Goal: Task Accomplishment & Management: Use online tool/utility

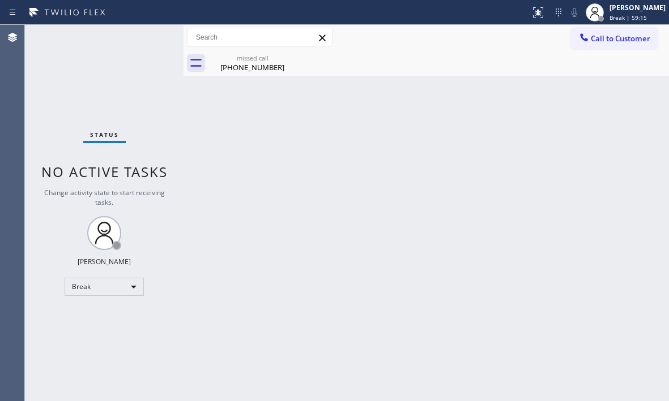
click at [93, 70] on div "Status No active tasks Change activity state to start receiving tasks. [PERSON_…" at bounding box center [104, 213] width 158 height 376
click at [132, 289] on div "Break" at bounding box center [104, 287] width 79 height 18
click at [105, 312] on li "Available" at bounding box center [103, 317] width 77 height 14
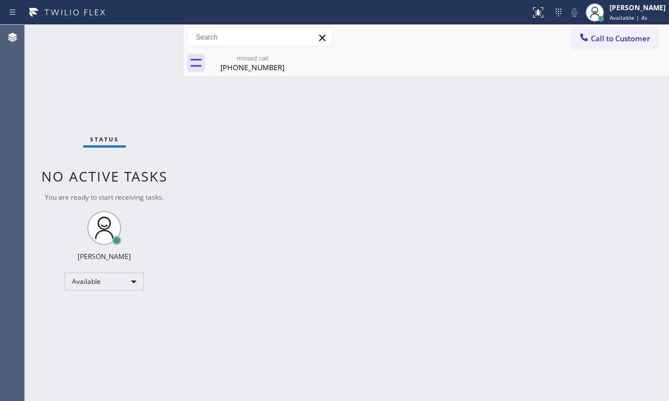
click at [127, 50] on div "Status No active tasks You are ready to start receiving tasks. [PERSON_NAME] Av…" at bounding box center [104, 213] width 158 height 376
click at [267, 60] on div "missed call" at bounding box center [251, 58] width 85 height 8
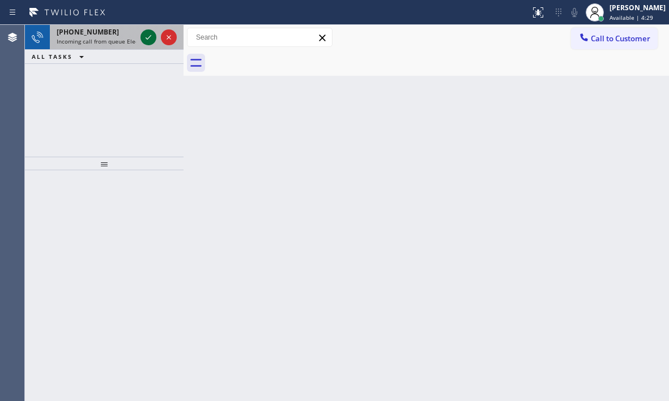
click at [147, 38] on icon at bounding box center [149, 38] width 14 height 14
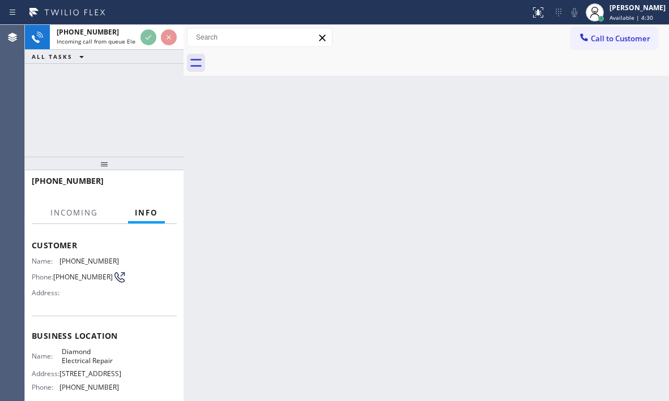
scroll to position [113, 0]
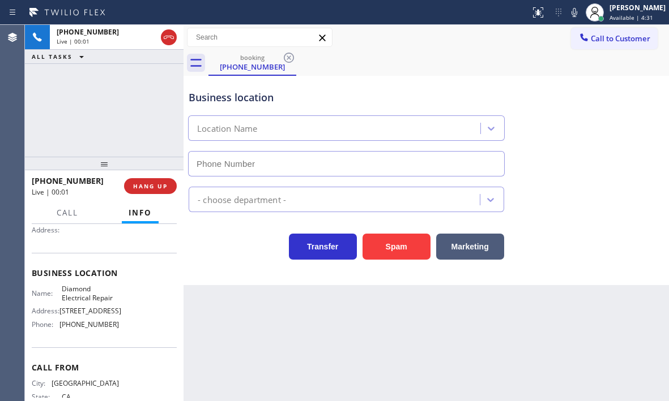
type input "[PHONE_NUMBER]"
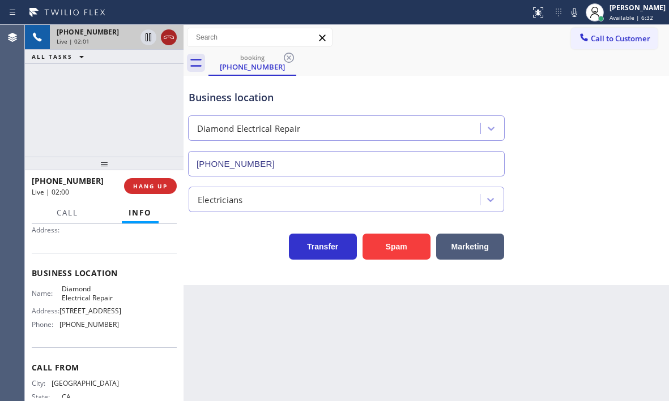
click at [169, 36] on icon at bounding box center [169, 38] width 14 height 14
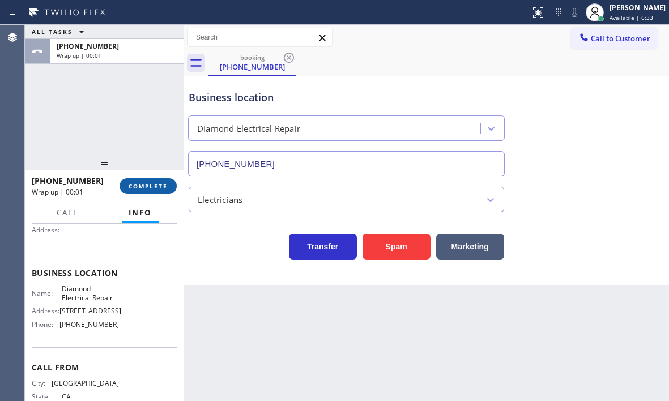
click at [152, 185] on span "COMPLETE" at bounding box center [147, 186] width 39 height 8
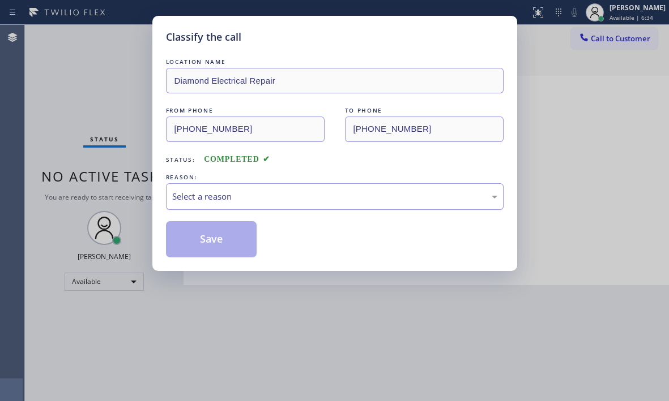
click at [294, 199] on div "Select a reason" at bounding box center [334, 196] width 325 height 13
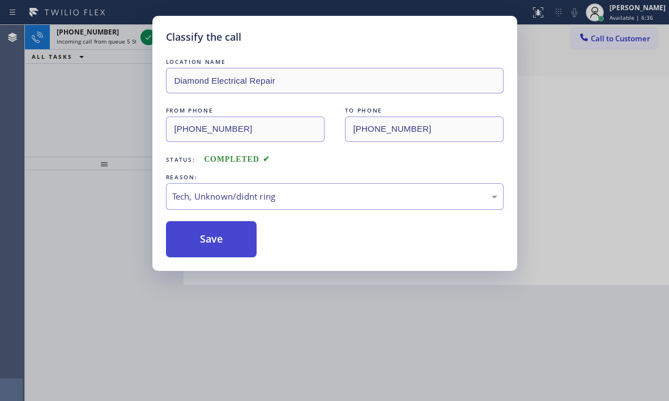
click at [212, 238] on button "Save" at bounding box center [211, 239] width 91 height 36
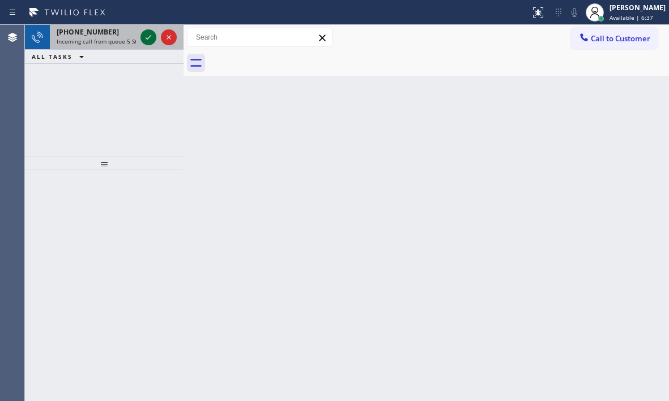
click at [147, 37] on icon at bounding box center [149, 38] width 14 height 14
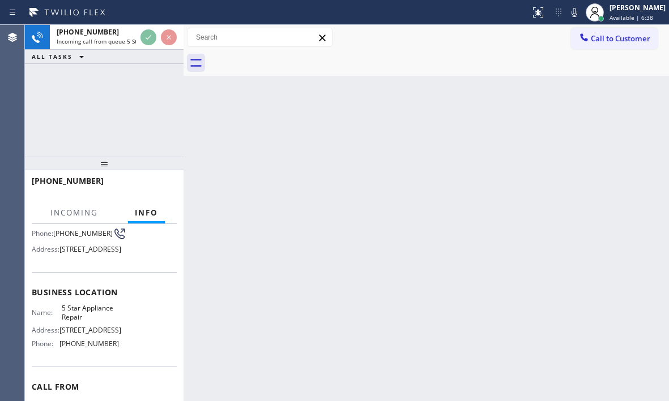
scroll to position [113, 0]
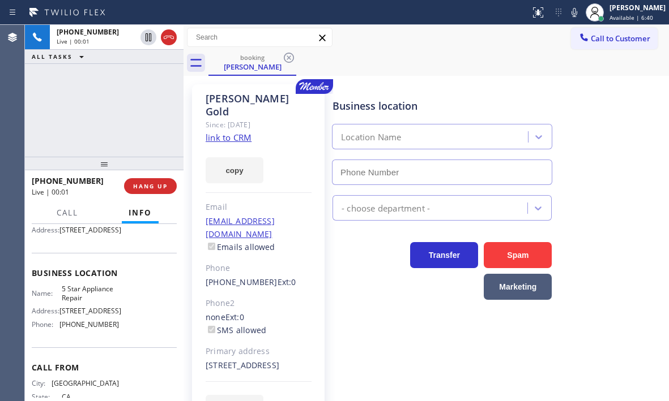
type input "[PHONE_NUMBER]"
click at [148, 183] on span "HANG UP" at bounding box center [150, 186] width 35 height 8
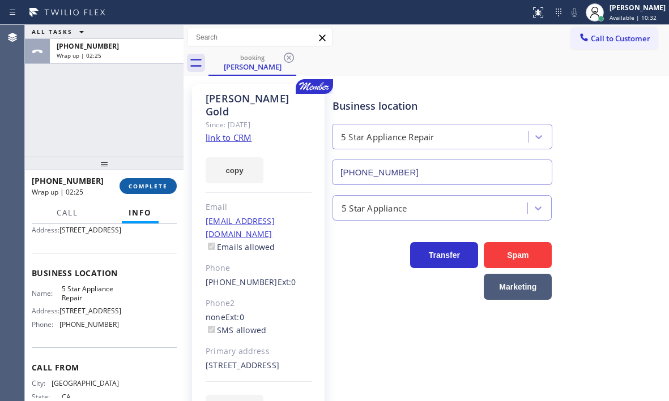
click at [155, 187] on span "COMPLETE" at bounding box center [147, 186] width 39 height 8
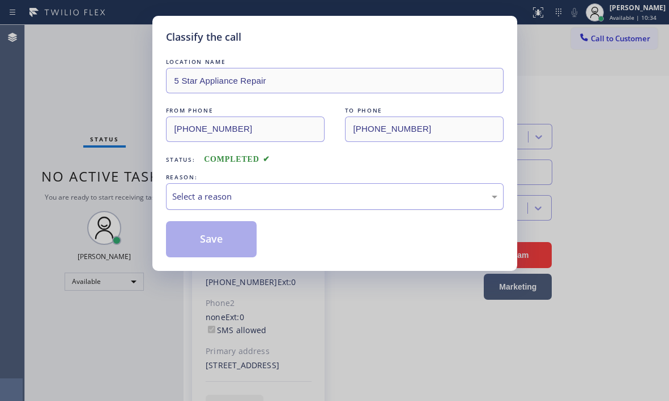
click at [335, 202] on div "Select a reason" at bounding box center [334, 196] width 325 height 13
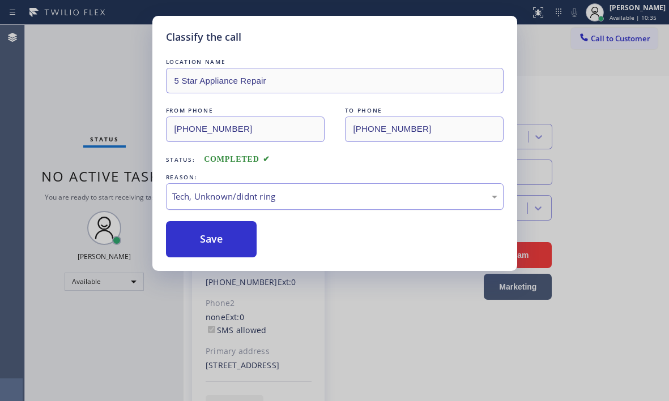
click at [254, 200] on div "Tech, Unknown/didnt ring" at bounding box center [334, 196] width 325 height 13
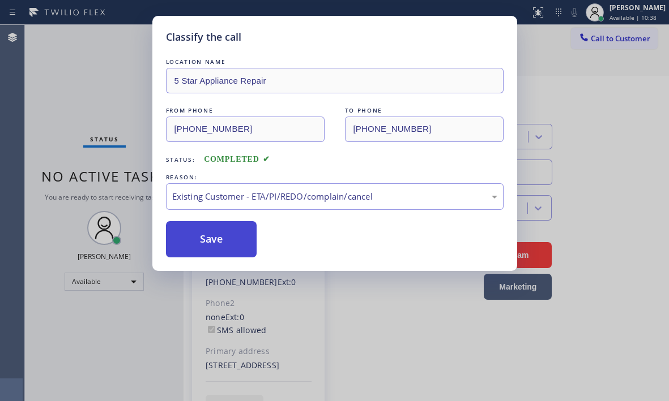
click at [230, 238] on button "Save" at bounding box center [211, 239] width 91 height 36
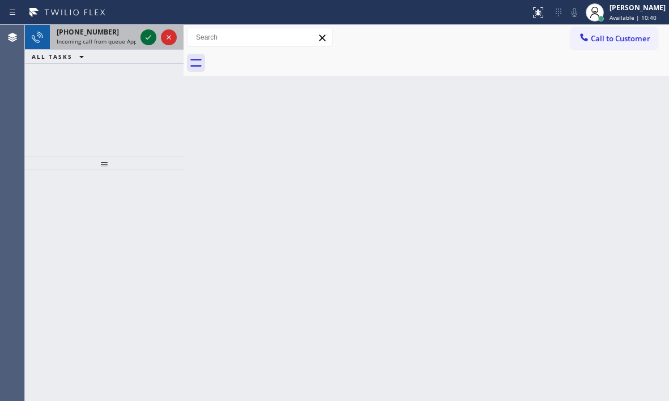
click at [155, 37] on icon at bounding box center [149, 38] width 14 height 14
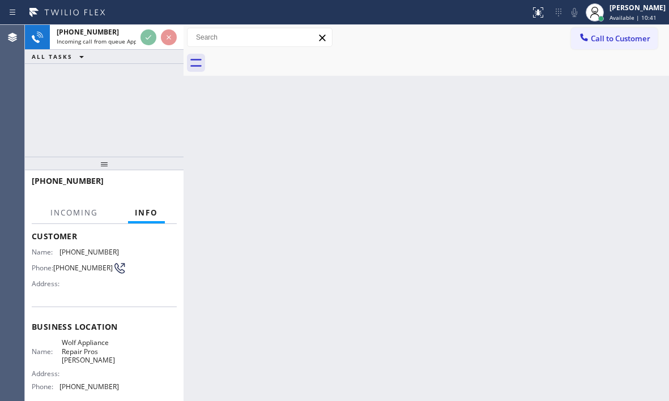
scroll to position [161, 0]
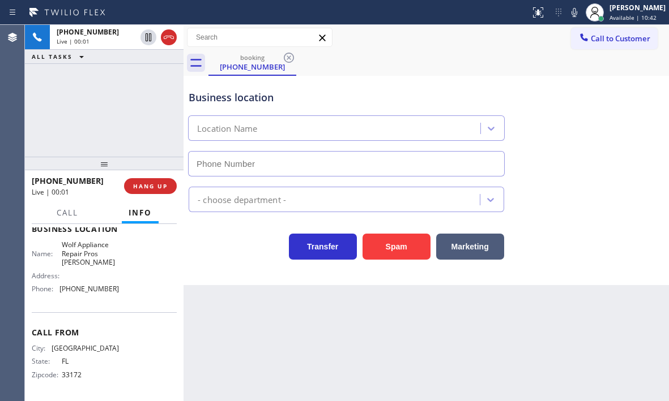
type input "[PHONE_NUMBER]"
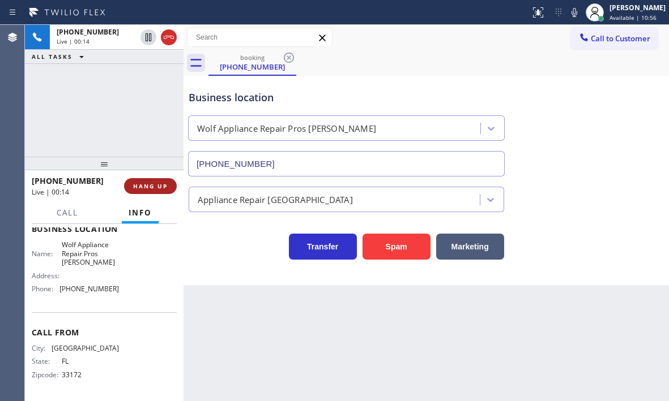
click at [146, 179] on button "HANG UP" at bounding box center [150, 186] width 53 height 16
click at [155, 182] on span "HANG UP" at bounding box center [150, 186] width 35 height 8
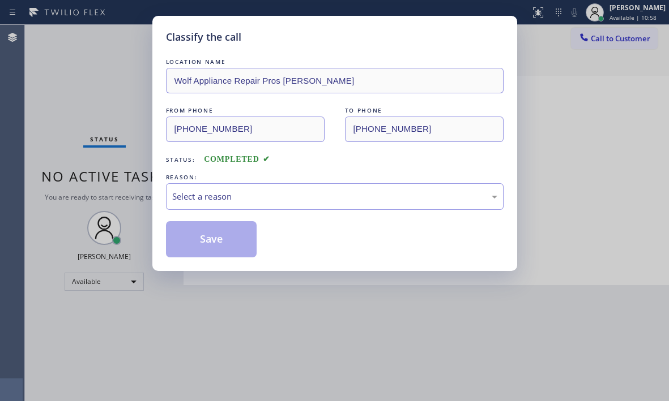
click at [282, 180] on div "REASON:" at bounding box center [334, 178] width 337 height 12
click at [284, 195] on div "Select a reason" at bounding box center [334, 196] width 325 height 13
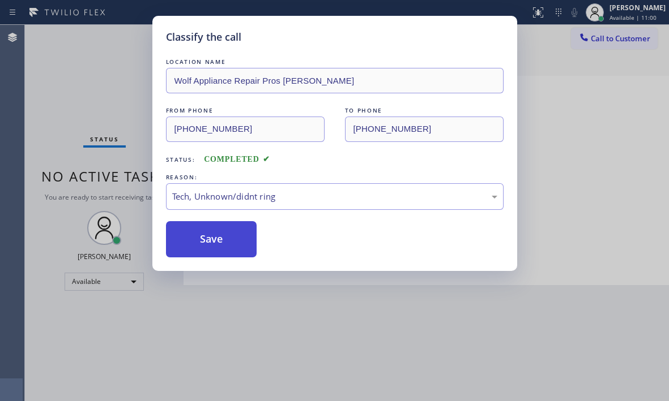
click at [228, 242] on button "Save" at bounding box center [211, 239] width 91 height 36
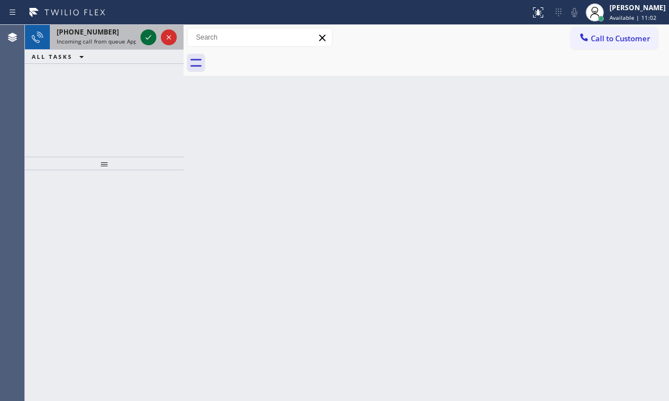
click at [152, 34] on icon at bounding box center [149, 38] width 14 height 14
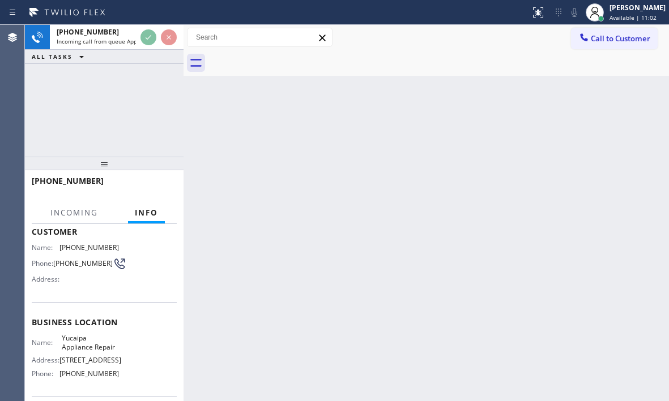
scroll to position [161, 0]
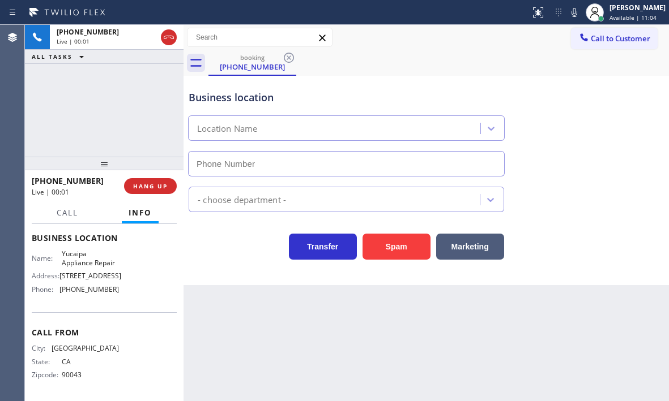
type input "[PHONE_NUMBER]"
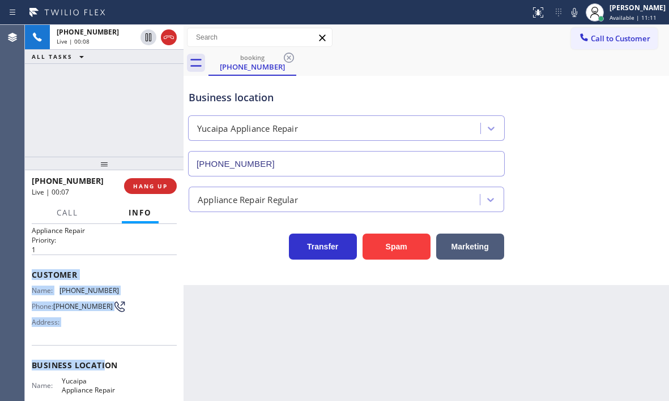
scroll to position [113, 0]
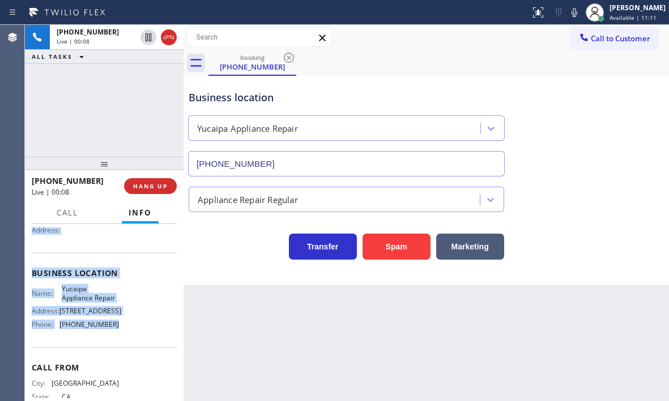
drag, startPoint x: 31, startPoint y: 294, endPoint x: 127, endPoint y: 337, distance: 105.6
click at [127, 337] on div "Context Queue: Appliance Repair Priority: 1 Customer Name: [PHONE_NUMBER] Phone…" at bounding box center [104, 312] width 158 height 177
copy div "Customer Name: [PHONE_NUMBER] Phone: [PHONE_NUMBER] Address: Business location …"
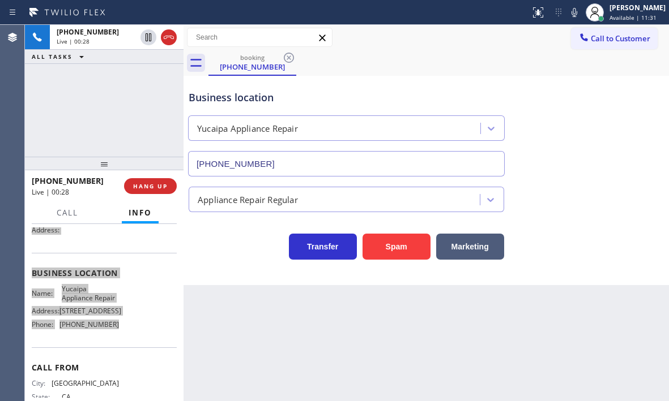
scroll to position [161, 0]
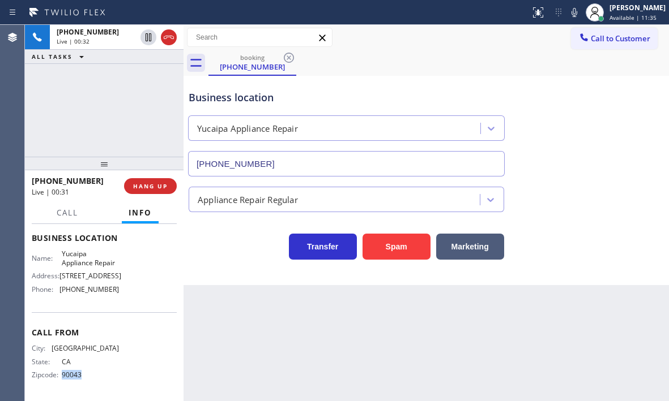
drag, startPoint x: 82, startPoint y: 376, endPoint x: 59, endPoint y: 375, distance: 22.7
click at [59, 375] on div "Zipcode: 90043" at bounding box center [75, 375] width 87 height 8
copy div "90043"
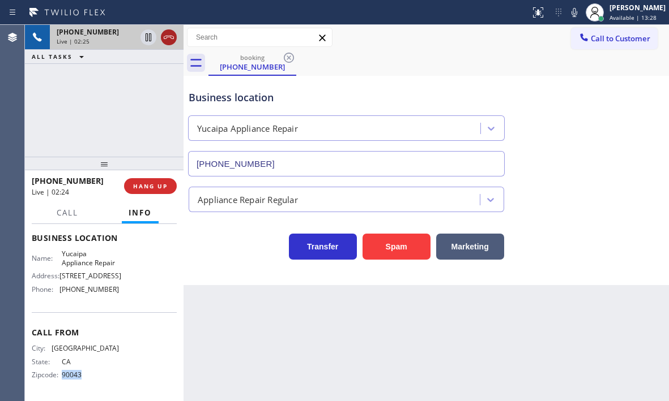
click at [165, 41] on icon at bounding box center [169, 38] width 14 height 14
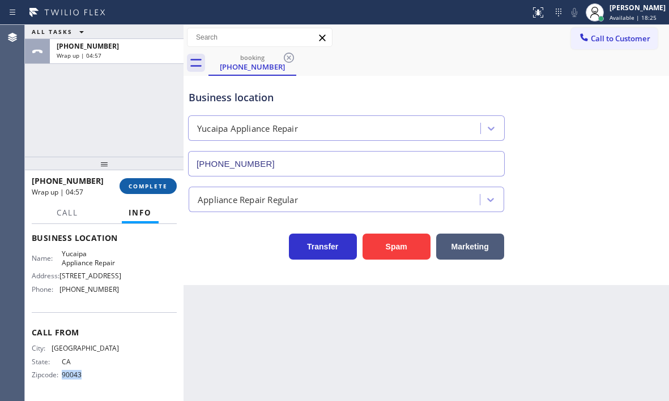
click at [138, 185] on span "COMPLETE" at bounding box center [147, 186] width 39 height 8
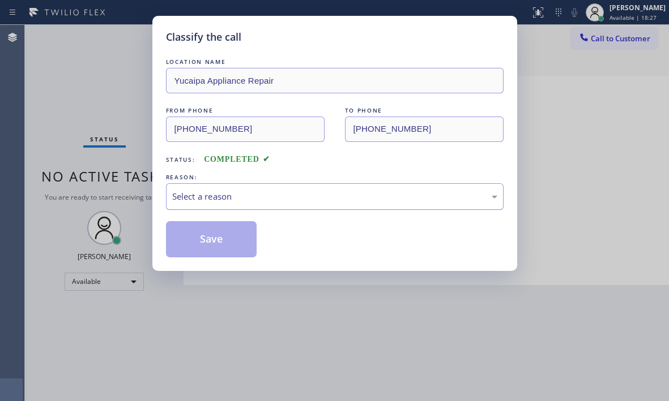
click at [287, 195] on div "Select a reason" at bounding box center [334, 196] width 325 height 13
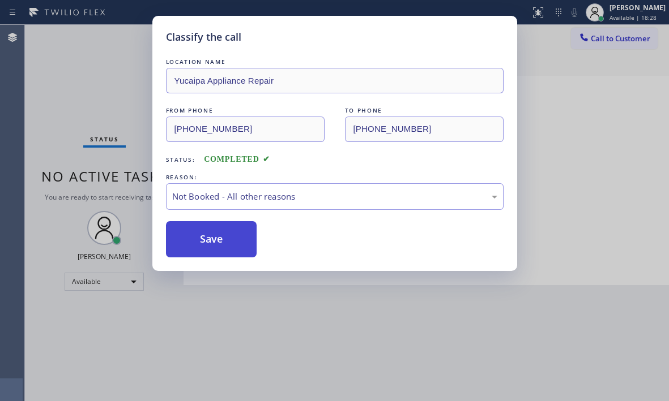
click at [200, 243] on button "Save" at bounding box center [211, 239] width 91 height 36
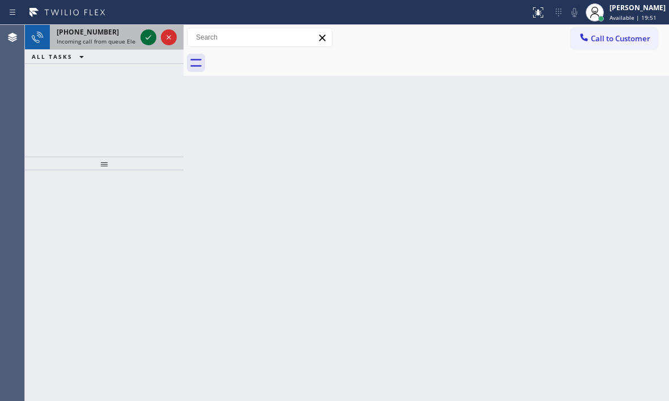
click at [152, 38] on icon at bounding box center [149, 38] width 14 height 14
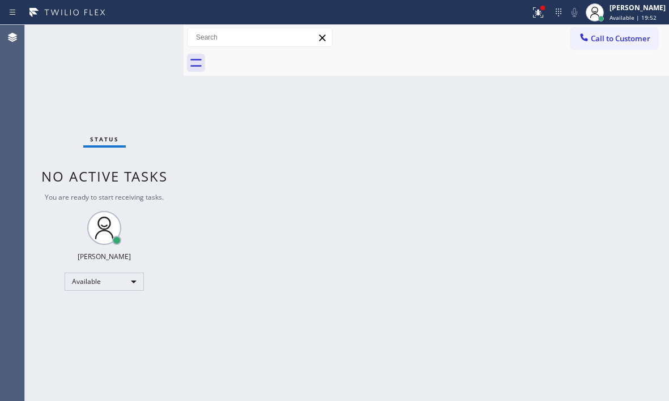
click at [538, 225] on div "Back to Dashboard Change Sender ID Customers Technicians Select a contact Outbo…" at bounding box center [425, 213] width 485 height 376
click at [533, 14] on icon at bounding box center [538, 12] width 10 height 10
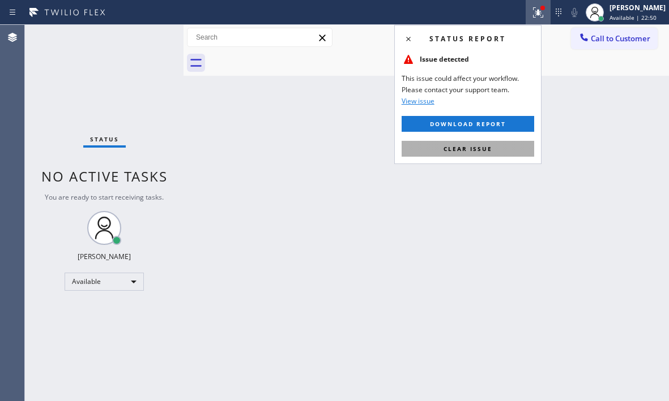
click at [473, 150] on span "Clear issue" at bounding box center [467, 149] width 49 height 8
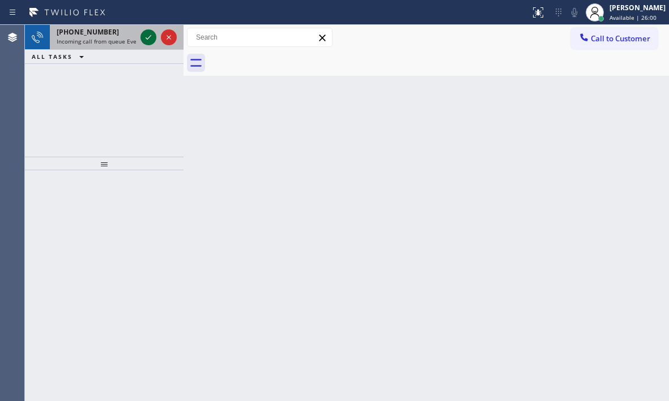
click at [151, 39] on icon at bounding box center [149, 38] width 14 height 14
click at [148, 35] on icon at bounding box center [149, 38] width 14 height 14
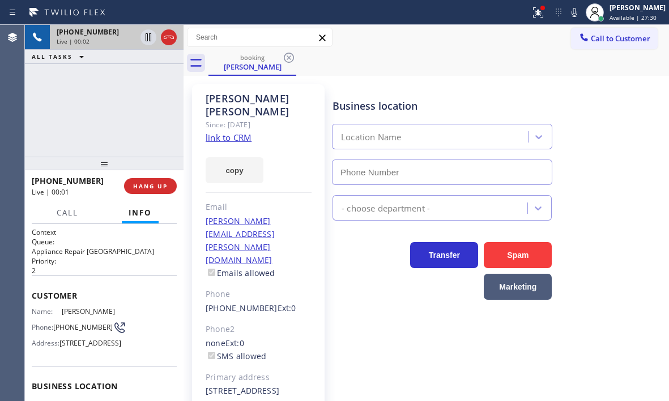
type input "[PHONE_NUMBER]"
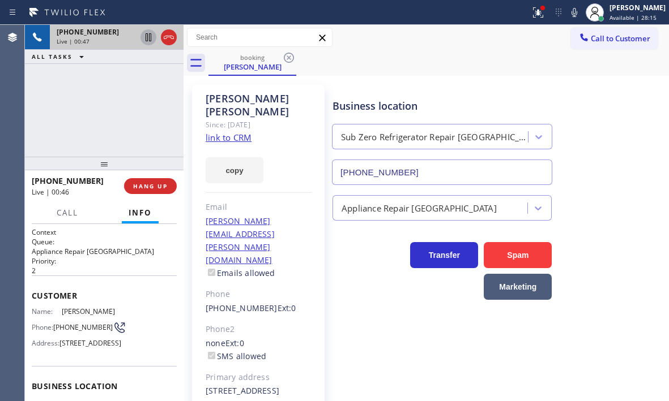
click at [145, 41] on icon at bounding box center [149, 38] width 14 height 14
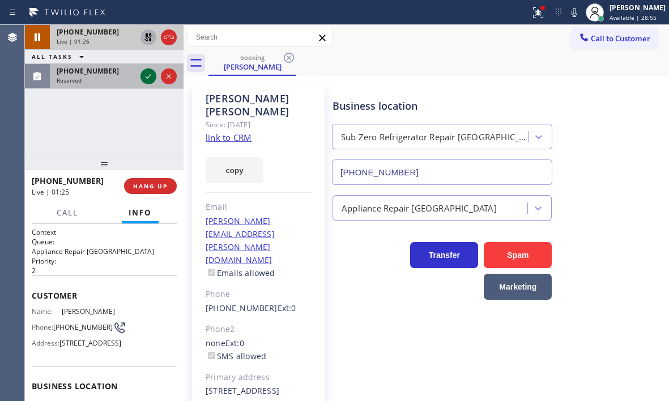
click at [147, 77] on icon at bounding box center [149, 77] width 14 height 14
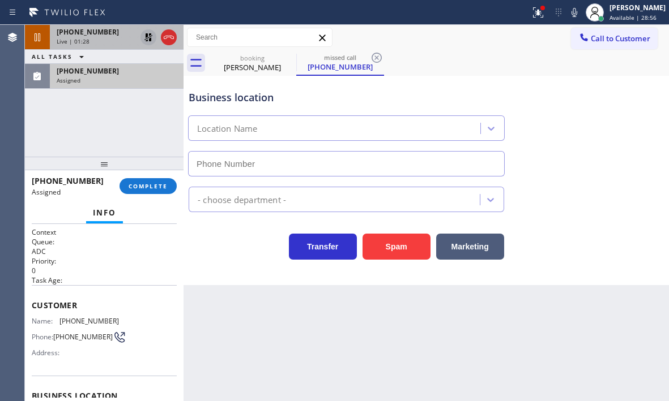
type input "[PHONE_NUMBER]"
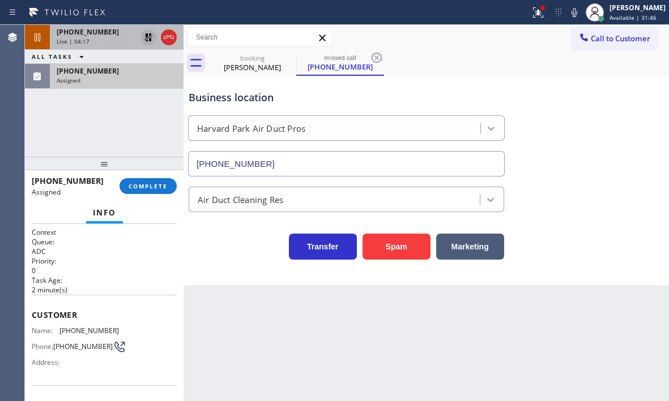
click at [151, 37] on icon at bounding box center [148, 37] width 8 height 8
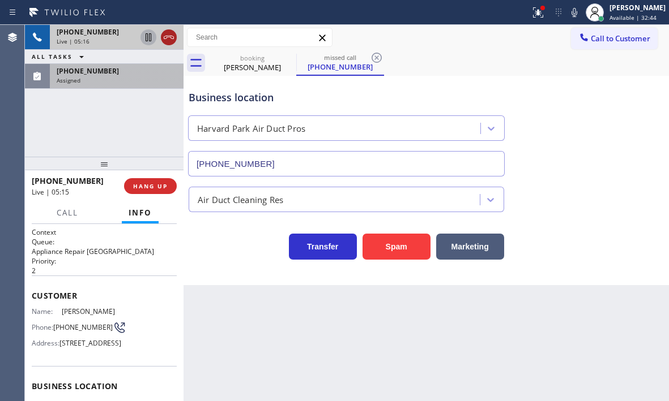
click at [172, 37] on icon at bounding box center [169, 38] width 14 height 14
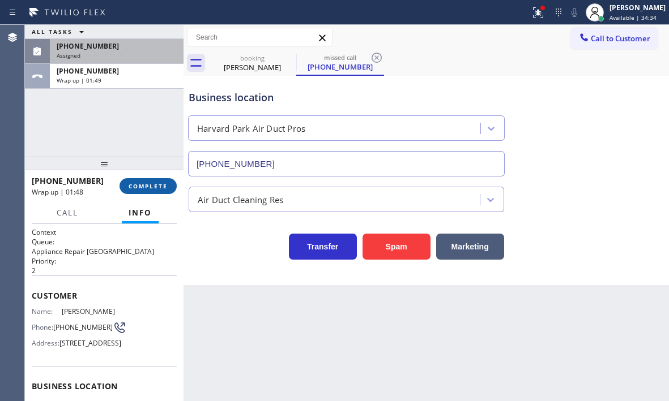
click at [153, 186] on span "COMPLETE" at bounding box center [147, 186] width 39 height 8
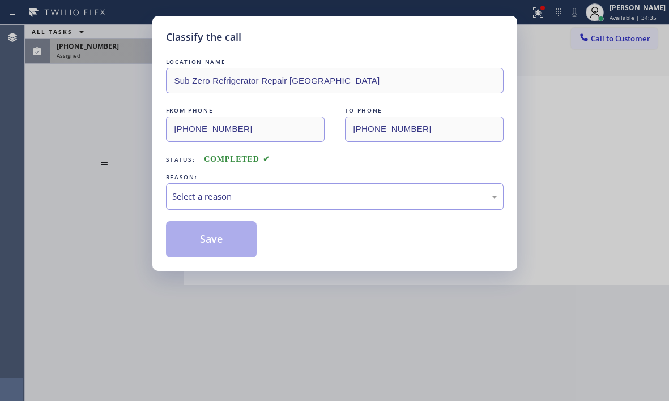
click at [322, 205] on div "Select a reason" at bounding box center [334, 196] width 337 height 27
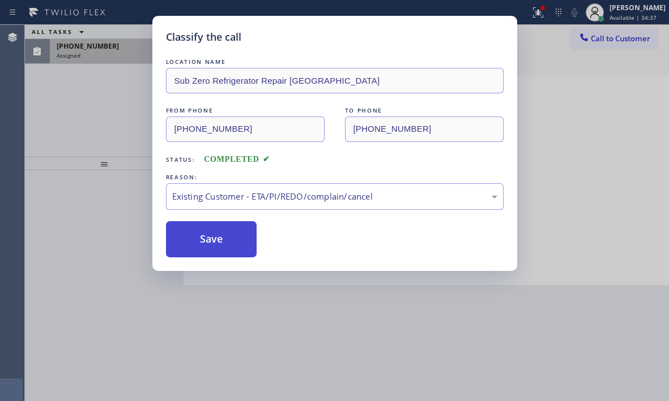
click at [200, 238] on button "Save" at bounding box center [211, 239] width 91 height 36
click at [101, 56] on div "Classify the call LOCATION NAME Sub Zero Refrigerator Repair [GEOGRAPHIC_DATA] …" at bounding box center [334, 200] width 669 height 401
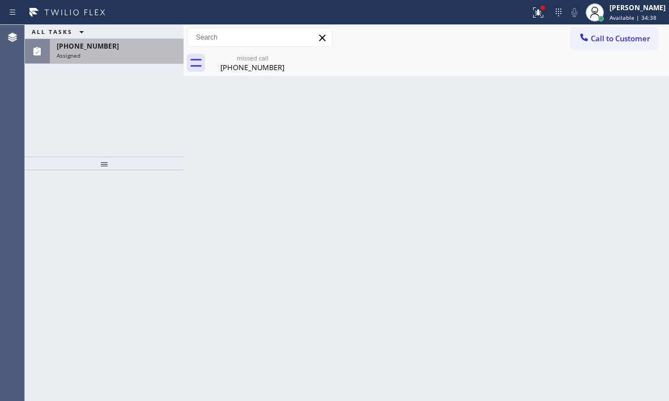
click at [109, 56] on div "Assigned" at bounding box center [117, 56] width 120 height 8
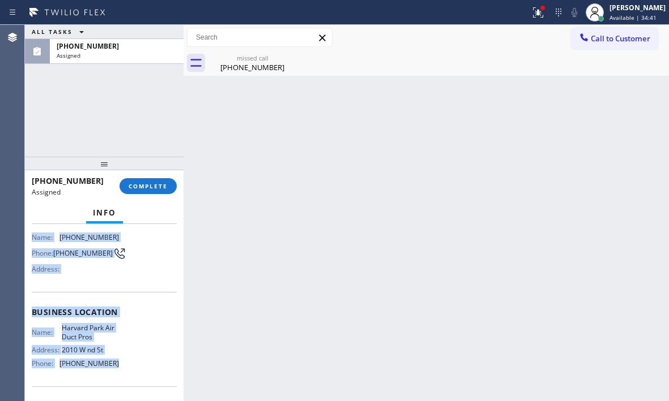
scroll to position [113, 0]
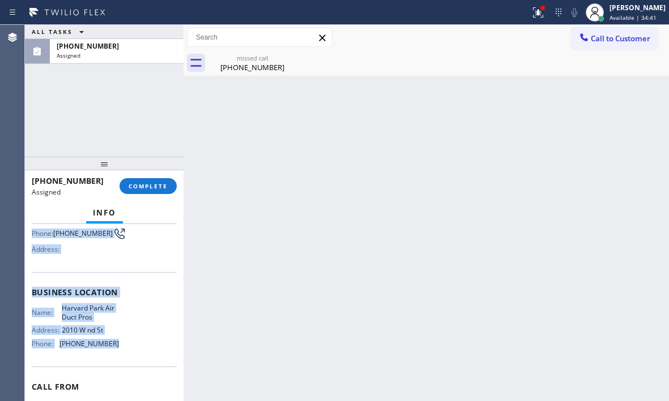
drag, startPoint x: 30, startPoint y: 310, endPoint x: 119, endPoint y: 357, distance: 101.0
click at [119, 357] on div "Context Queue: ADC Priority: 0 Task Age: [DEMOGRAPHIC_DATA] minute(s) Customer …" at bounding box center [104, 312] width 158 height 177
copy div "Customer Name: [PHONE_NUMBER] Phone: [PHONE_NUMBER] Address: Business location …"
click at [156, 181] on button "COMPLETE" at bounding box center [147, 186] width 57 height 16
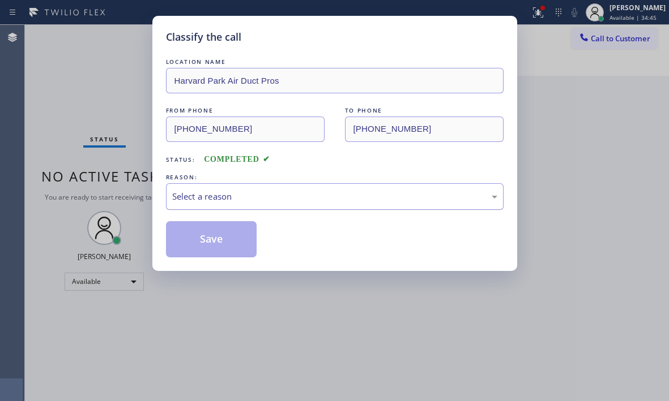
click at [284, 204] on div "Select a reason" at bounding box center [334, 196] width 337 height 27
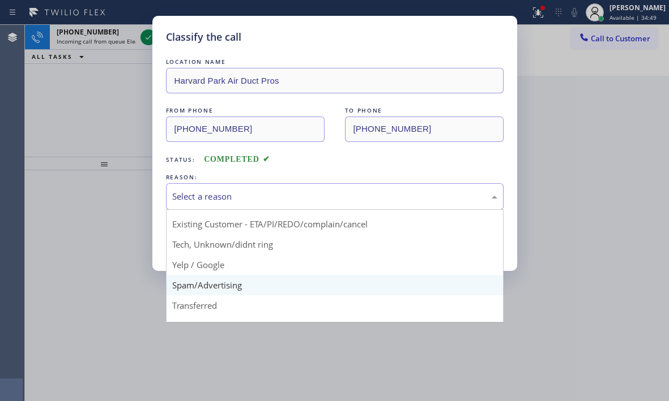
scroll to position [57, 0]
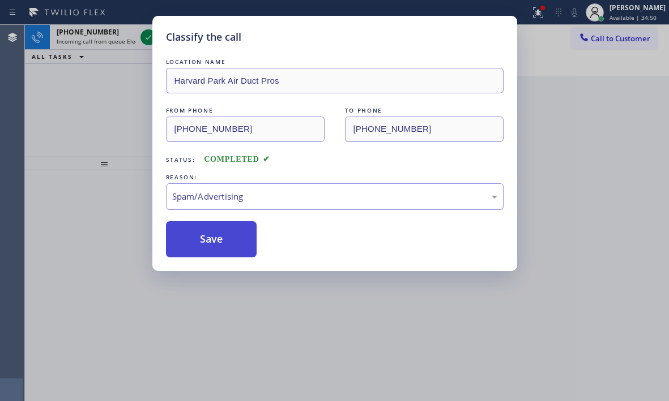
click at [212, 237] on button "Save" at bounding box center [211, 239] width 91 height 36
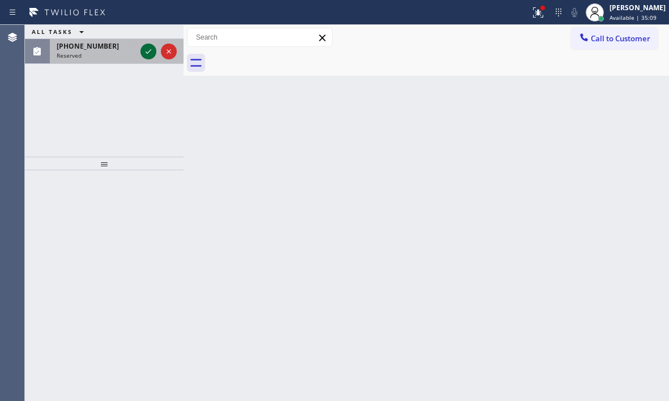
click at [144, 50] on icon at bounding box center [149, 52] width 14 height 14
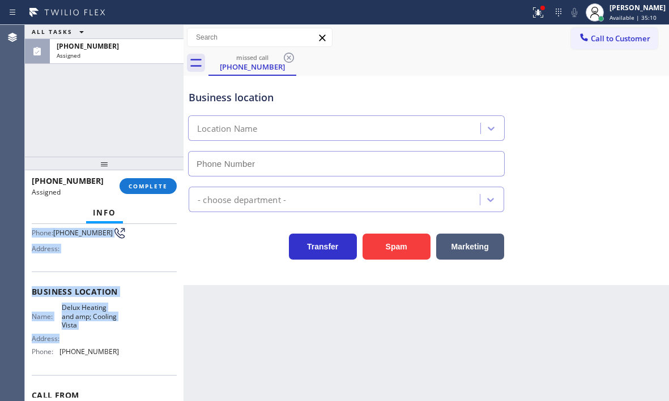
scroll to position [113, 0]
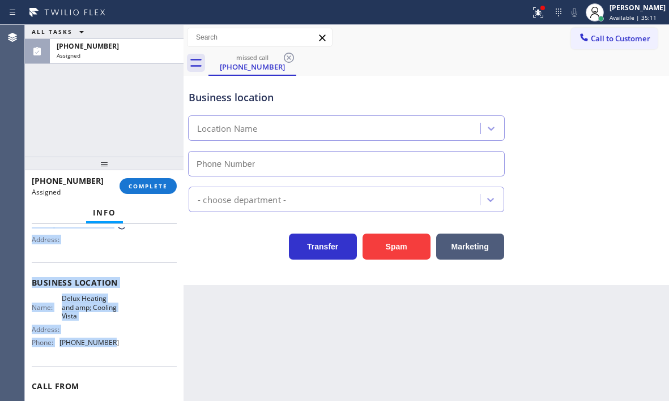
type input "[PHONE_NUMBER]"
drag, startPoint x: 34, startPoint y: 311, endPoint x: 114, endPoint y: 352, distance: 89.6
click at [114, 352] on div "Context Queue: HVAC Priority: 0 Task Age: Customer Name: [PHONE_NUMBER] Phone: …" at bounding box center [104, 282] width 145 height 337
copy div "Customer Name: [PHONE_NUMBER] Phone: [PHONE_NUMBER] Address: Business location …"
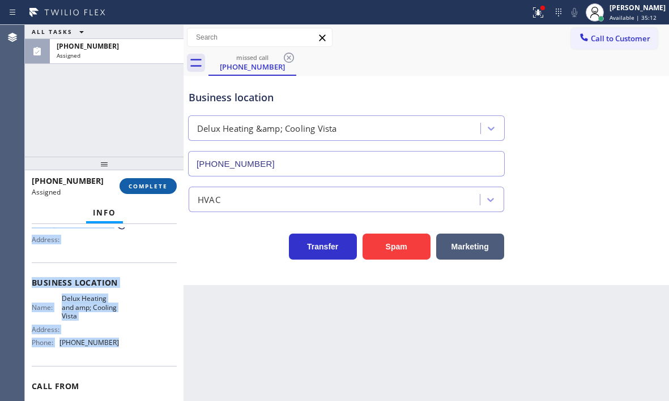
click at [154, 187] on span "COMPLETE" at bounding box center [147, 186] width 39 height 8
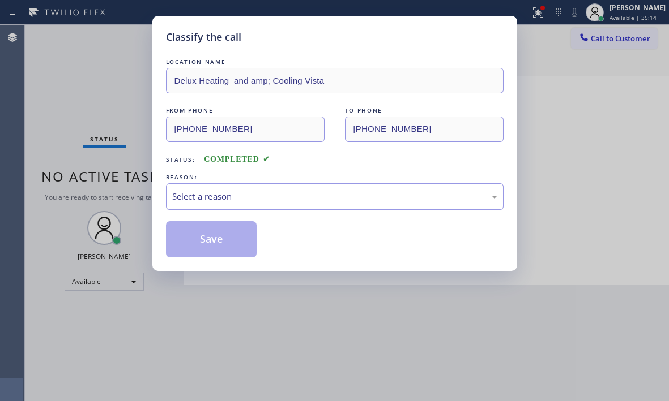
click at [299, 197] on div "Select a reason" at bounding box center [334, 196] width 325 height 13
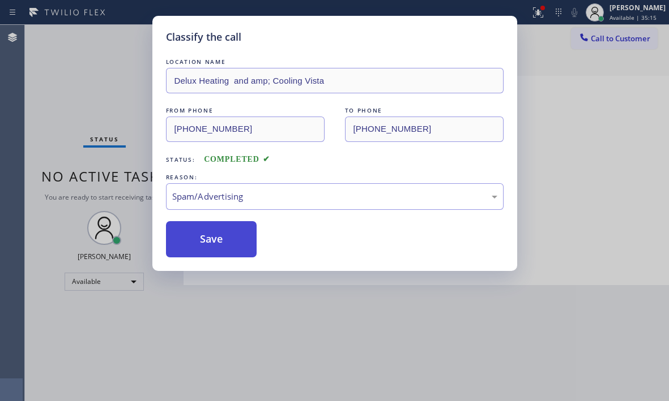
click at [213, 235] on button "Save" at bounding box center [211, 239] width 91 height 36
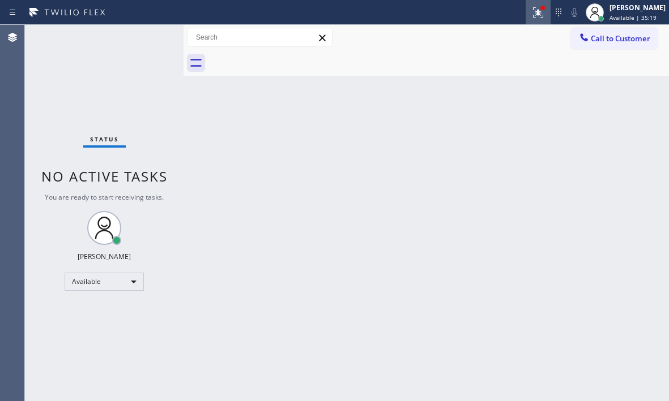
click at [531, 12] on icon at bounding box center [538, 13] width 14 height 14
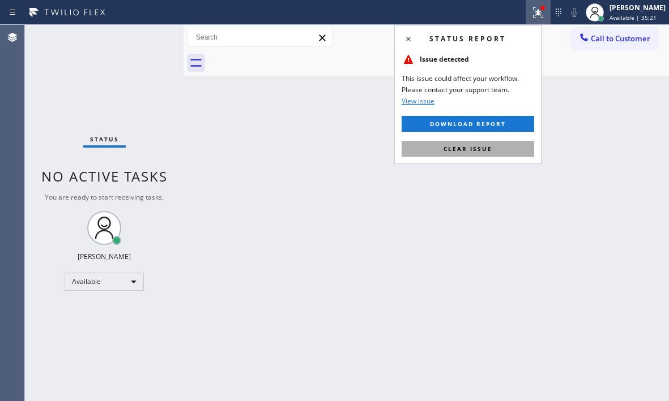
click at [508, 151] on button "Clear issue" at bounding box center [467, 149] width 132 height 16
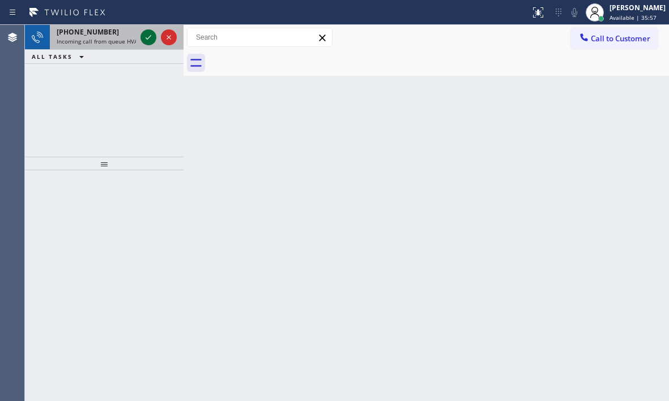
click at [148, 38] on icon at bounding box center [149, 38] width 14 height 14
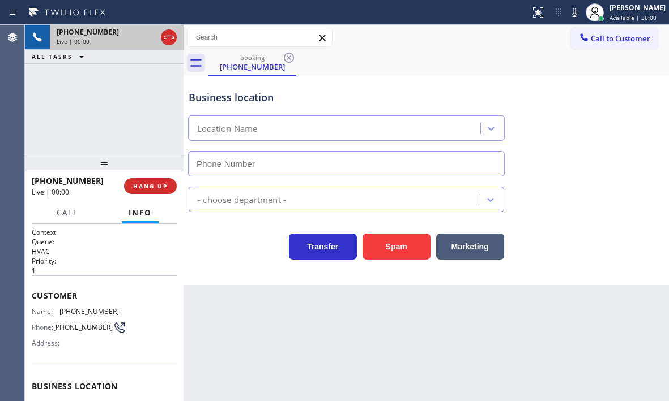
type input "[PHONE_NUMBER]"
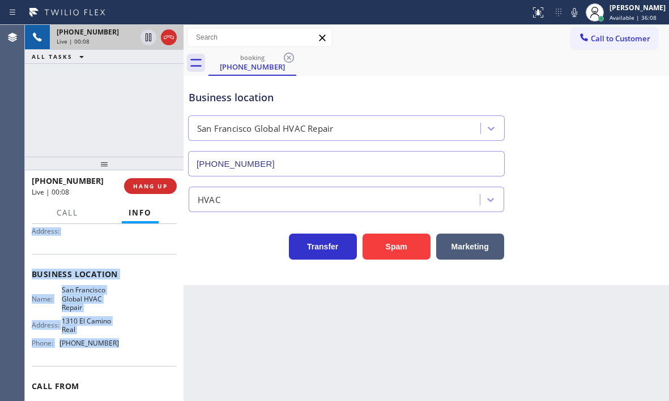
scroll to position [113, 0]
drag, startPoint x: 31, startPoint y: 292, endPoint x: 121, endPoint y: 353, distance: 109.0
click at [121, 353] on div "Context Queue: HVAC Priority: 1 Customer Name: [PHONE_NUMBER] Phone: [PHONE_NUM…" at bounding box center [104, 312] width 158 height 177
click at [147, 272] on span "Business location" at bounding box center [104, 273] width 145 height 11
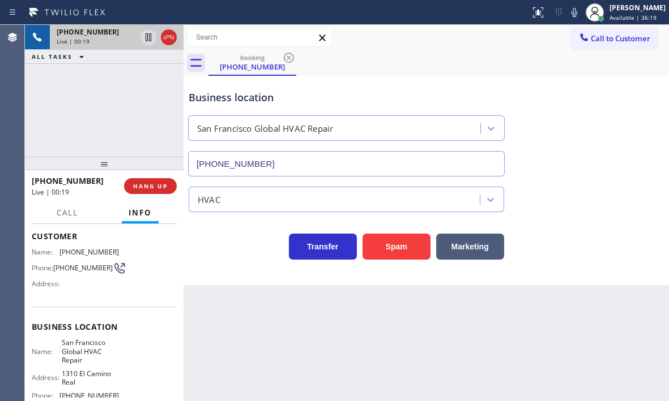
scroll to position [0, 0]
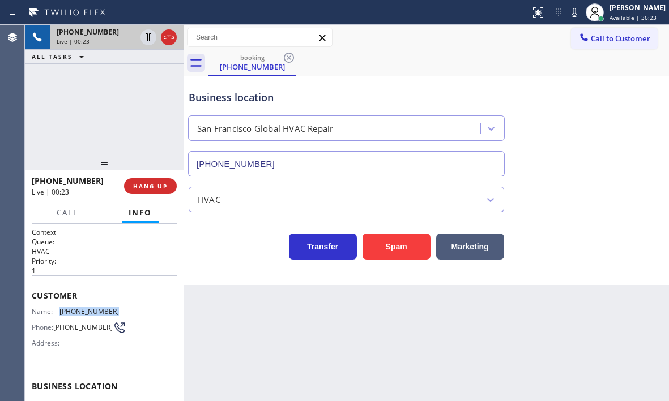
drag, startPoint x: 109, startPoint y: 310, endPoint x: 59, endPoint y: 306, distance: 50.0
click at [59, 306] on div "Customer Name: [PHONE_NUMBER] Phone: [PHONE_NUMBER] Address:" at bounding box center [104, 321] width 145 height 91
click at [125, 306] on div "Customer Name: [PHONE_NUMBER] Phone: [PHONE_NUMBER] Address:" at bounding box center [104, 321] width 145 height 91
drag, startPoint x: 114, startPoint y: 315, endPoint x: 61, endPoint y: 314, distance: 53.8
click at [61, 314] on div "Name: [PHONE_NUMBER] Phone: [PHONE_NUMBER] Address:" at bounding box center [104, 329] width 145 height 45
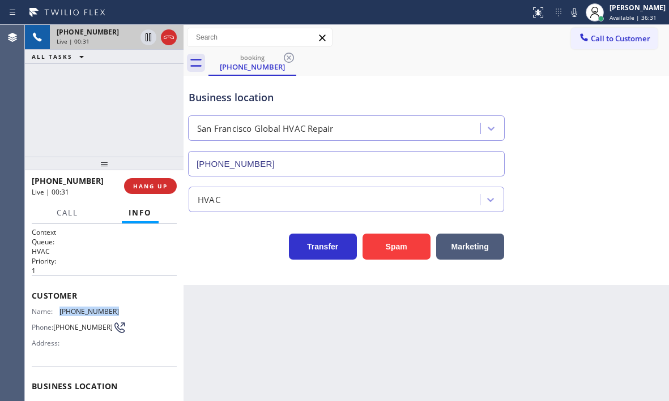
copy span "[PHONE_NUMBER]"
click at [153, 187] on span "HANG UP" at bounding box center [150, 186] width 35 height 8
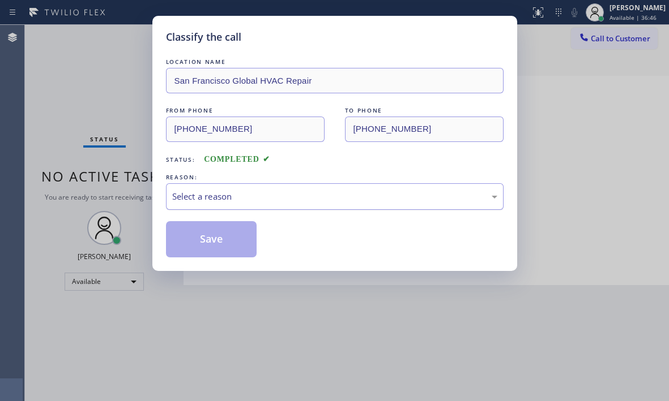
click at [259, 199] on div "Select a reason" at bounding box center [334, 196] width 325 height 13
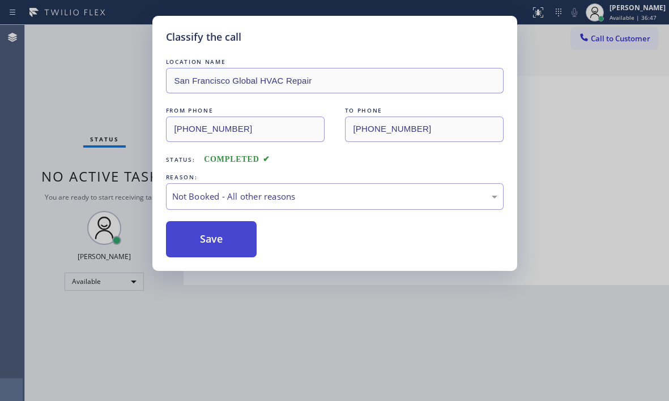
click at [194, 245] on button "Save" at bounding box center [211, 239] width 91 height 36
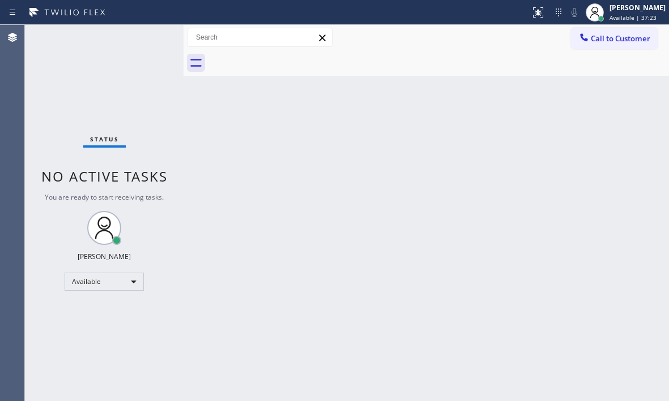
click at [147, 43] on div "Status No active tasks You are ready to start receiving tasks. [PERSON_NAME] Av…" at bounding box center [104, 213] width 158 height 376
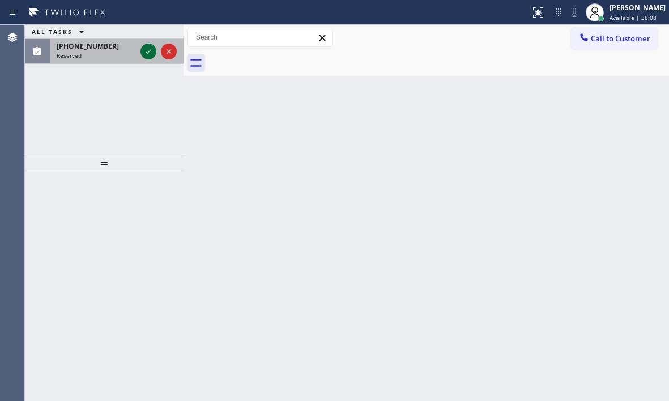
click at [149, 51] on icon at bounding box center [148, 51] width 6 height 5
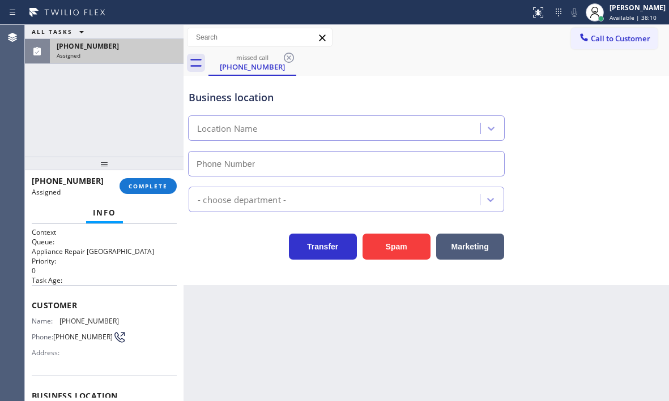
type input "[PHONE_NUMBER]"
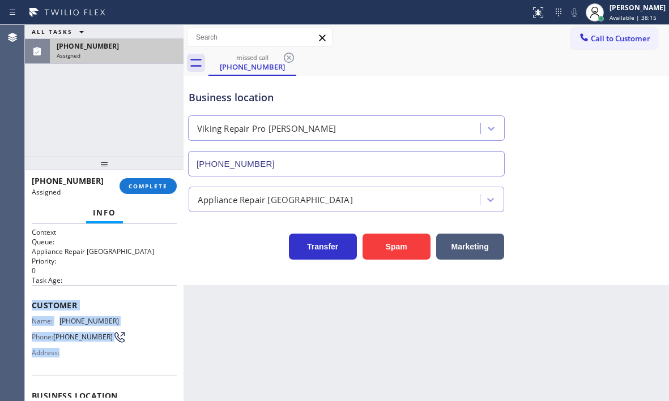
drag, startPoint x: 31, startPoint y: 303, endPoint x: 106, endPoint y: 353, distance: 90.1
click at [106, 353] on div "Context Queue: Appliance Repair High End Priority: 0 Task Age: Customer Name: […" at bounding box center [104, 312] width 158 height 177
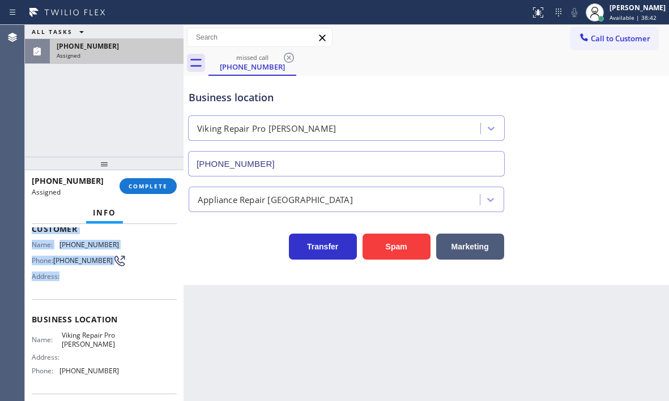
scroll to position [57, 0]
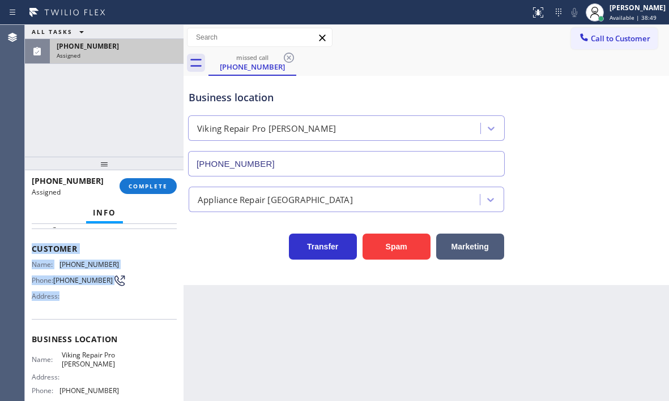
click at [155, 298] on div "Name: [PHONE_NUMBER] Phone: [PHONE_NUMBER] Address:" at bounding box center [104, 282] width 145 height 45
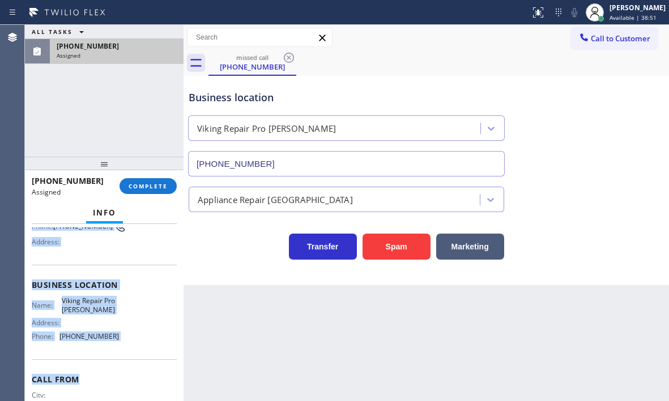
scroll to position [113, 0]
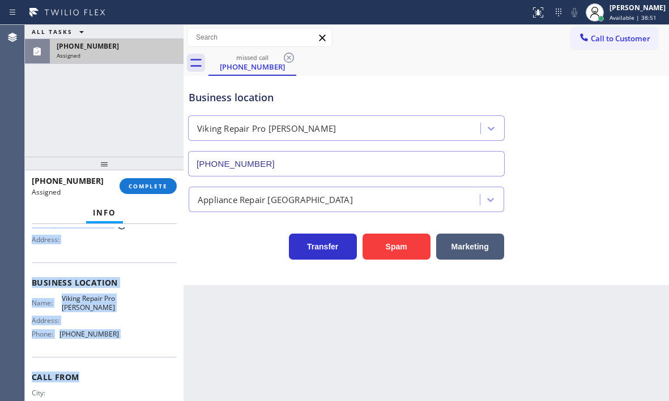
drag, startPoint x: 29, startPoint y: 245, endPoint x: 134, endPoint y: 366, distance: 160.2
click at [134, 366] on div "Context Queue: Appliance Repair High End Priority: 0 Task Age: Customer Name: […" at bounding box center [104, 312] width 158 height 177
copy div "Customer Name: [PHONE_NUMBER] Phone: [PHONE_NUMBER] Address: Business location …"
click at [151, 178] on button "COMPLETE" at bounding box center [147, 186] width 57 height 16
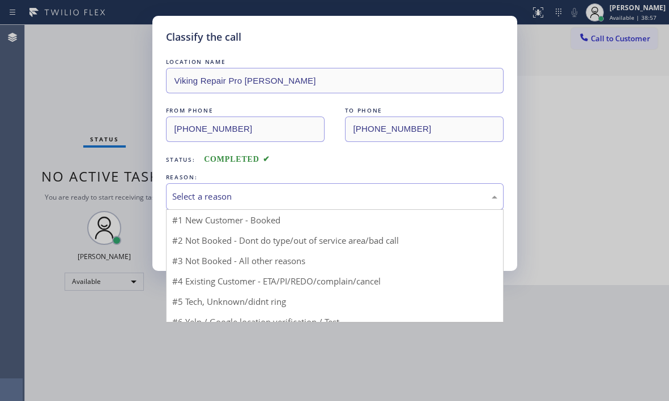
click at [279, 191] on div "Select a reason" at bounding box center [334, 196] width 325 height 13
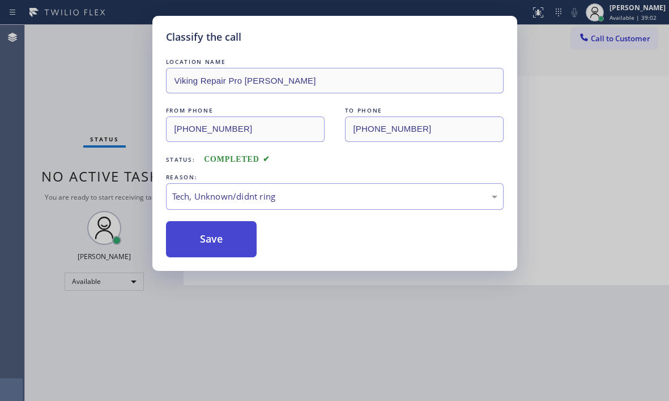
click at [205, 247] on button "Save" at bounding box center [211, 239] width 91 height 36
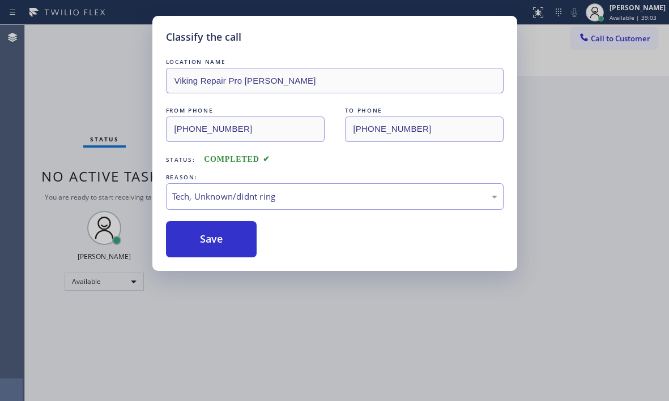
click at [585, 162] on div "Classify the call LOCATION NAME Viking Repair Pro [PERSON_NAME] FROM PHONE [PHO…" at bounding box center [334, 200] width 669 height 401
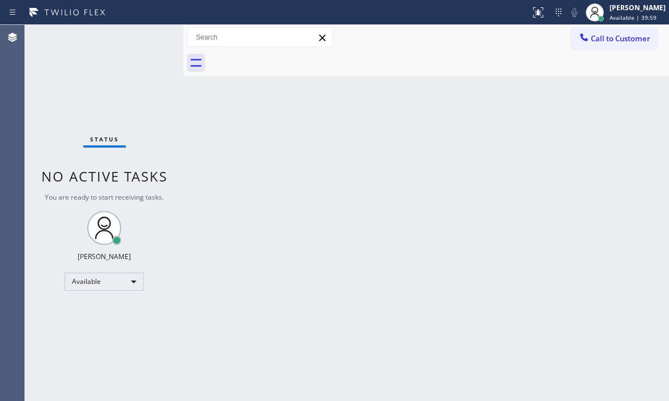
click at [143, 38] on div "Status No active tasks You are ready to start receiving tasks. [PERSON_NAME] Av…" at bounding box center [104, 213] width 158 height 376
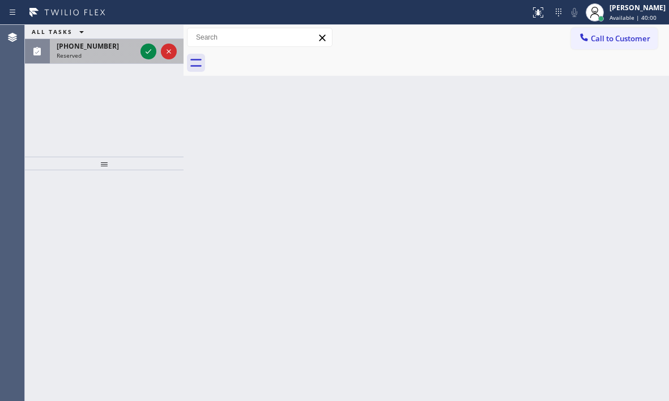
click at [144, 39] on div "ALL TASKS ALL TASKS ACTIVE TASKS TASKS IN WRAP UP [PHONE_NUMBER] Reserved" at bounding box center [104, 44] width 158 height 39
click at [156, 49] on div at bounding box center [158, 51] width 41 height 25
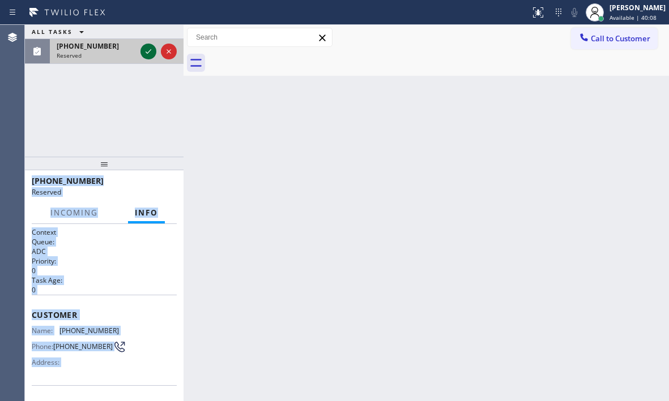
click at [149, 49] on icon at bounding box center [149, 52] width 14 height 14
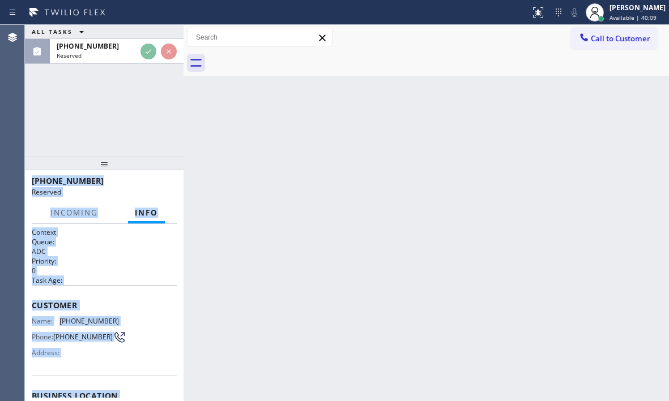
click at [94, 302] on span "Customer" at bounding box center [104, 305] width 145 height 11
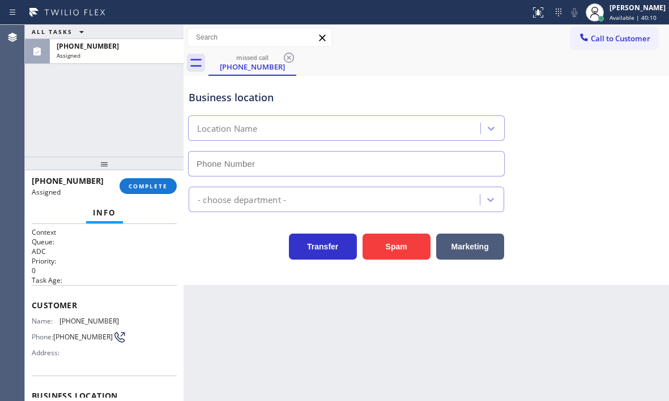
type input "[PHONE_NUMBER]"
click at [98, 279] on h2 "Task Age:" at bounding box center [104, 281] width 145 height 10
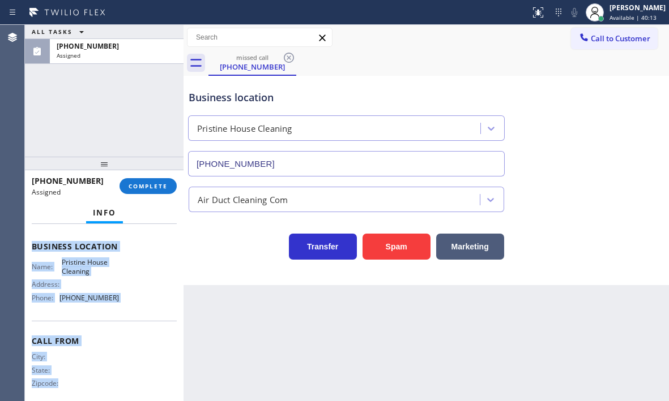
scroll to position [162, 0]
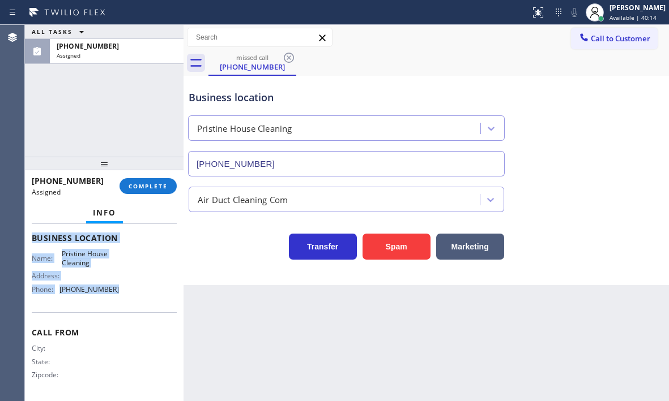
drag, startPoint x: 29, startPoint y: 245, endPoint x: 132, endPoint y: 298, distance: 115.5
click at [132, 298] on div "Context Queue: ADC Priority: 0 Task Age: Customer Name: [PHONE_NUMBER] Phone: […" at bounding box center [104, 312] width 158 height 177
copy div "Customer Name: [PHONE_NUMBER] Phone: [PHONE_NUMBER] Address: Business location …"
click at [135, 178] on button "COMPLETE" at bounding box center [147, 186] width 57 height 16
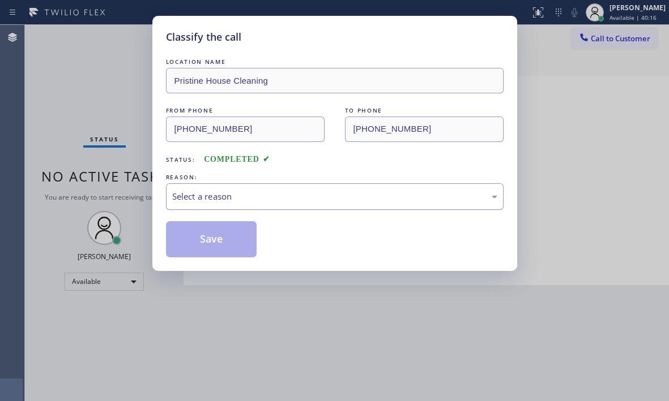
click at [295, 202] on div "Select a reason" at bounding box center [334, 196] width 325 height 13
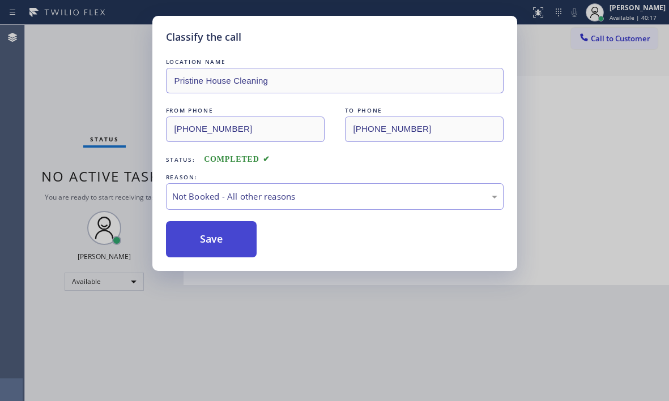
click at [194, 235] on button "Save" at bounding box center [211, 239] width 91 height 36
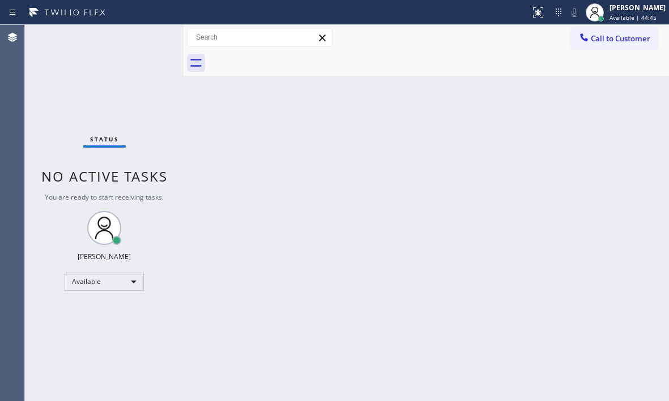
click at [145, 37] on div "Status No active tasks You are ready to start receiving tasks. [PERSON_NAME] Av…" at bounding box center [104, 213] width 158 height 376
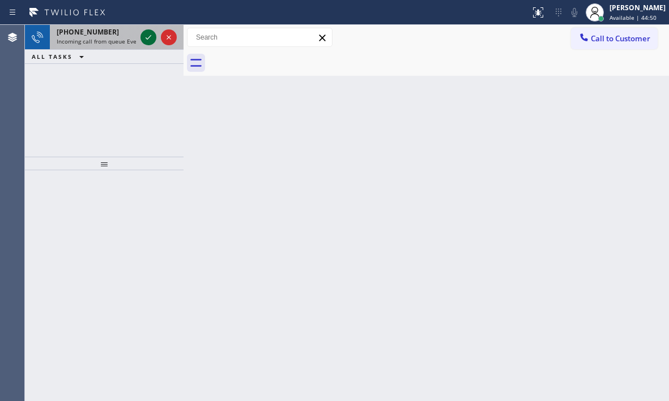
click at [145, 37] on icon at bounding box center [149, 38] width 14 height 14
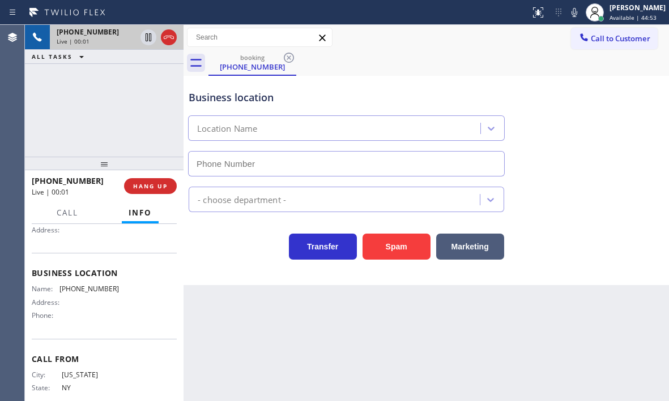
scroll to position [144, 0]
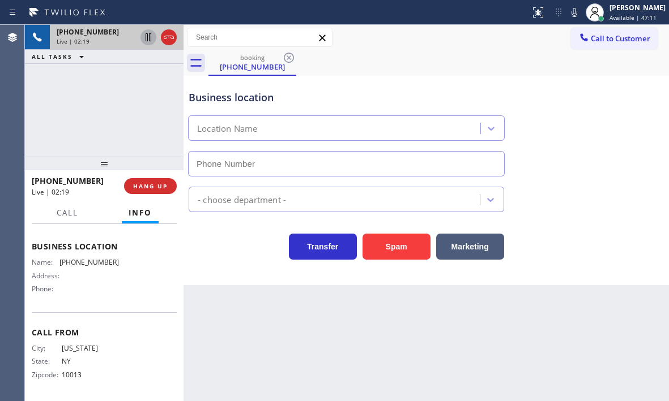
click at [148, 39] on icon at bounding box center [149, 38] width 14 height 14
click at [152, 41] on icon at bounding box center [149, 38] width 14 height 14
click at [170, 42] on icon at bounding box center [169, 38] width 14 height 14
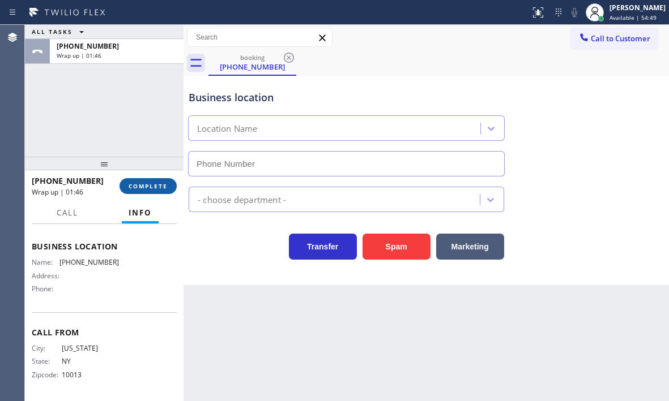
click at [141, 186] on span "COMPLETE" at bounding box center [147, 186] width 39 height 8
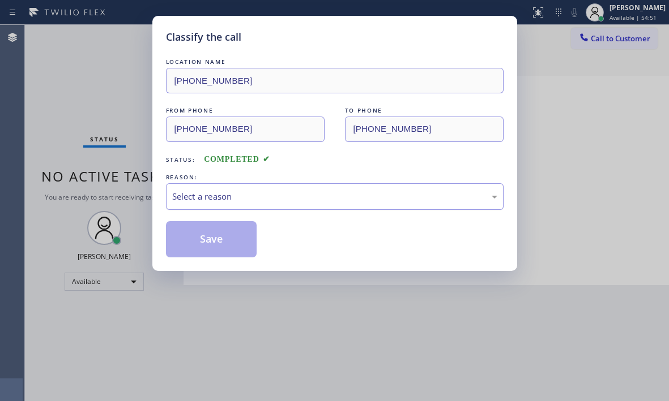
click at [265, 192] on div "Select a reason" at bounding box center [334, 196] width 325 height 13
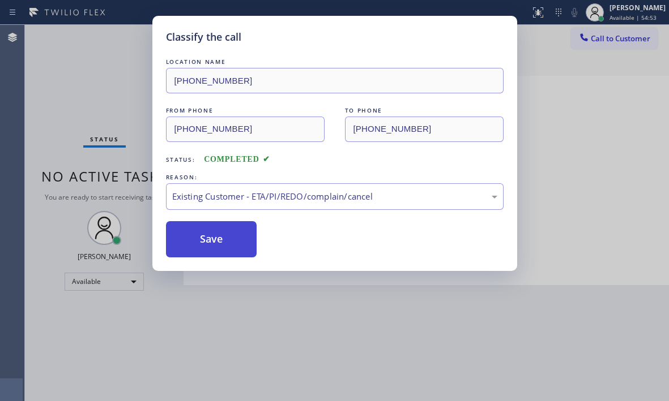
drag, startPoint x: 214, startPoint y: 234, endPoint x: 265, endPoint y: 247, distance: 52.6
click at [214, 233] on button "Save" at bounding box center [211, 239] width 91 height 36
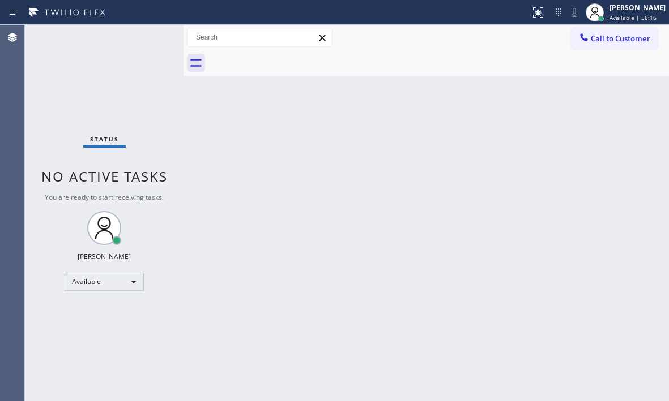
click at [151, 35] on div "Status No active tasks You are ready to start receiving tasks. [PERSON_NAME] Av…" at bounding box center [104, 213] width 158 height 376
click at [149, 36] on div "Status No active tasks You are ready to start receiving tasks. [PERSON_NAME] Av…" at bounding box center [104, 213] width 158 height 376
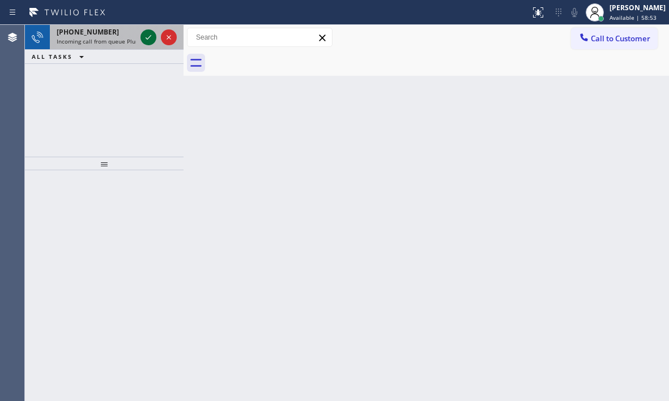
click at [151, 37] on icon at bounding box center [149, 38] width 14 height 14
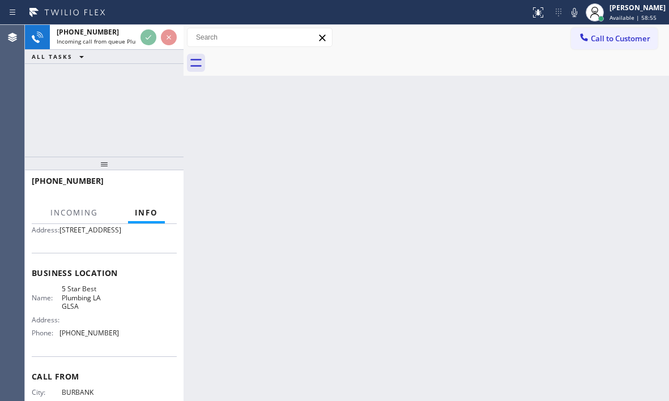
scroll to position [187, 0]
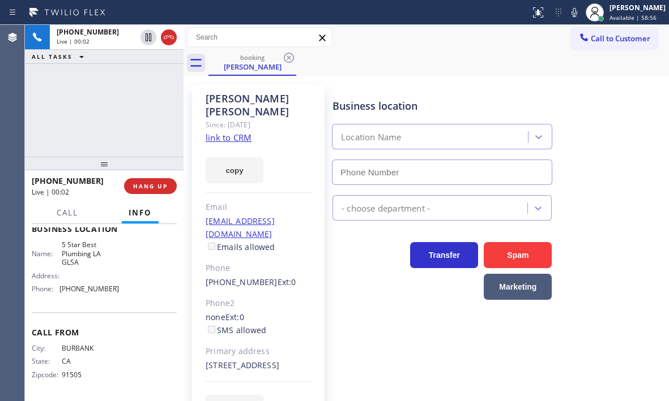
type input "[PHONE_NUMBER]"
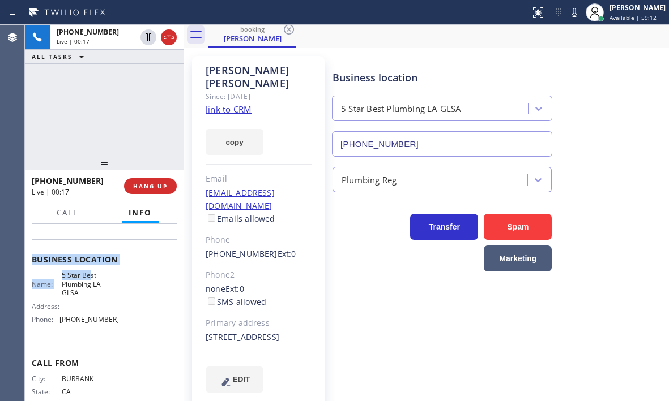
scroll to position [131, 0]
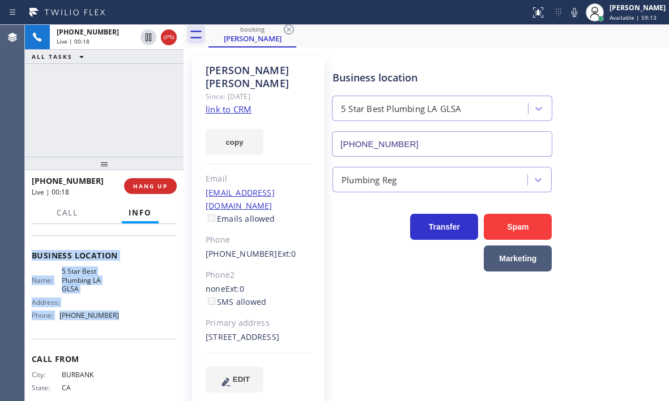
drag, startPoint x: 31, startPoint y: 275, endPoint x: 126, endPoint y: 345, distance: 118.5
click at [126, 345] on div "Context Queue: Plumbing Priority: 1 Customer Name: [PERSON_NAME] Phone: [PHONE_…" at bounding box center [104, 312] width 158 height 177
copy div "Customer Name: [PERSON_NAME] Phone: [PHONE_NUMBER] Address: [STREET_ADDRESS] Bu…"
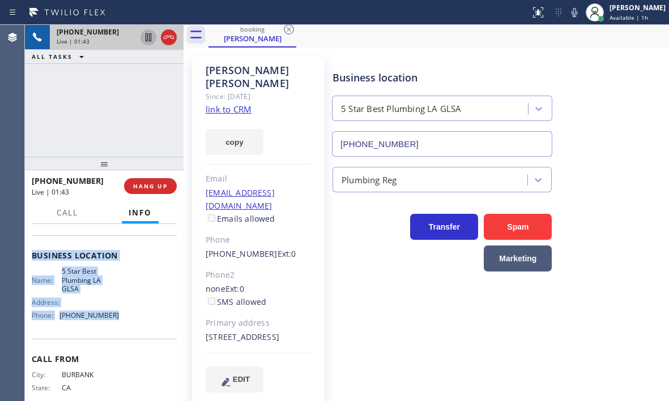
click at [150, 38] on icon at bounding box center [149, 38] width 14 height 14
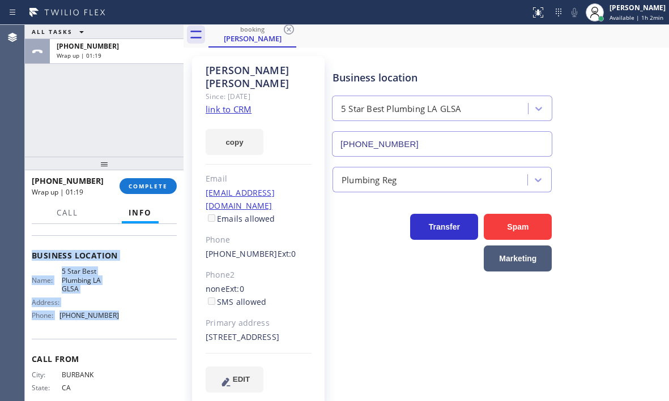
scroll to position [0, 0]
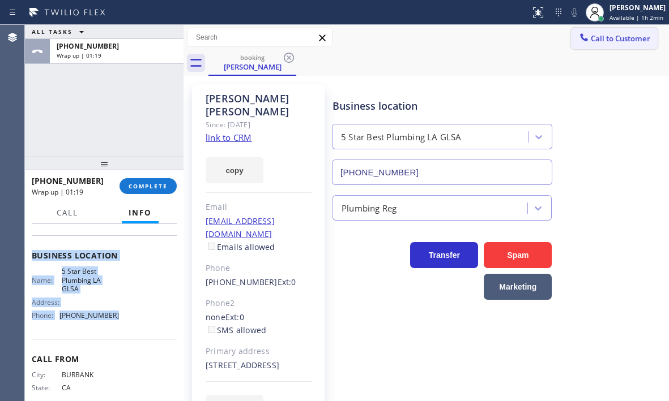
click at [609, 41] on span "Call to Customer" at bounding box center [619, 38] width 59 height 10
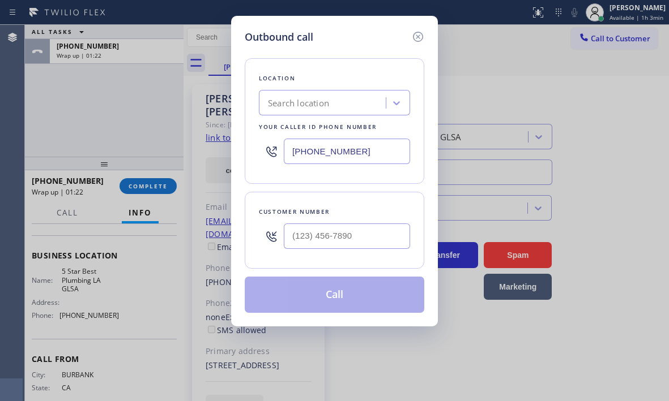
click at [361, 153] on input "[PHONE_NUMBER]" at bounding box center [347, 151] width 126 height 25
paste input "213) 444-7988"
type input "[PHONE_NUMBER]"
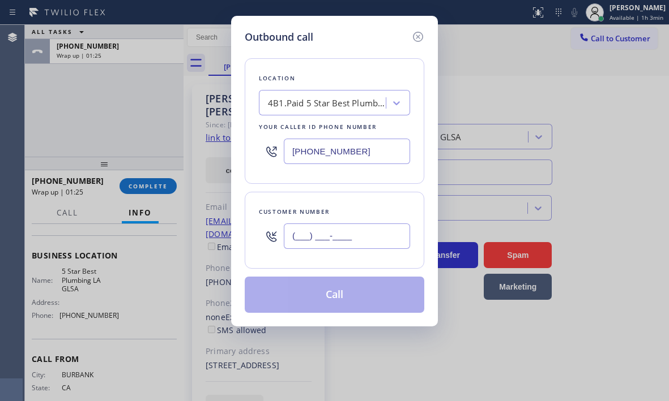
click at [348, 230] on input "(___) ___-____" at bounding box center [347, 236] width 126 height 25
paste input "323) 445-1337"
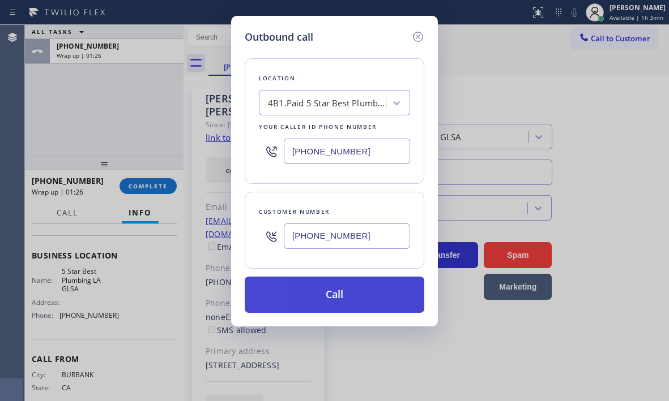
type input "[PHONE_NUMBER]"
click at [349, 293] on button "Call" at bounding box center [334, 295] width 179 height 36
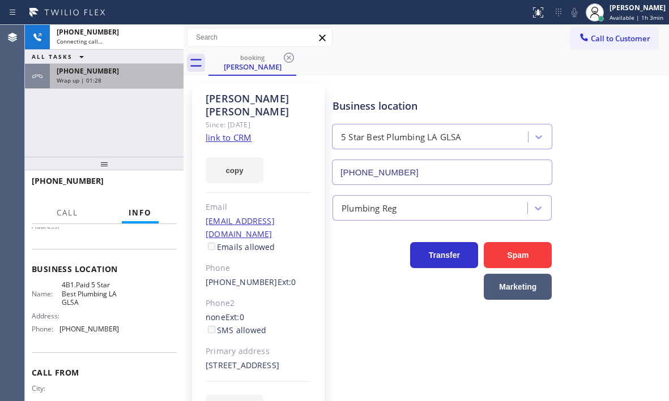
click at [131, 72] on div "[PHONE_NUMBER]" at bounding box center [117, 71] width 120 height 10
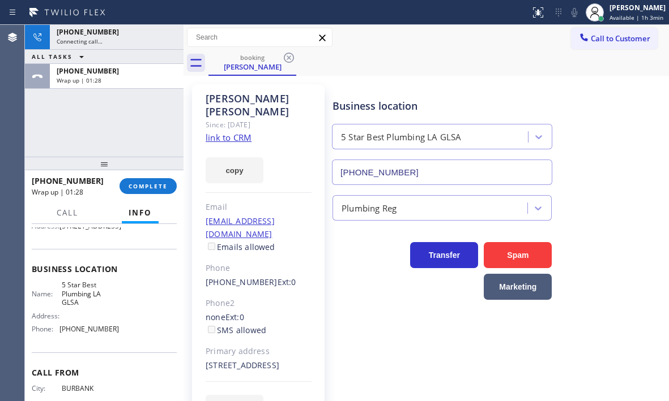
scroll to position [131, 0]
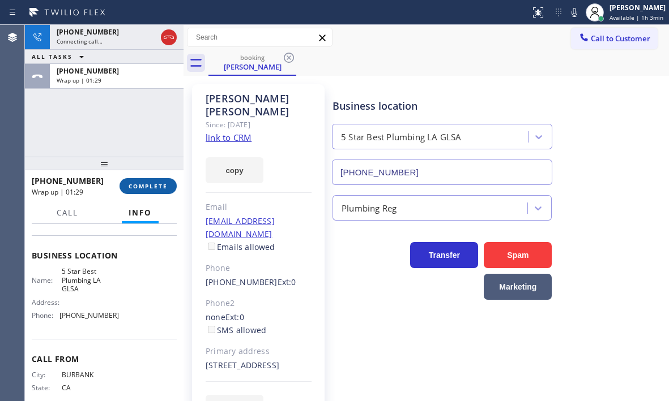
click at [149, 193] on button "COMPLETE" at bounding box center [147, 186] width 57 height 16
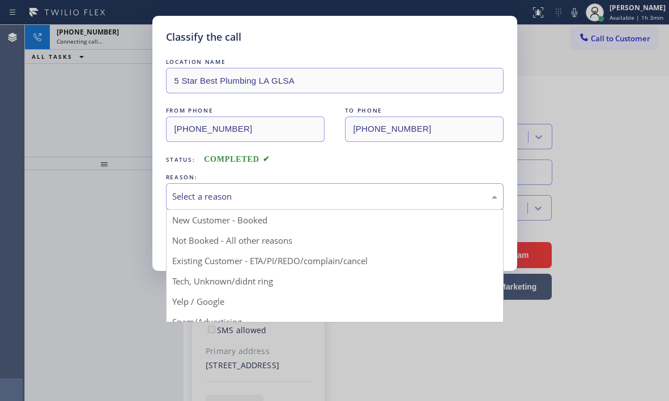
click at [297, 196] on div "Select a reason" at bounding box center [334, 196] width 325 height 13
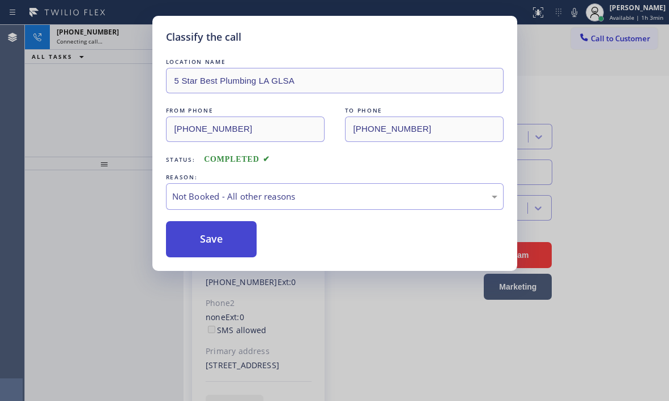
drag, startPoint x: 211, startPoint y: 238, endPoint x: 199, endPoint y: 240, distance: 12.0
click at [198, 240] on button "Save" at bounding box center [211, 239] width 91 height 36
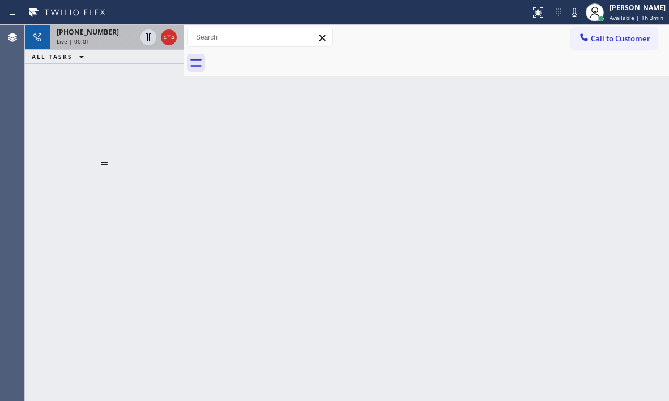
click at [115, 44] on div "Live | 00:01" at bounding box center [96, 41] width 79 height 8
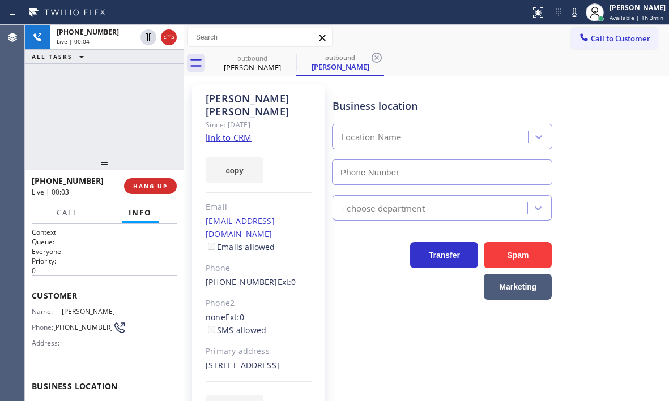
type input "[PHONE_NUMBER]"
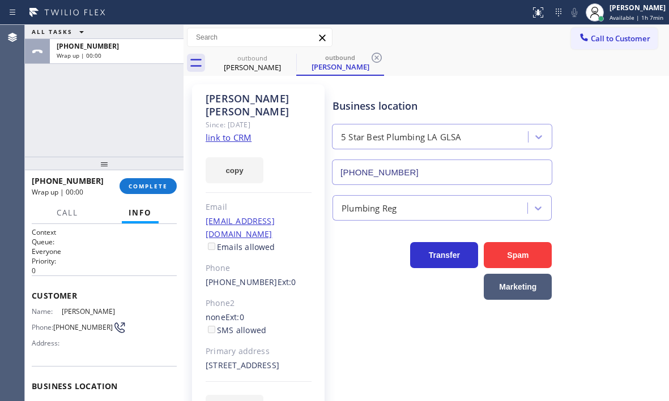
drag, startPoint x: 173, startPoint y: 39, endPoint x: 561, endPoint y: 131, distance: 398.6
click at [148, 183] on span "COMPLETE" at bounding box center [147, 186] width 39 height 8
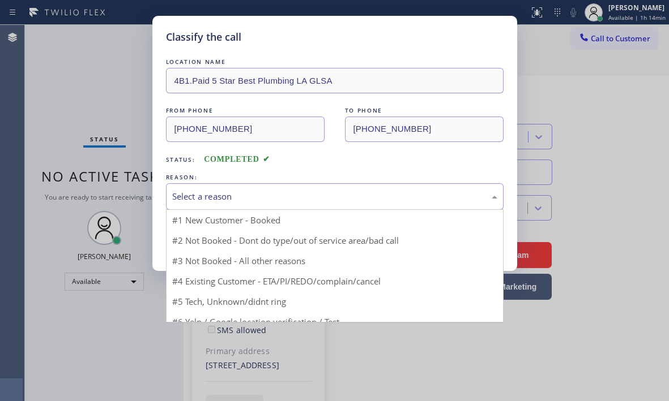
click at [243, 192] on div "Select a reason" at bounding box center [334, 196] width 325 height 13
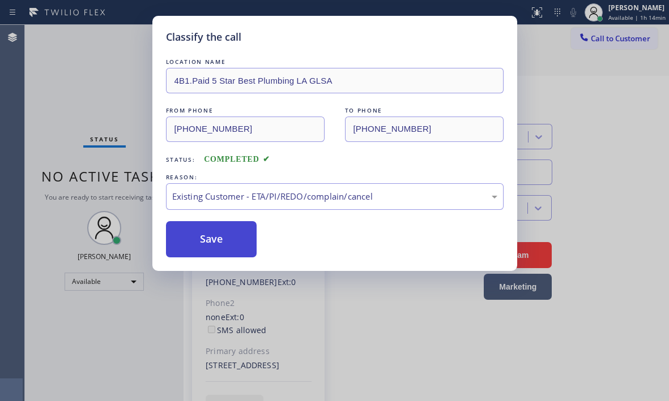
click at [214, 237] on button "Save" at bounding box center [211, 239] width 91 height 36
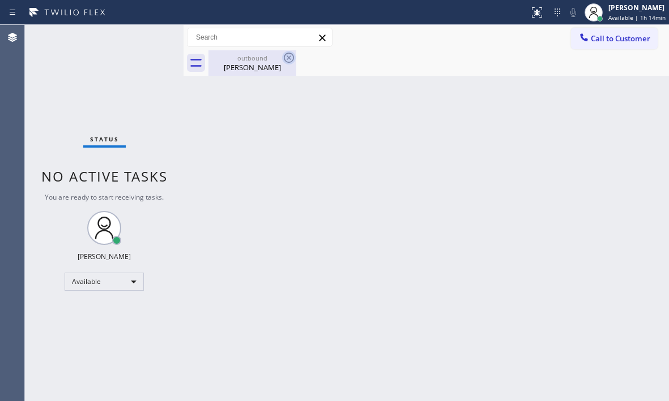
click at [288, 58] on icon at bounding box center [289, 58] width 10 height 10
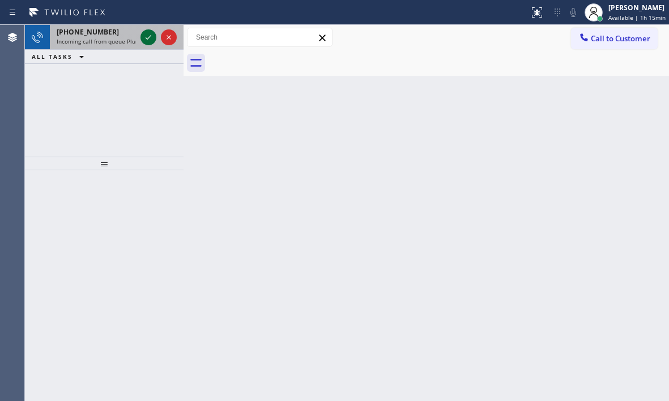
click at [144, 33] on icon at bounding box center [149, 38] width 14 height 14
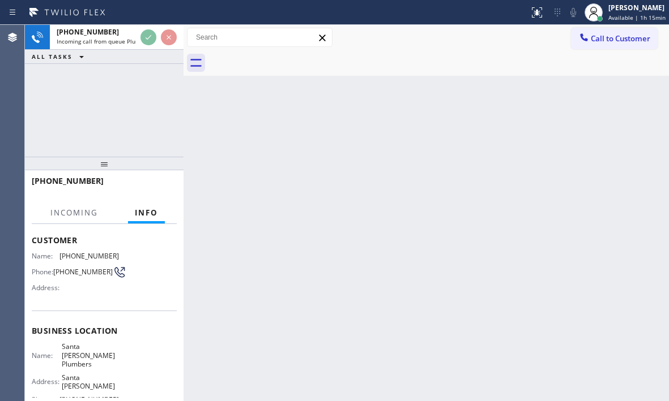
scroll to position [152, 0]
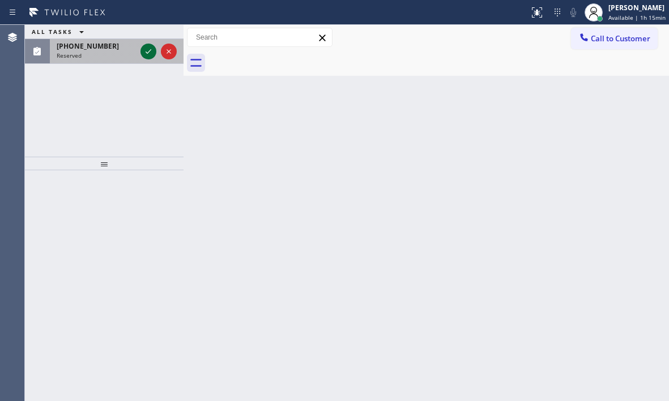
click at [147, 52] on icon at bounding box center [149, 52] width 14 height 14
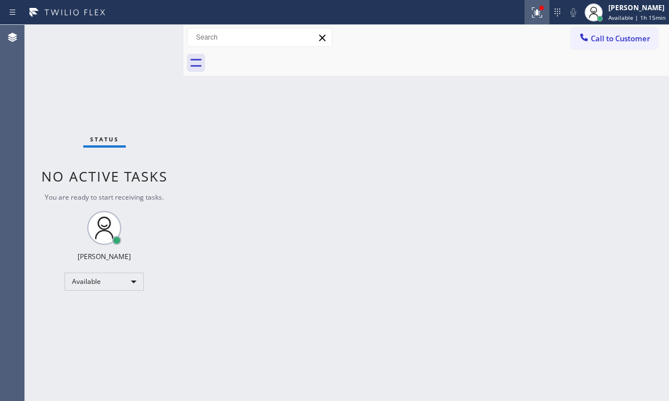
click at [530, 14] on icon at bounding box center [537, 13] width 14 height 14
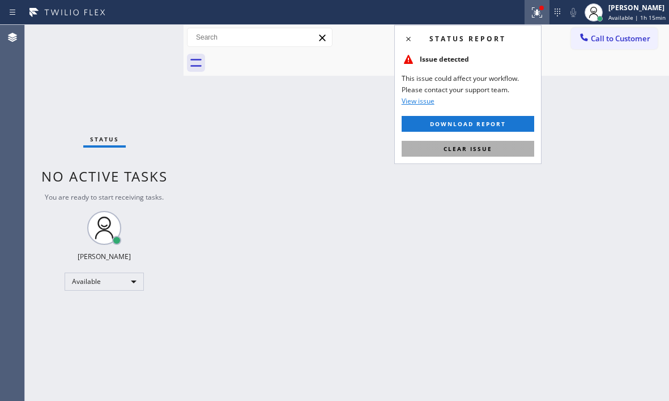
click at [499, 147] on button "Clear issue" at bounding box center [467, 149] width 132 height 16
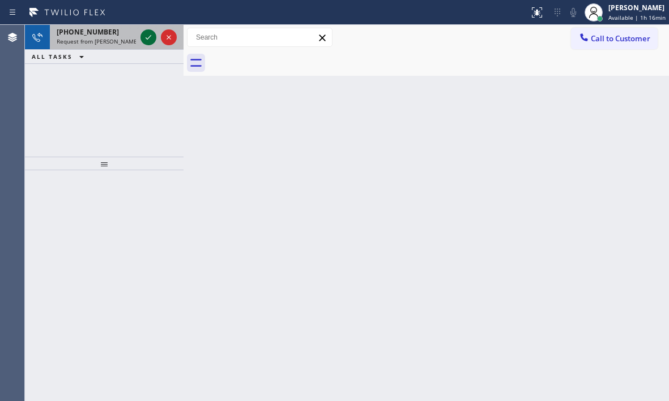
click at [149, 39] on icon at bounding box center [149, 38] width 14 height 14
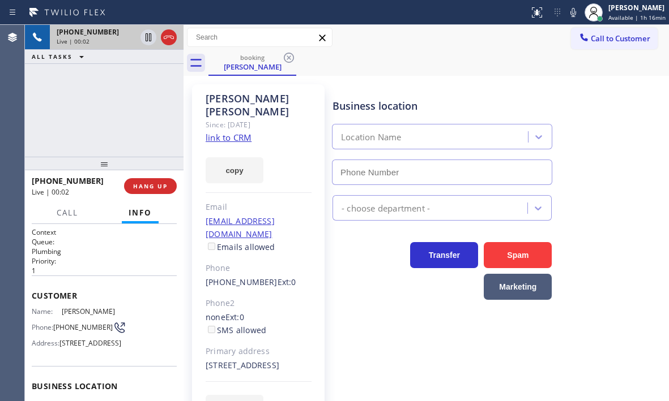
type input "[PHONE_NUMBER]"
click at [539, 78] on div "[PERSON_NAME] Since: [DATE] link to CRM copy Email [EMAIL_ADDRESS][DOMAIN_NAME]…" at bounding box center [425, 259] width 485 height 367
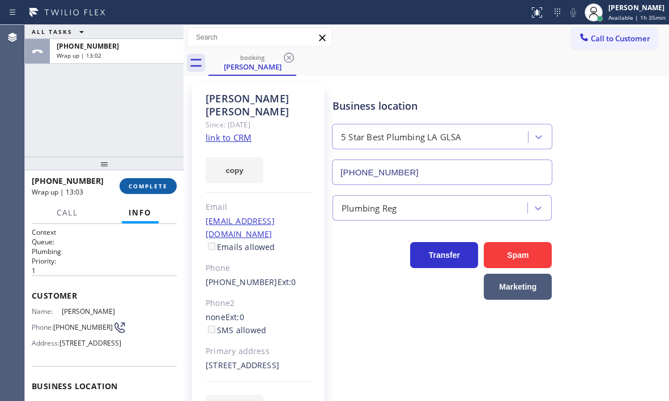
click at [148, 188] on span "COMPLETE" at bounding box center [147, 186] width 39 height 8
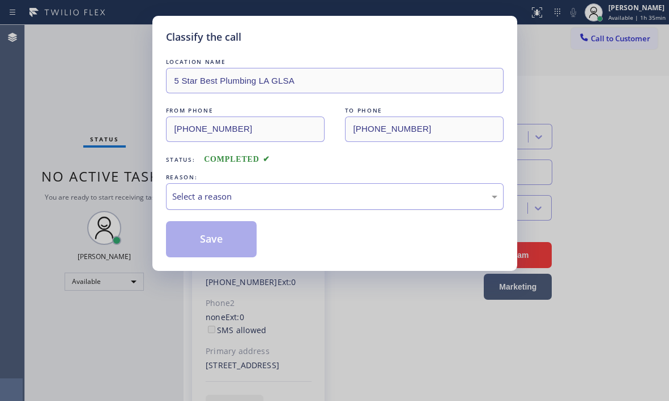
click at [282, 203] on div "Select a reason" at bounding box center [334, 196] width 325 height 13
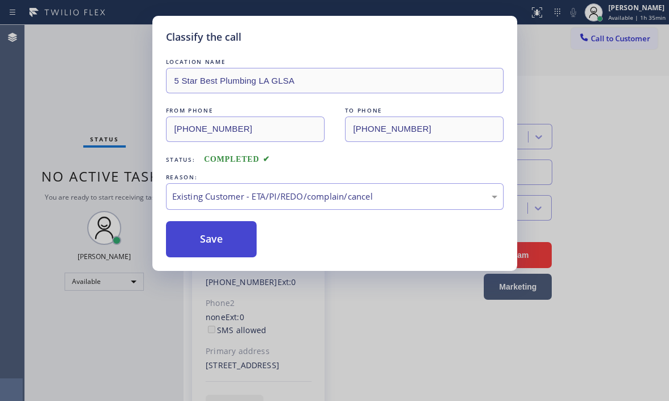
click at [215, 242] on button "Save" at bounding box center [211, 239] width 91 height 36
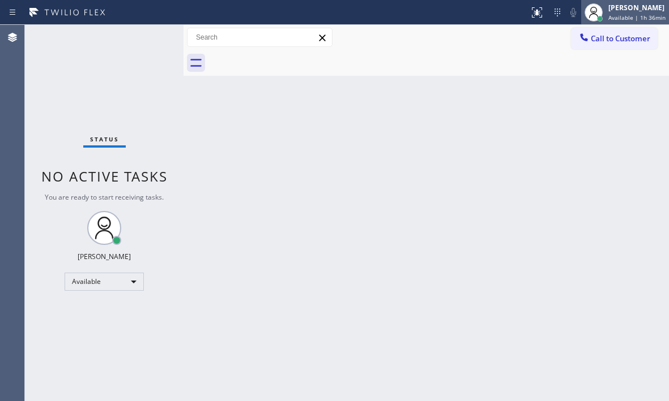
click at [614, 18] on span "Available | 1h 36min" at bounding box center [636, 18] width 57 height 8
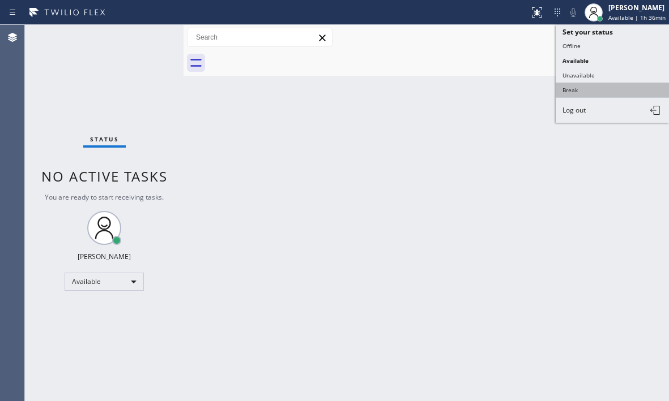
drag, startPoint x: 586, startPoint y: 93, endPoint x: 653, endPoint y: 91, distance: 67.4
click at [586, 92] on button "Break" at bounding box center [611, 90] width 113 height 15
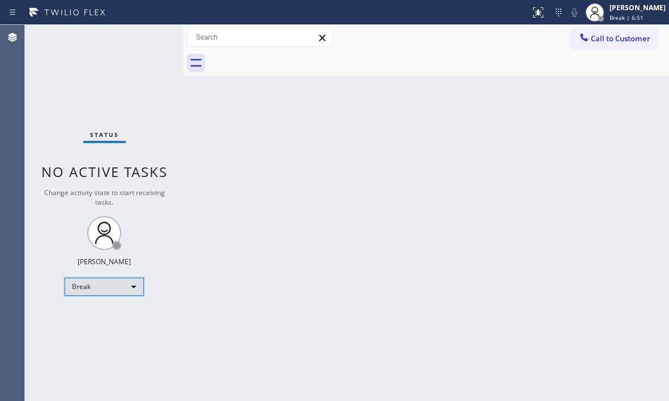
click at [132, 281] on div "Break" at bounding box center [104, 287] width 79 height 18
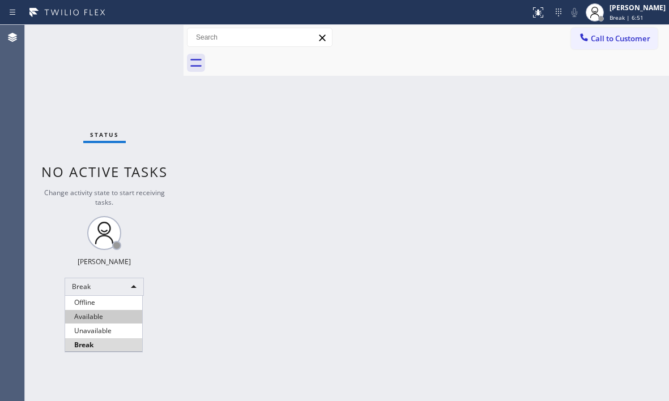
click at [112, 315] on li "Available" at bounding box center [103, 317] width 77 height 14
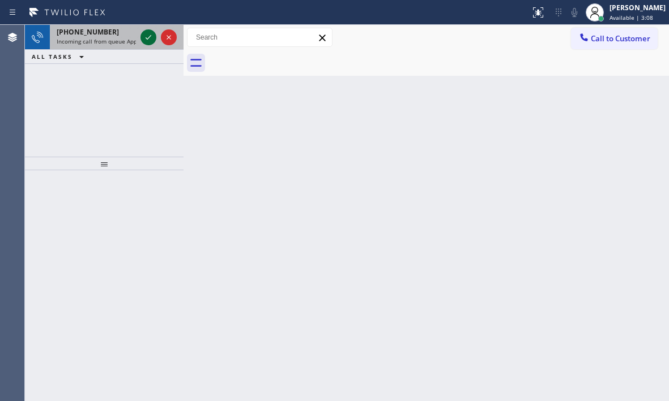
click at [145, 37] on icon at bounding box center [149, 38] width 14 height 14
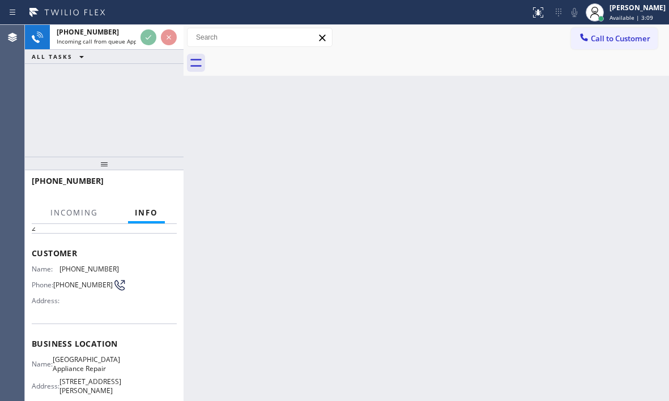
scroll to position [113, 0]
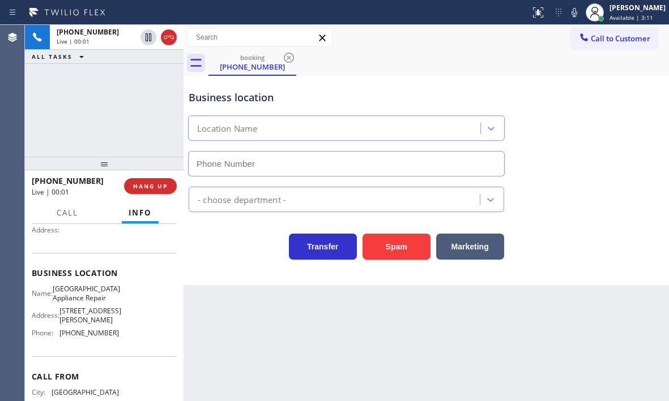
type input "[PHONE_NUMBER]"
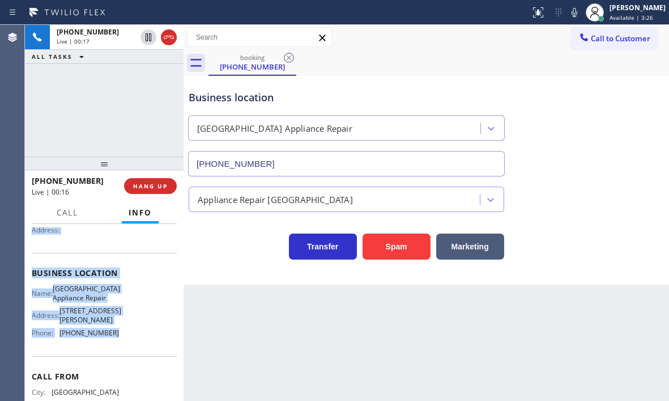
drag, startPoint x: 33, startPoint y: 293, endPoint x: 125, endPoint y: 342, distance: 103.8
click at [125, 342] on div "Context Queue: Appliance Repair High End Priority: 2 Customer Name: [PHONE_NUMB…" at bounding box center [104, 278] width 145 height 328
copy div "Customer Name: [PHONE_NUMBER] Phone: [PHONE_NUMBER] Address: Business location …"
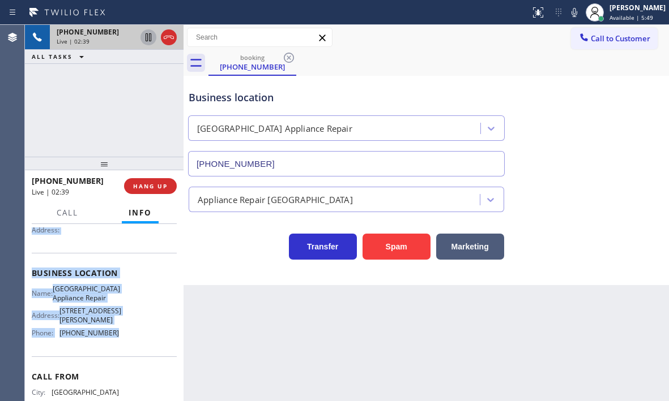
click at [152, 36] on icon at bounding box center [149, 38] width 14 height 14
click at [144, 39] on icon at bounding box center [149, 38] width 14 height 14
click at [148, 41] on icon at bounding box center [148, 37] width 6 height 8
click at [149, 35] on icon at bounding box center [148, 37] width 8 height 8
click at [168, 39] on icon at bounding box center [169, 38] width 14 height 14
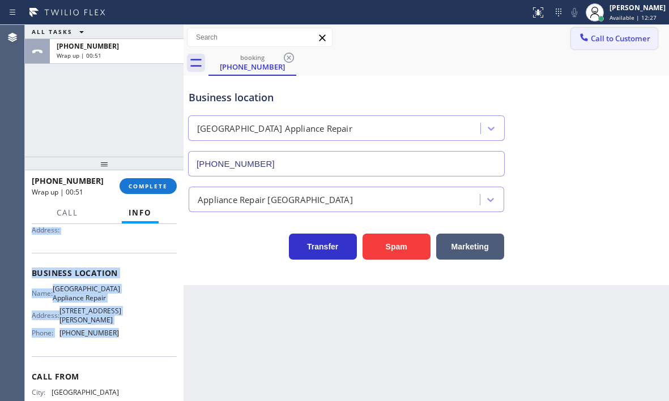
click at [595, 40] on span "Call to Customer" at bounding box center [619, 38] width 59 height 10
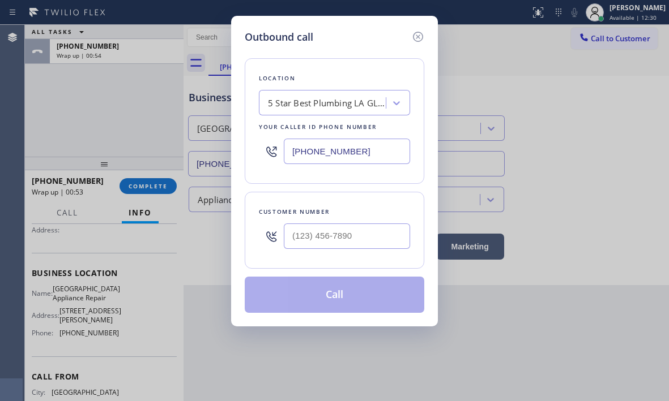
click at [363, 149] on input "[PHONE_NUMBER]" at bounding box center [347, 151] width 126 height 25
click at [367, 157] on input "[PHONE_NUMBER]" at bounding box center [347, 151] width 126 height 25
click at [418, 36] on icon at bounding box center [418, 37] width 10 height 10
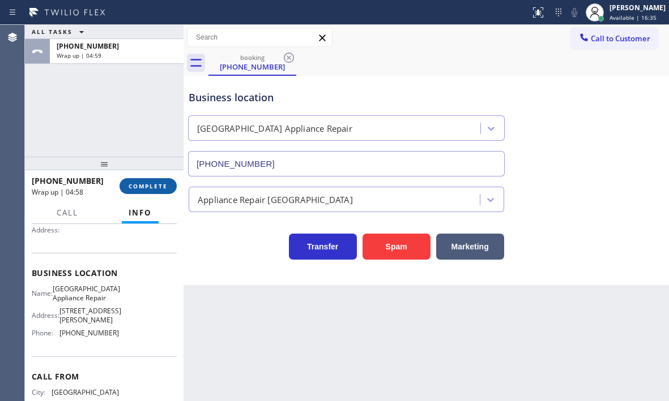
click at [139, 190] on span "COMPLETE" at bounding box center [147, 186] width 39 height 8
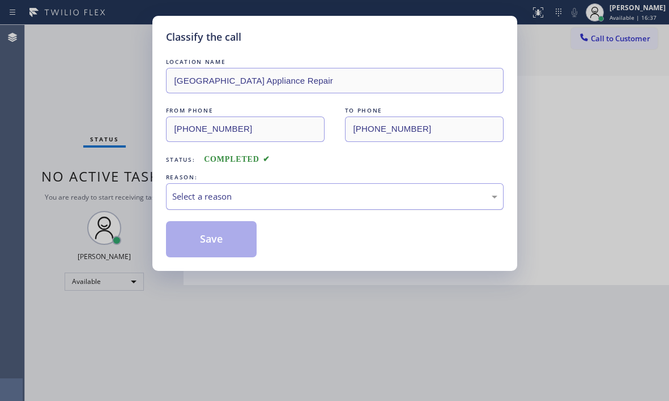
click at [245, 193] on div "Select a reason" at bounding box center [334, 196] width 325 height 13
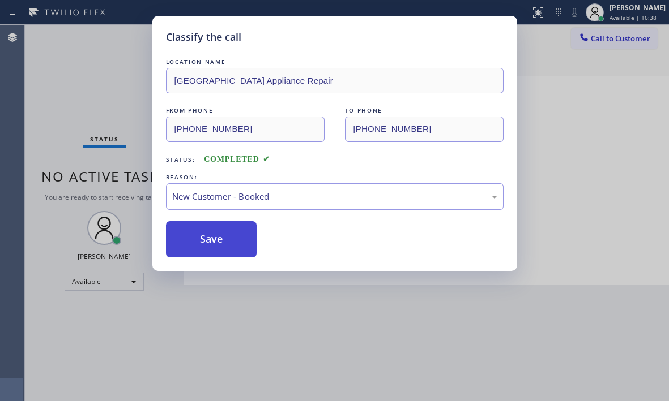
click at [200, 227] on button "Save" at bounding box center [211, 239] width 91 height 36
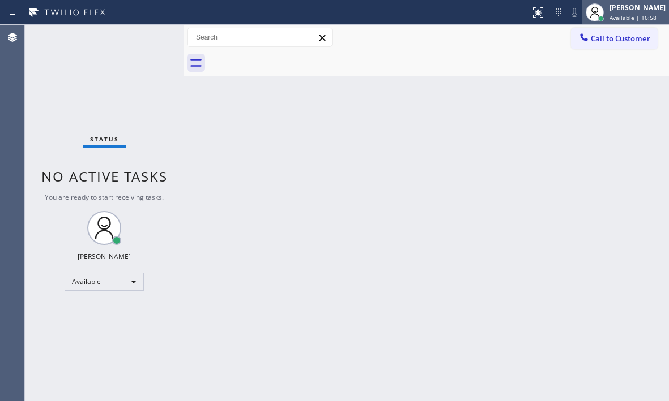
click at [611, 10] on div "[PERSON_NAME]" at bounding box center [637, 8] width 56 height 10
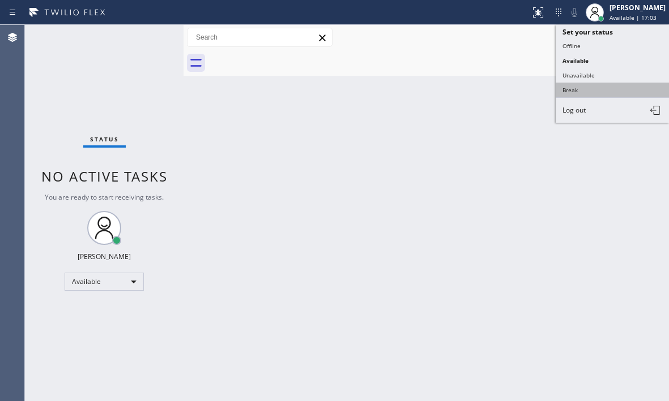
click at [574, 91] on button "Break" at bounding box center [611, 90] width 113 height 15
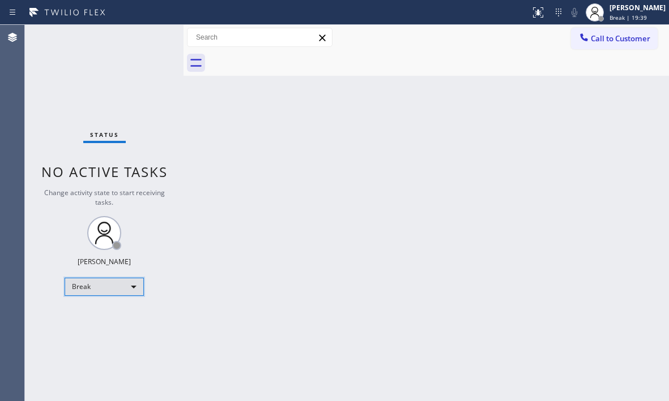
click at [99, 280] on div "Break" at bounding box center [104, 287] width 79 height 18
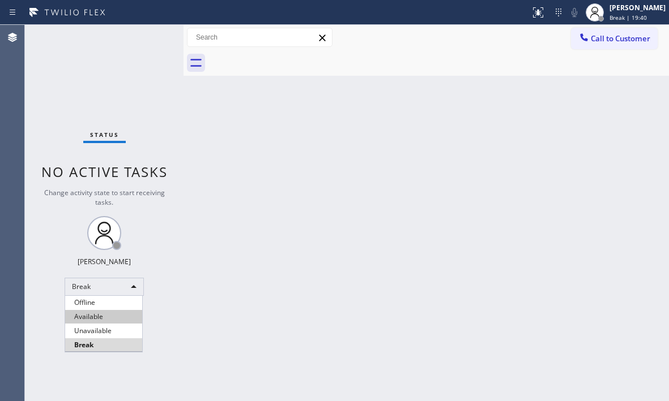
click at [105, 315] on li "Available" at bounding box center [103, 317] width 77 height 14
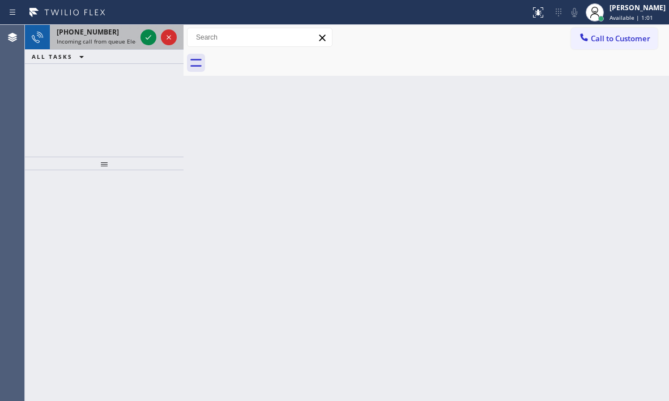
drag, startPoint x: 147, startPoint y: 36, endPoint x: 148, endPoint y: 46, distance: 9.6
click at [147, 36] on icon at bounding box center [149, 38] width 14 height 14
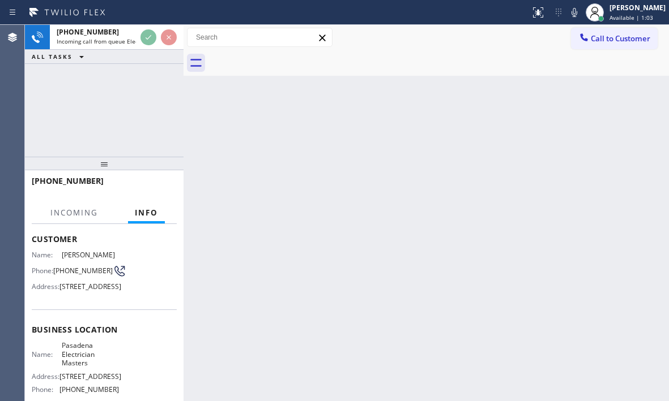
scroll to position [170, 0]
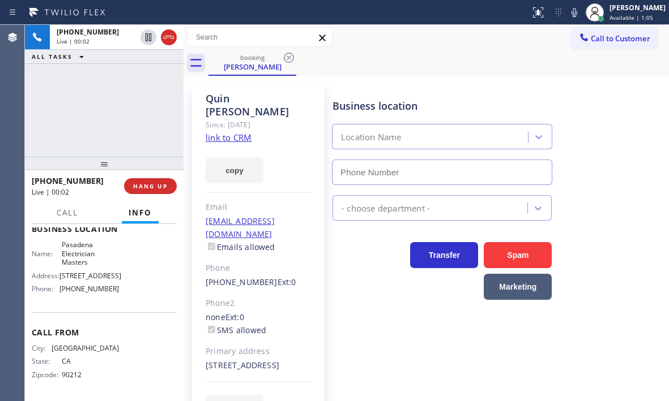
type input "[PHONE_NUMBER]"
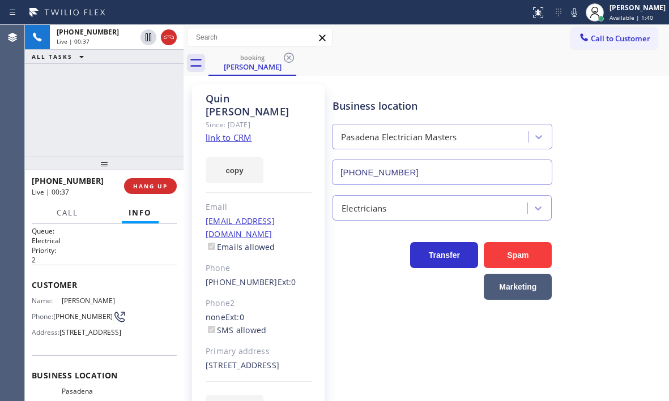
scroll to position [0, 0]
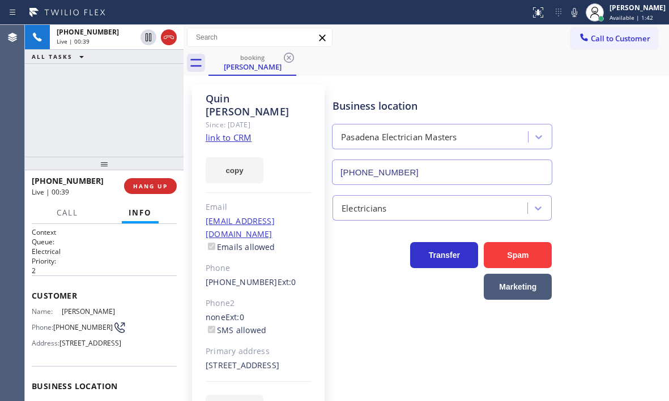
drag, startPoint x: 30, startPoint y: 289, endPoint x: 126, endPoint y: 373, distance: 127.2
click at [126, 373] on div "Context Queue: Electrical Priority: 2 Customer Name: [PERSON_NAME] Phone: [PHON…" at bounding box center [104, 312] width 158 height 177
copy div "Customer Name: [PERSON_NAME] Phone: [PHONE_NUMBER] Address: [STREET_ADDRESS]"
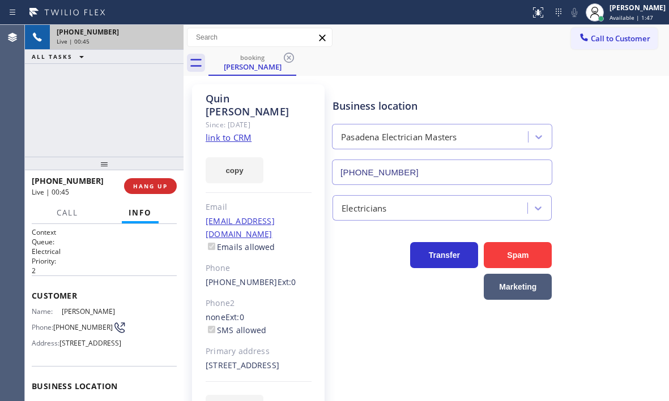
click at [168, 39] on div "Live | 00:45" at bounding box center [117, 41] width 120 height 8
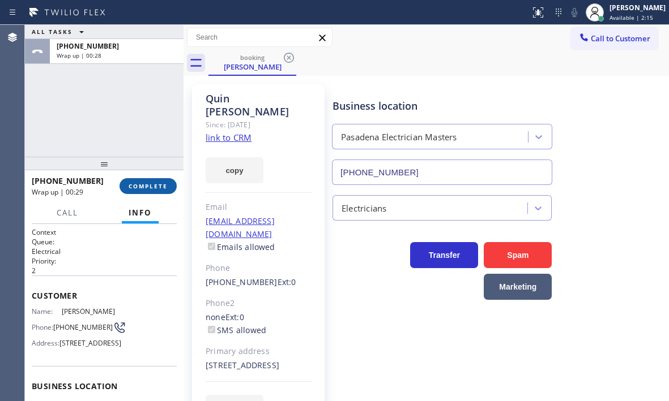
click at [149, 179] on button "COMPLETE" at bounding box center [147, 186] width 57 height 16
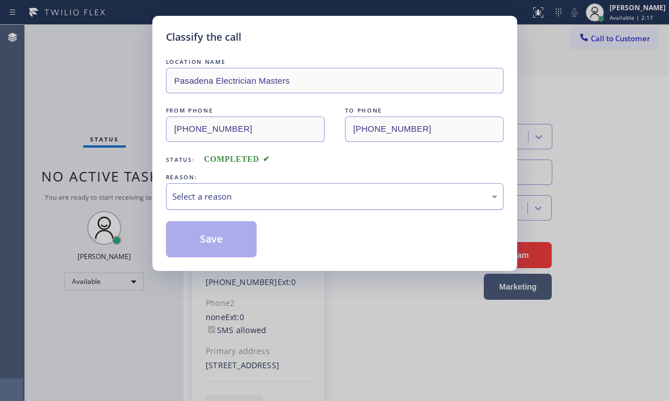
click at [237, 198] on div "Select a reason" at bounding box center [334, 196] width 325 height 13
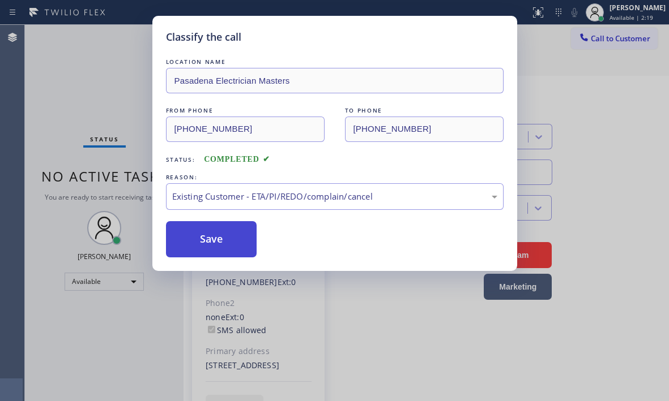
click at [210, 233] on button "Save" at bounding box center [211, 239] width 91 height 36
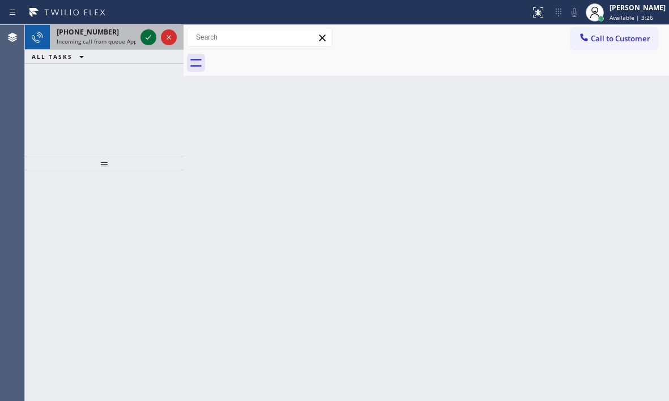
click at [149, 38] on icon at bounding box center [148, 37] width 6 height 5
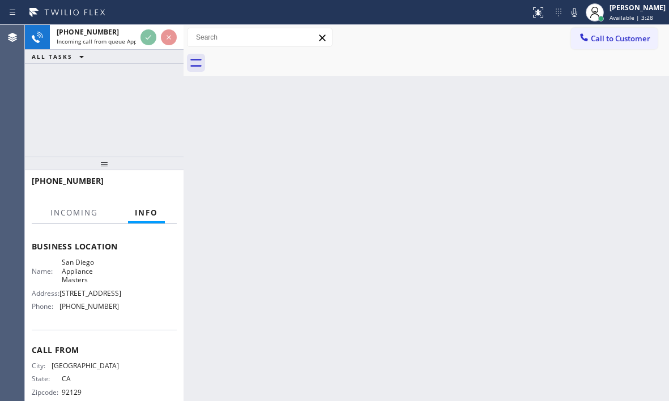
scroll to position [113, 0]
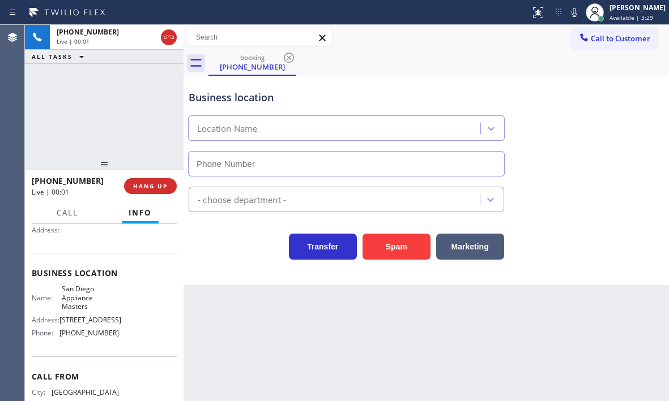
type input "[PHONE_NUMBER]"
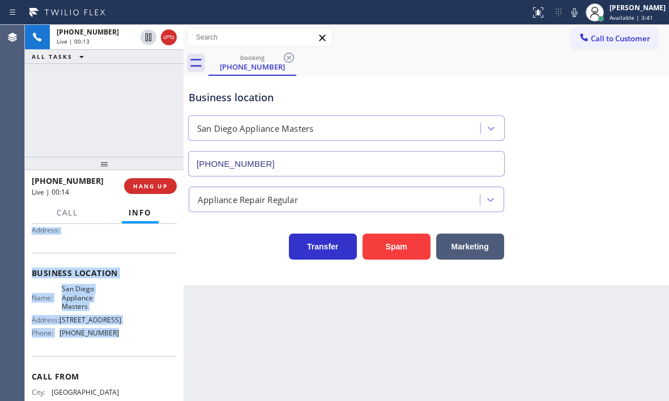
drag, startPoint x: 32, startPoint y: 294, endPoint x: 122, endPoint y: 348, distance: 104.8
click at [122, 348] on div "Context Queue: Appliance Repair Priority: 2 Customer Name: [PHONE_NUMBER] Phone…" at bounding box center [104, 278] width 145 height 328
click at [169, 188] on button "HANG UP" at bounding box center [150, 186] width 53 height 16
click at [154, 190] on button "HANG UP" at bounding box center [150, 186] width 53 height 16
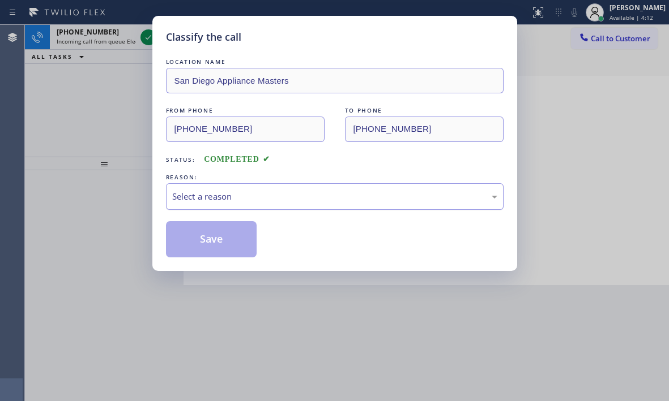
click at [306, 196] on div "Select a reason" at bounding box center [334, 196] width 325 height 13
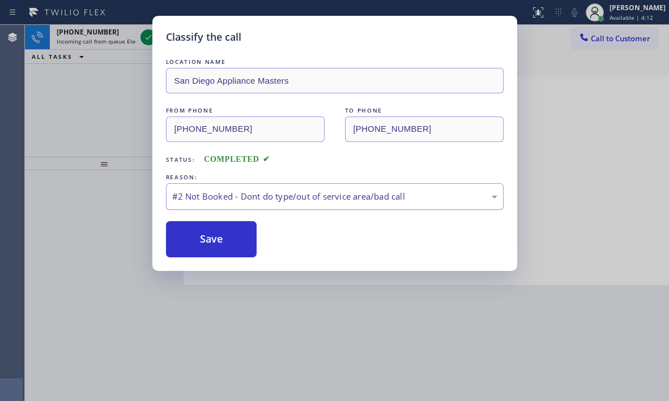
drag, startPoint x: 213, startPoint y: 239, endPoint x: 208, endPoint y: 202, distance: 37.8
click at [213, 239] on button "Save" at bounding box center [211, 239] width 91 height 36
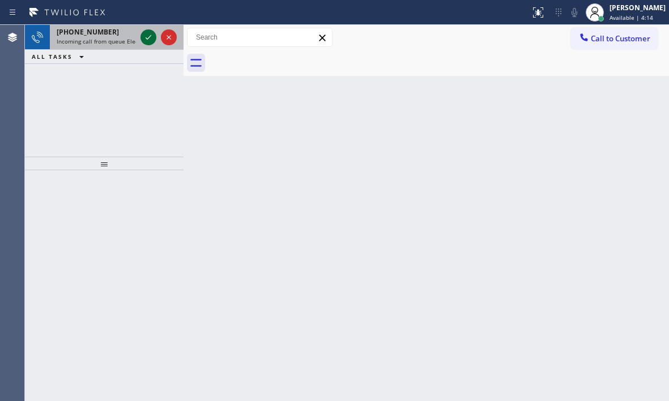
click at [145, 31] on icon at bounding box center [149, 38] width 14 height 14
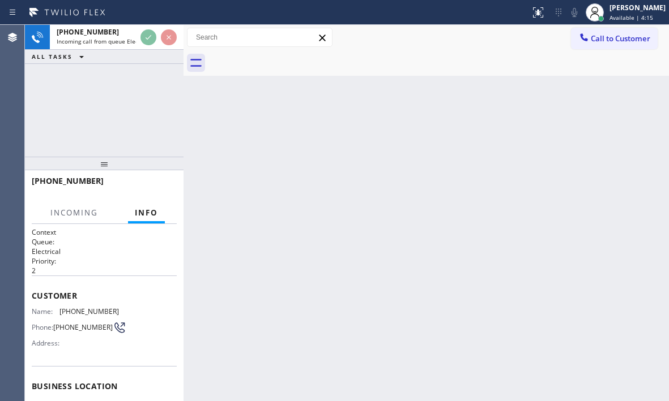
scroll to position [113, 0]
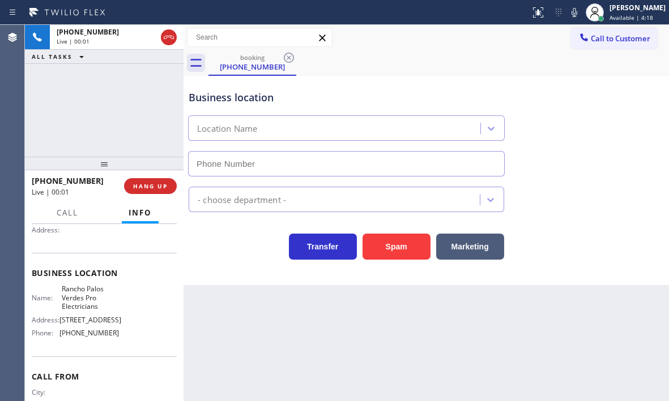
type input "[PHONE_NUMBER]"
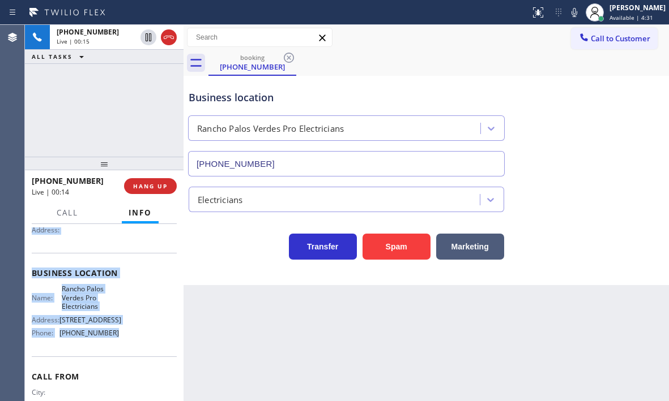
drag, startPoint x: 33, startPoint y: 294, endPoint x: 124, endPoint y: 354, distance: 109.0
click at [124, 354] on div "Context Queue: Electrical Priority: 2 Customer Name: [PHONE_NUMBER] Phone: [PHO…" at bounding box center [104, 278] width 145 height 328
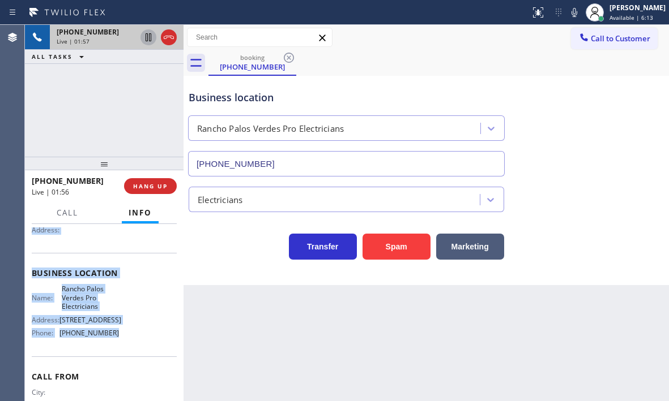
click at [149, 40] on icon at bounding box center [148, 37] width 6 height 8
click at [149, 36] on icon at bounding box center [148, 37] width 8 height 8
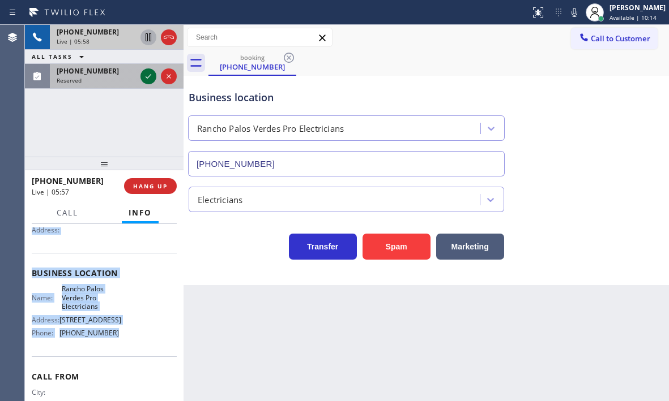
click at [147, 71] on icon at bounding box center [149, 77] width 14 height 14
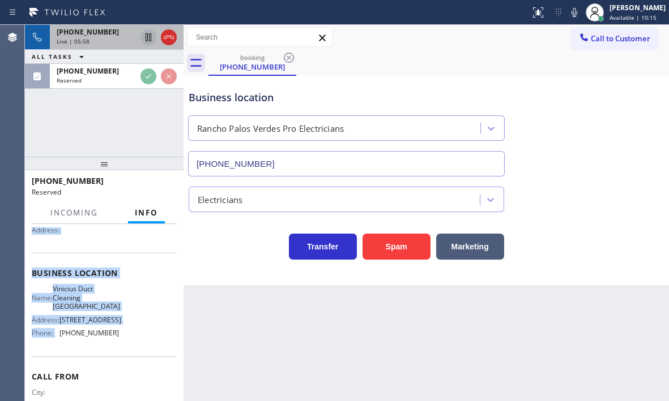
click at [119, 39] on div "Live | 05:58" at bounding box center [96, 41] width 79 height 8
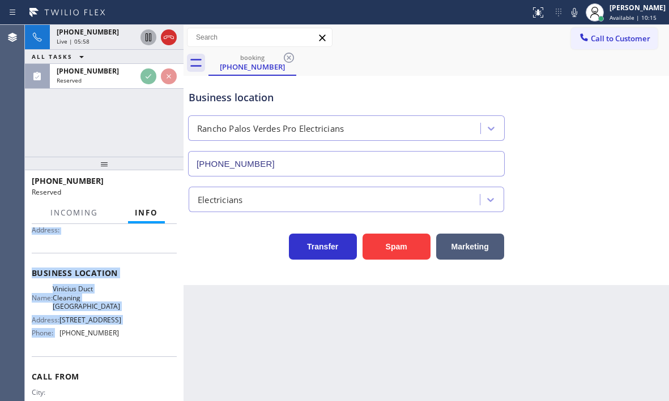
scroll to position [113, 0]
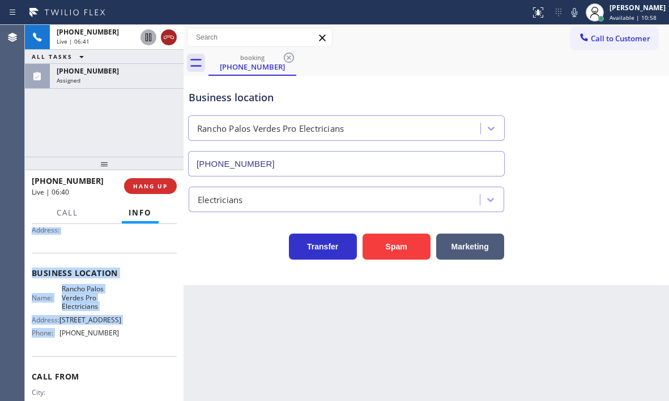
click at [170, 41] on icon at bounding box center [169, 38] width 14 height 14
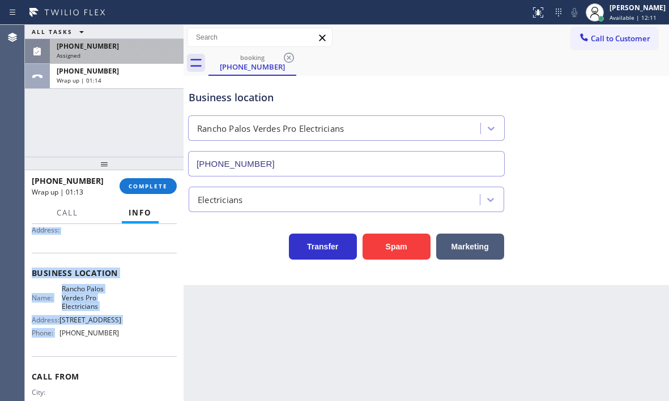
click at [118, 61] on div "[PHONE_NUMBER] Assigned" at bounding box center [114, 51] width 129 height 25
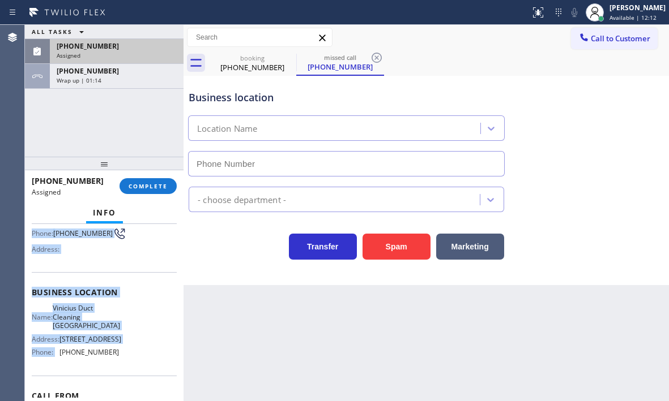
scroll to position [132, 0]
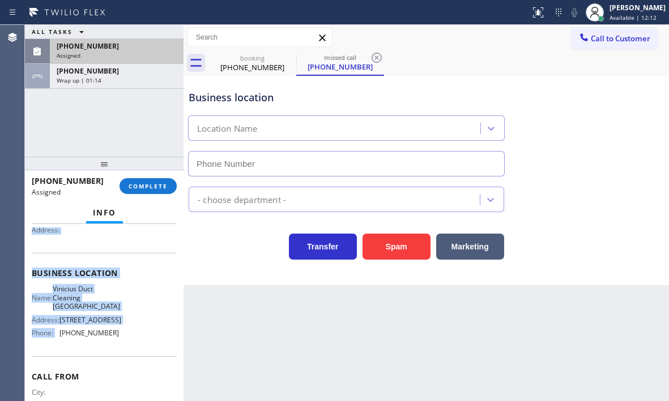
click at [122, 50] on div "[PHONE_NUMBER]" at bounding box center [117, 46] width 120 height 10
type input "[PHONE_NUMBER]"
click at [122, 50] on div "[PHONE_NUMBER]" at bounding box center [117, 46] width 120 height 10
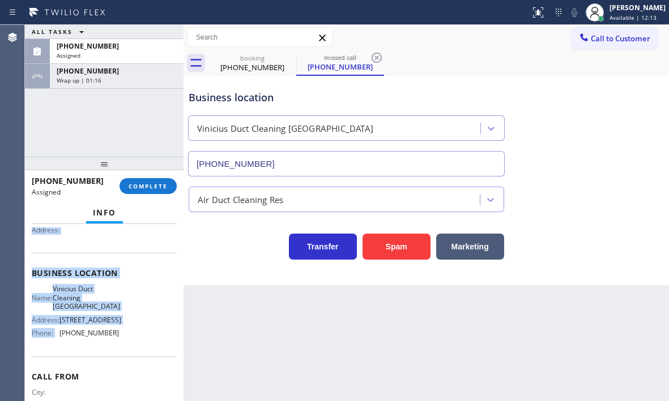
click at [72, 245] on div "Customer Name: [PHONE_NUMBER] Phone: [PHONE_NUMBER] Address:" at bounding box center [104, 207] width 145 height 91
drag, startPoint x: 88, startPoint y: 315, endPoint x: 143, endPoint y: 346, distance: 62.4
click at [143, 346] on div "Context Queue: ADC Priority: 0 Task Age: [DEMOGRAPHIC_DATA] minute(s) Customer …" at bounding box center [104, 312] width 158 height 177
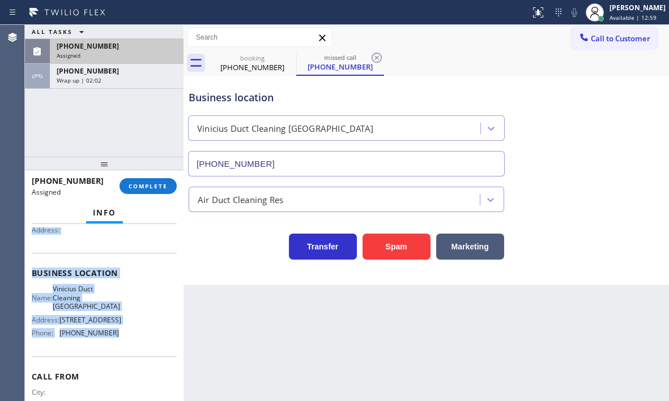
click at [130, 49] on div "[PHONE_NUMBER]" at bounding box center [117, 46] width 120 height 10
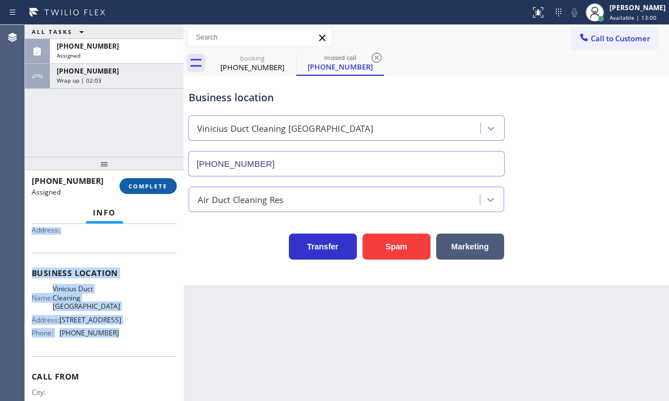
click at [144, 183] on span "COMPLETE" at bounding box center [147, 186] width 39 height 8
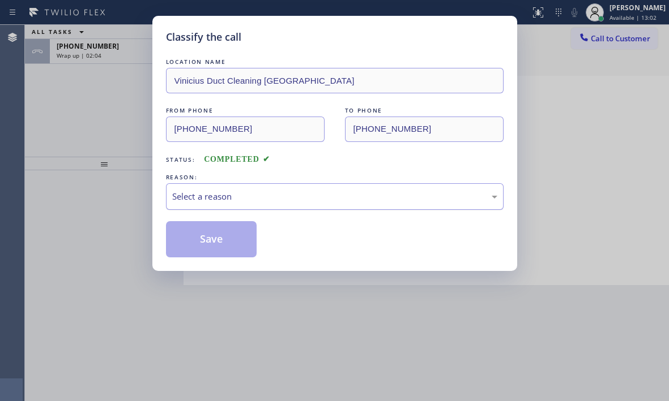
click at [360, 198] on div "Select a reason" at bounding box center [334, 196] width 325 height 13
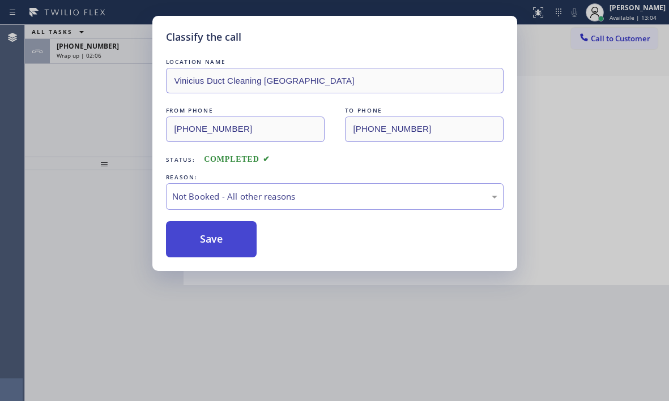
click at [207, 239] on button "Save" at bounding box center [211, 239] width 91 height 36
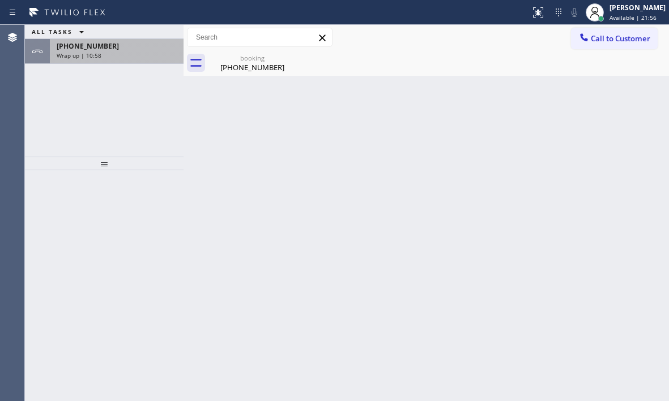
click at [126, 49] on div "[PHONE_NUMBER]" at bounding box center [117, 46] width 120 height 10
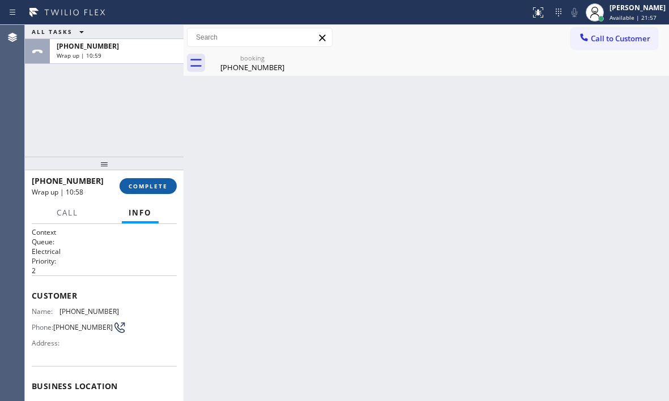
click at [155, 185] on span "COMPLETE" at bounding box center [147, 186] width 39 height 8
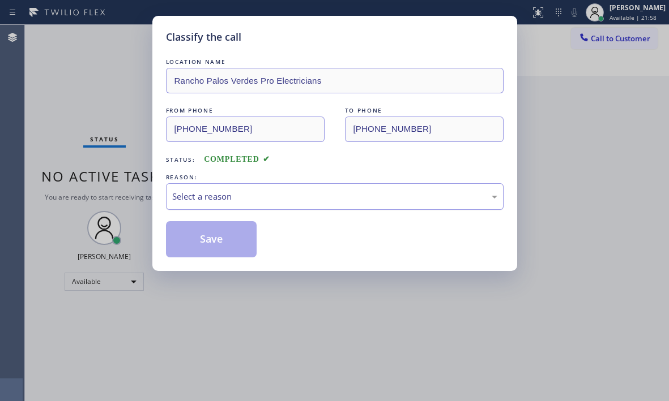
click at [269, 194] on div "Select a reason" at bounding box center [334, 196] width 325 height 13
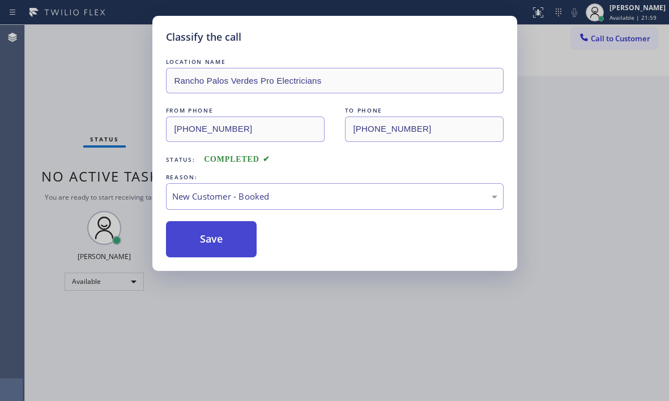
click at [209, 229] on button "Save" at bounding box center [211, 239] width 91 height 36
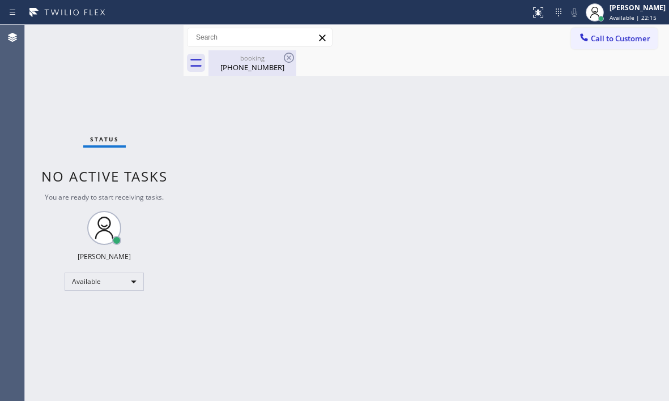
click at [262, 65] on div "[PHONE_NUMBER]" at bounding box center [251, 67] width 85 height 10
click at [422, 158] on div "Back to Dashboard Change Sender ID Customers Technicians Select a contact Outbo…" at bounding box center [425, 213] width 485 height 376
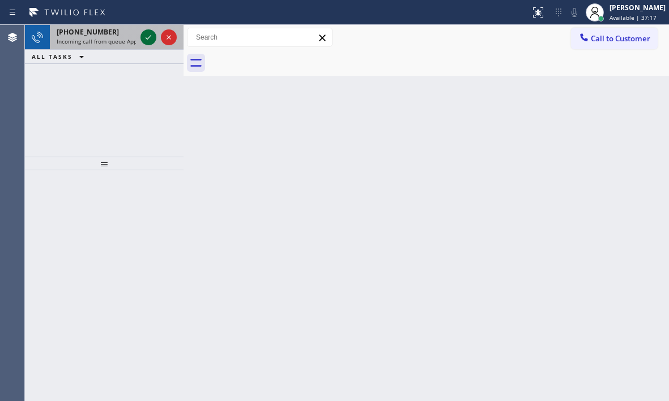
click at [148, 34] on icon at bounding box center [149, 38] width 14 height 14
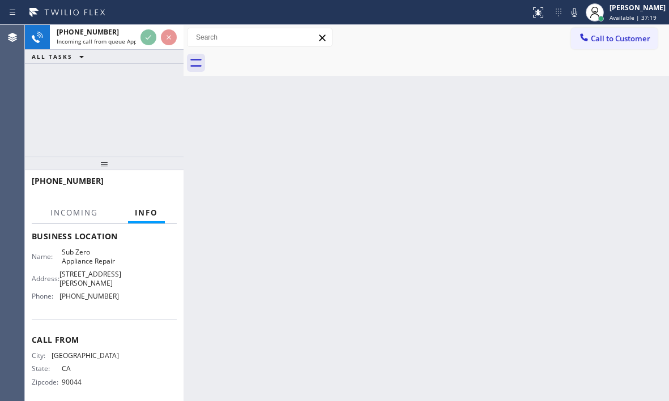
scroll to position [170, 0]
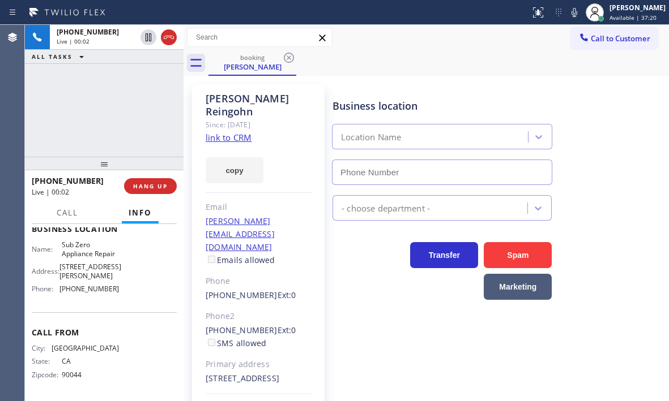
type input "[PHONE_NUMBER]"
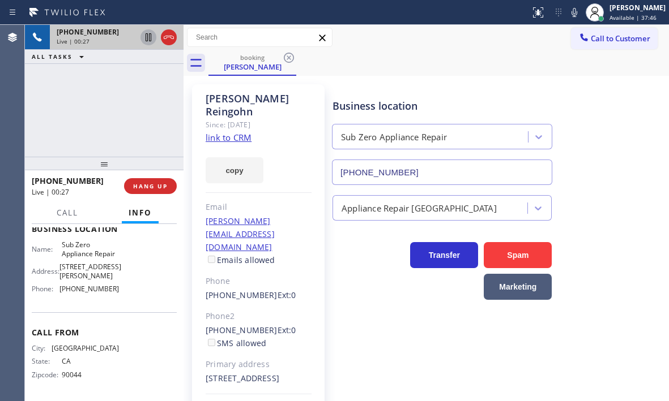
click at [147, 39] on icon at bounding box center [148, 37] width 6 height 8
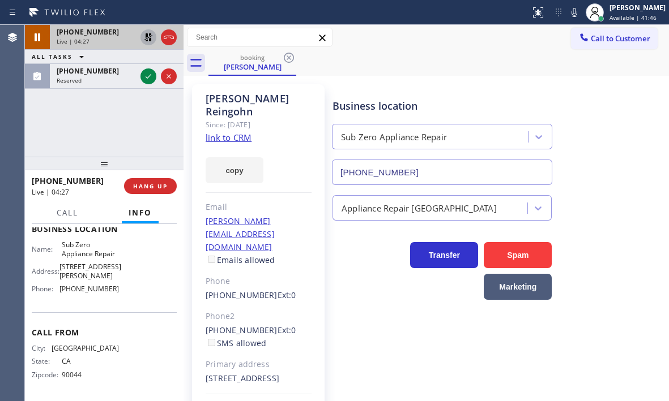
click at [149, 34] on icon at bounding box center [148, 37] width 8 height 8
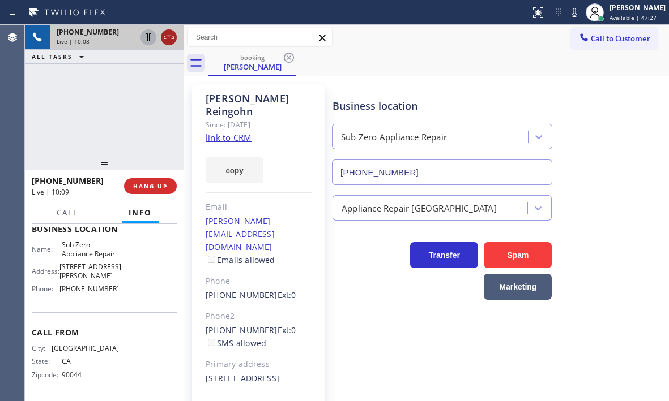
click at [166, 38] on icon at bounding box center [169, 37] width 10 height 3
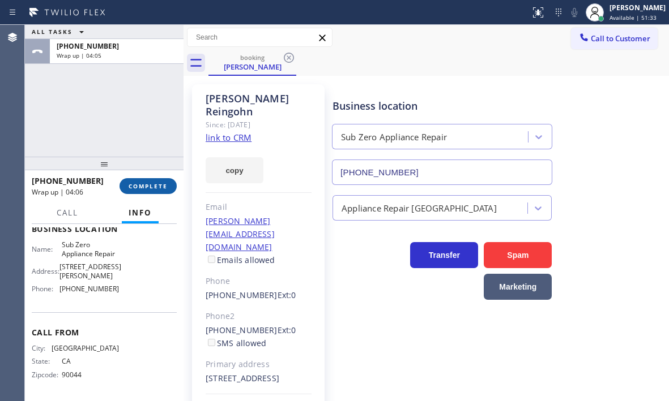
click at [160, 183] on span "COMPLETE" at bounding box center [147, 186] width 39 height 8
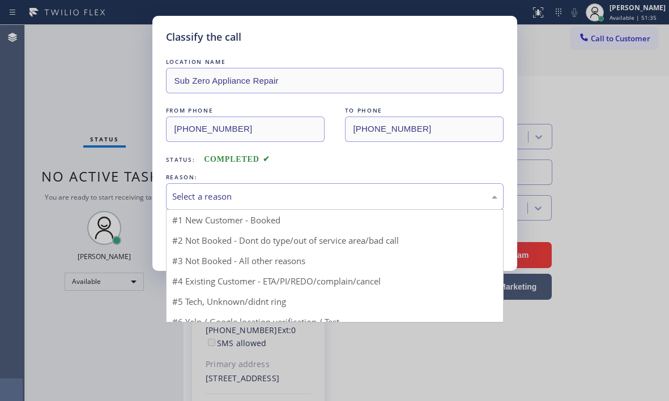
click at [282, 186] on div "Select a reason" at bounding box center [334, 196] width 337 height 27
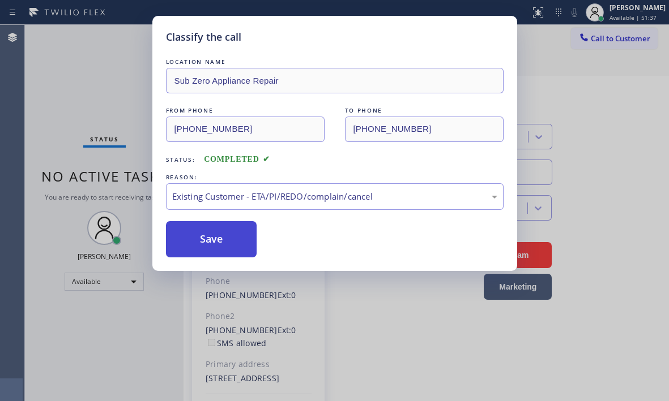
click at [194, 239] on button "Save" at bounding box center [211, 239] width 91 height 36
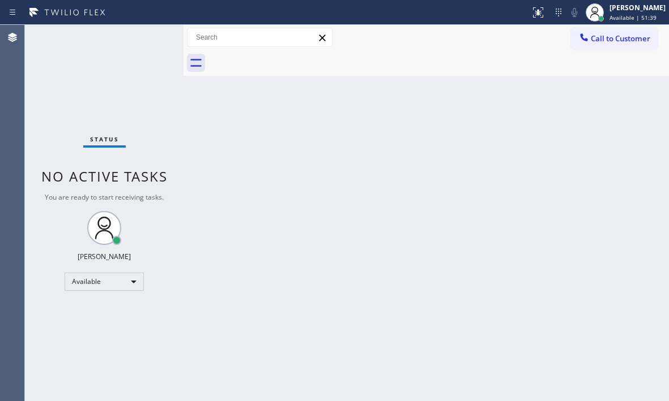
click at [569, 153] on div "Back to Dashboard Change Sender ID Customers Technicians Select a contact Outbo…" at bounding box center [425, 213] width 485 height 376
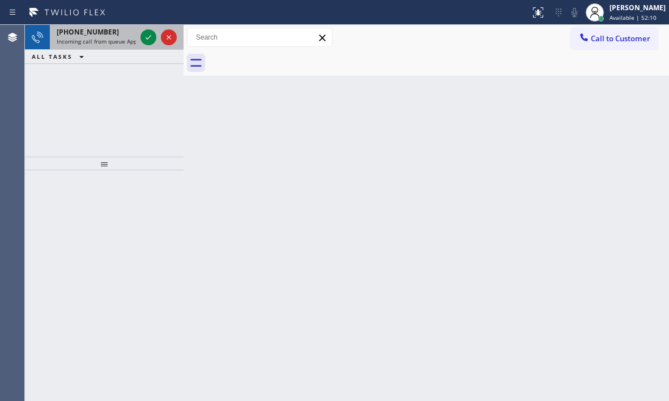
click at [109, 36] on div "[PHONE_NUMBER]" at bounding box center [96, 32] width 79 height 10
drag, startPoint x: 144, startPoint y: 35, endPoint x: 145, endPoint y: 41, distance: 5.8
click at [144, 35] on icon at bounding box center [149, 38] width 14 height 14
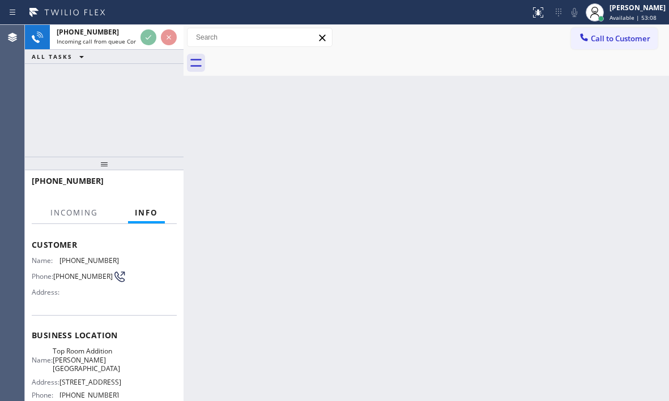
scroll to position [113, 0]
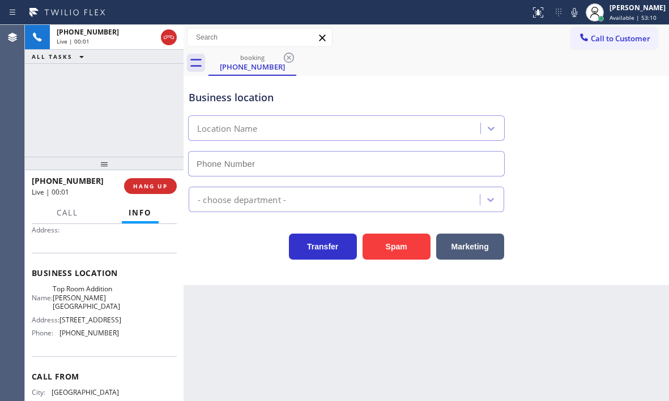
type input "[PHONE_NUMBER]"
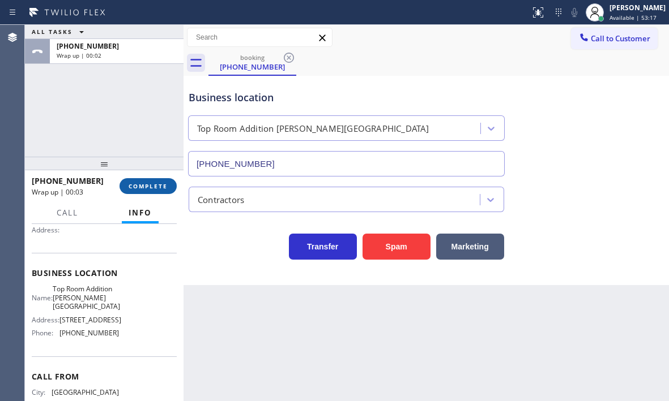
click at [139, 184] on span "COMPLETE" at bounding box center [147, 186] width 39 height 8
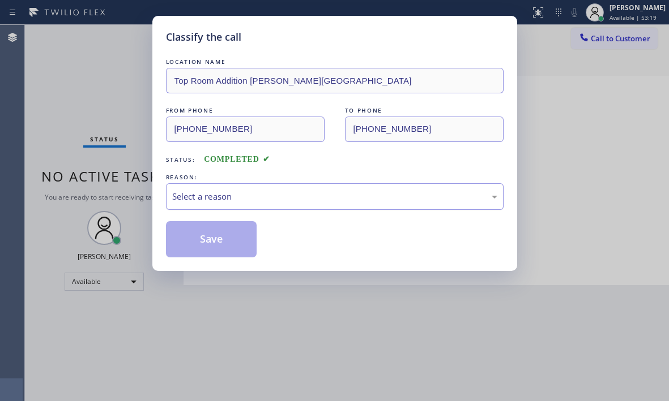
click at [291, 194] on div "Select a reason" at bounding box center [334, 196] width 325 height 13
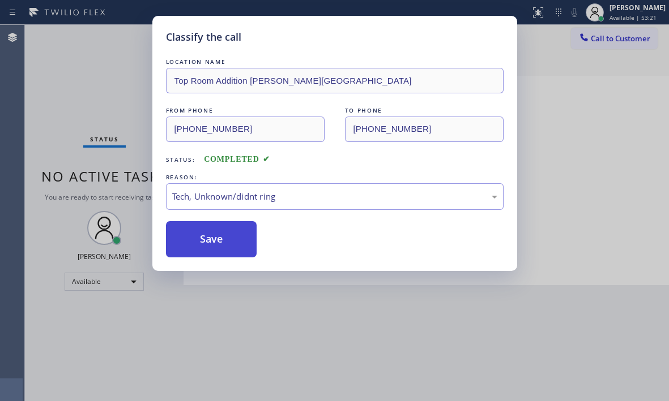
click at [208, 234] on button "Save" at bounding box center [211, 239] width 91 height 36
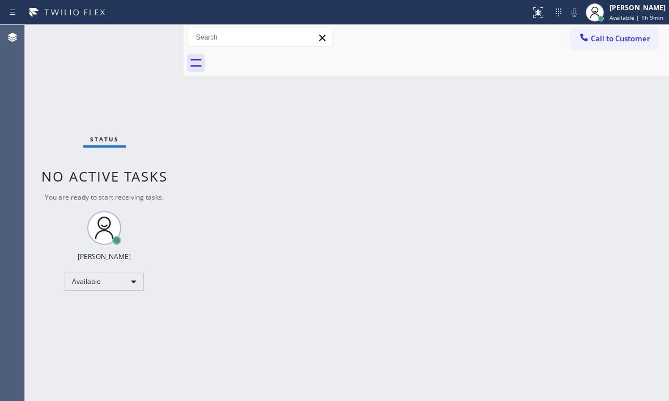
click at [586, 173] on div "Back to Dashboard Change Sender ID Customers Technicians Select a contact Outbo…" at bounding box center [425, 213] width 485 height 376
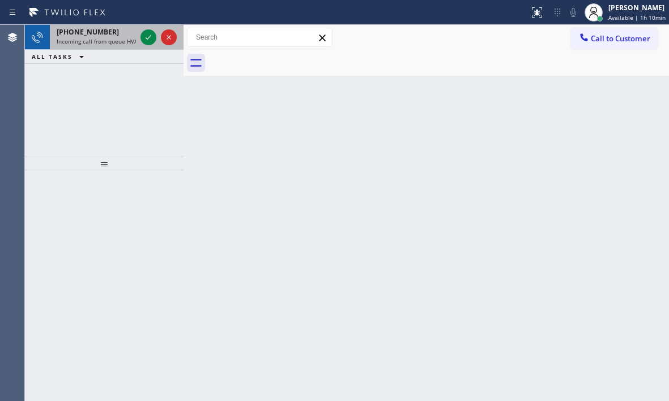
click at [120, 38] on span "Incoming call from queue HVAC" at bounding box center [99, 41] width 84 height 8
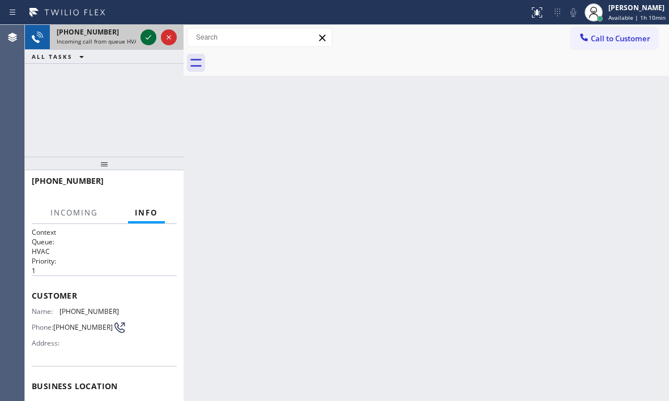
click at [144, 37] on icon at bounding box center [149, 38] width 14 height 14
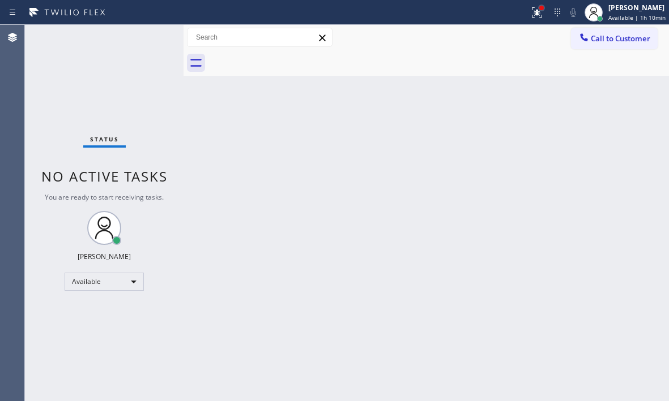
click at [538, 10] on div at bounding box center [541, 8] width 7 height 7
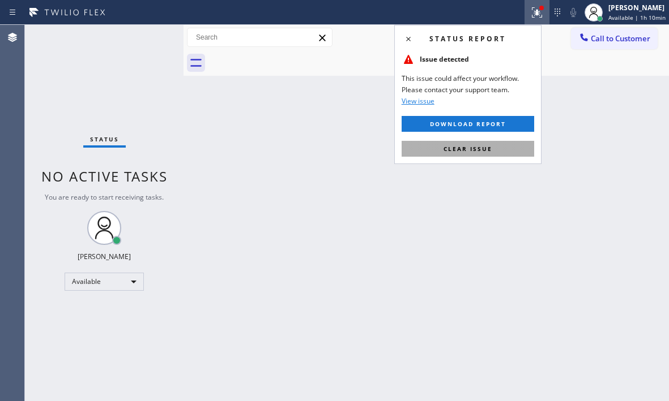
click at [475, 152] on span "Clear issue" at bounding box center [467, 149] width 49 height 8
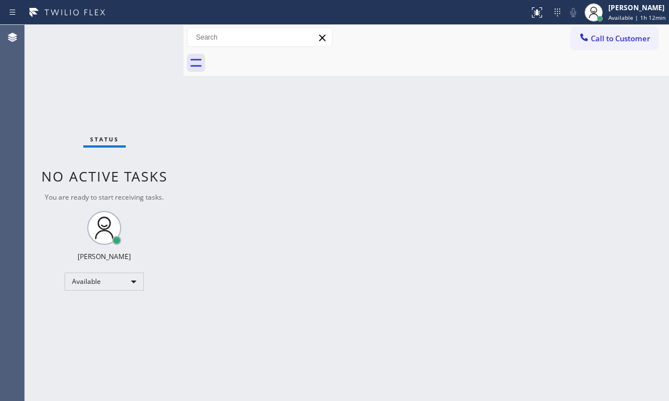
click at [132, 45] on div "Status No active tasks You are ready to start receiving tasks. [PERSON_NAME] Av…" at bounding box center [104, 213] width 158 height 376
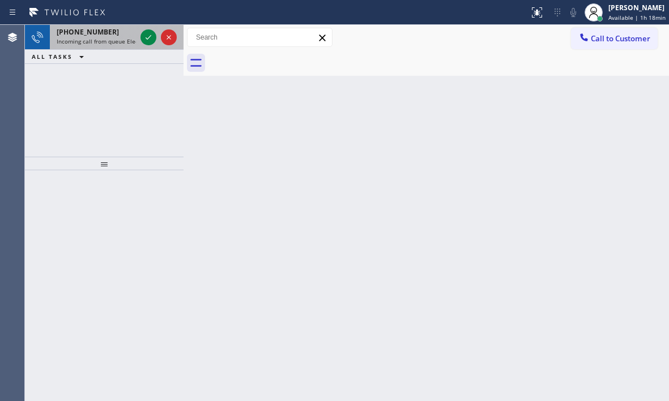
click at [115, 34] on div "[PHONE_NUMBER]" at bounding box center [96, 32] width 79 height 10
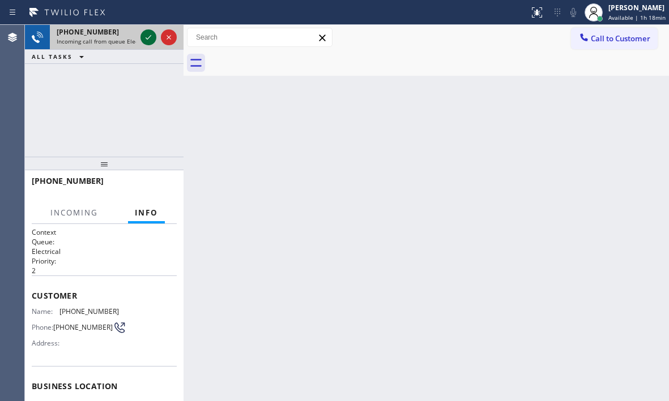
click at [147, 40] on icon at bounding box center [149, 38] width 14 height 14
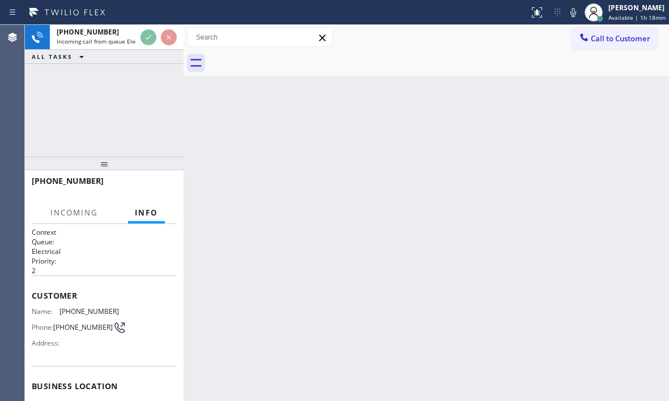
scroll to position [113, 0]
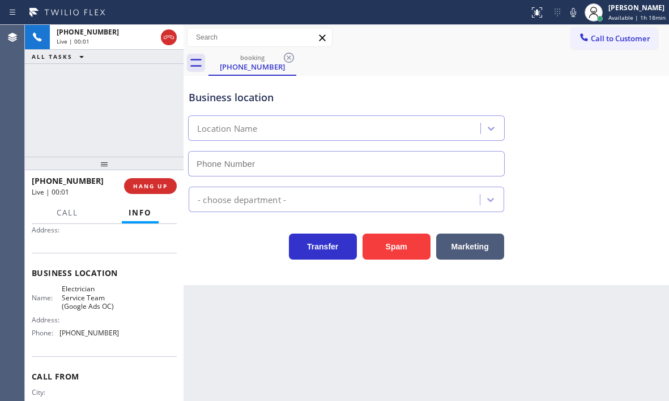
type input "[PHONE_NUMBER]"
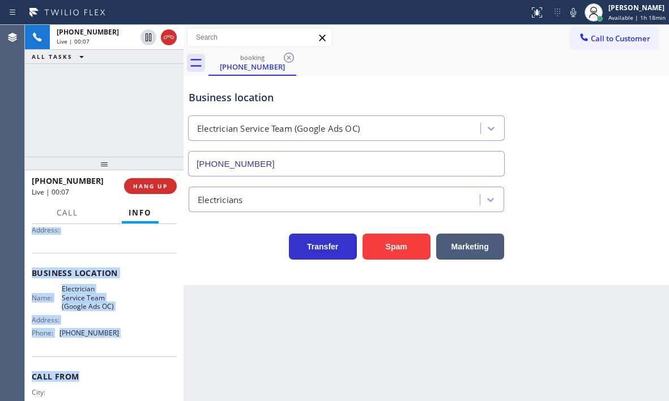
drag, startPoint x: 32, startPoint y: 237, endPoint x: 121, endPoint y: 360, distance: 152.1
click at [121, 360] on div "Context Queue: Electrical Priority: 2 Customer Name: [PHONE_NUMBER] Phone: [PHO…" at bounding box center [104, 278] width 145 height 328
click at [156, 189] on span "HANG UP" at bounding box center [150, 186] width 35 height 8
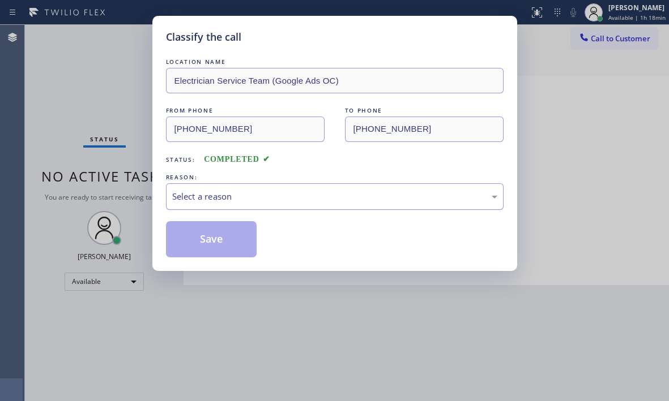
click at [272, 190] on div "Select a reason" at bounding box center [334, 196] width 325 height 13
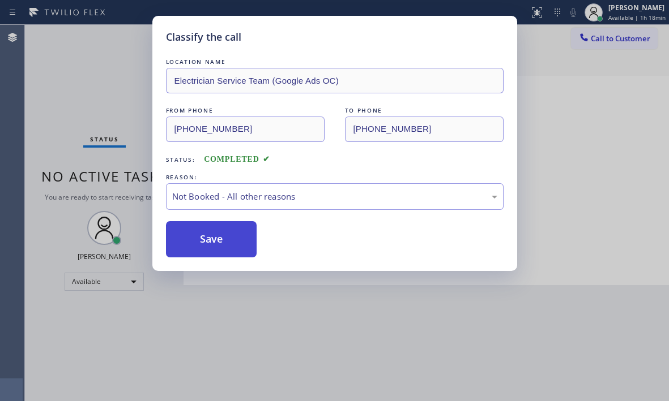
click at [191, 238] on button "Save" at bounding box center [211, 239] width 91 height 36
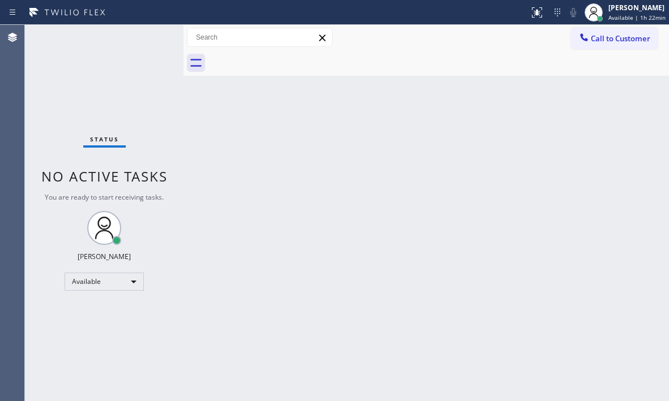
click at [141, 45] on div "Status No active tasks You are ready to start receiving tasks. [PERSON_NAME] Av…" at bounding box center [104, 213] width 158 height 376
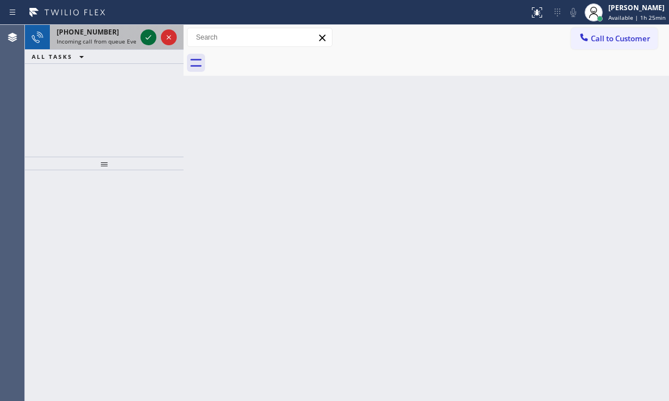
click at [148, 38] on icon at bounding box center [149, 38] width 14 height 14
click at [144, 36] on icon at bounding box center [149, 38] width 14 height 14
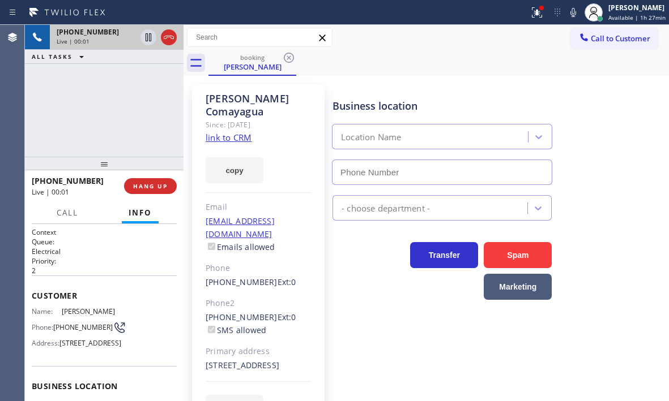
type input "[PHONE_NUMBER]"
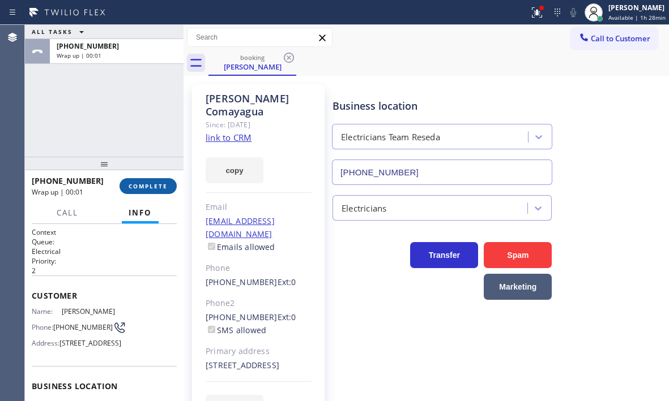
click at [142, 186] on span "COMPLETE" at bounding box center [147, 186] width 39 height 8
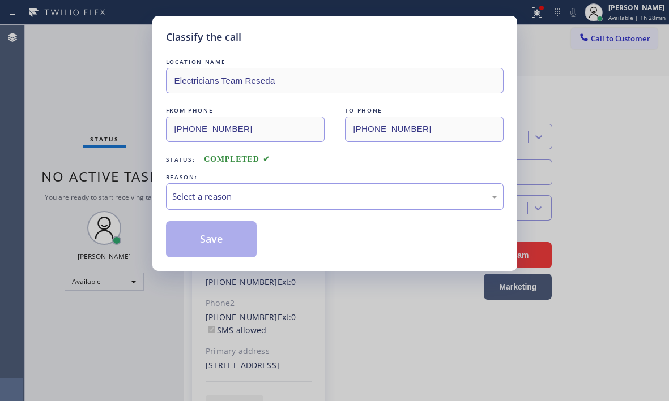
click at [294, 181] on div "REASON:" at bounding box center [334, 178] width 337 height 12
click at [287, 200] on div "Select a reason" at bounding box center [334, 196] width 325 height 13
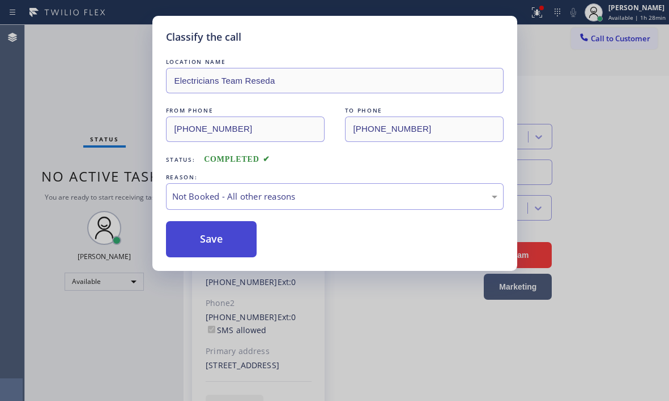
click at [209, 239] on button "Save" at bounding box center [211, 239] width 91 height 36
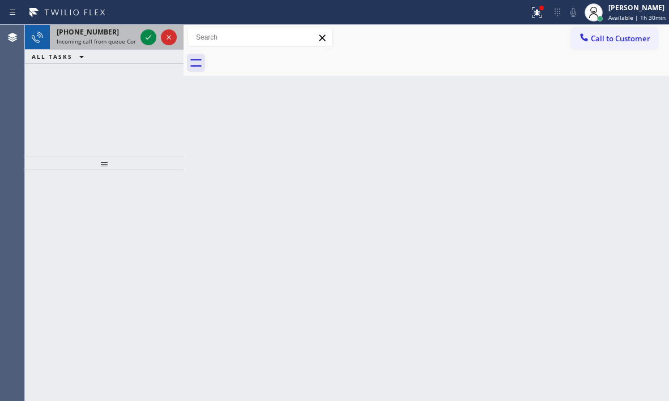
click at [118, 41] on span "Incoming call from queue Contractors" at bounding box center [108, 41] width 102 height 8
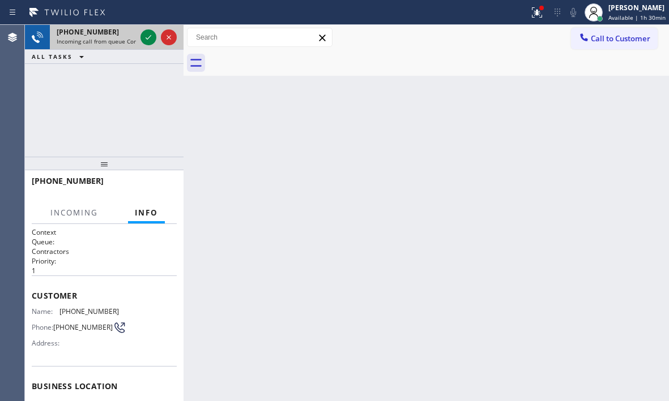
click at [164, 46] on div at bounding box center [158, 37] width 41 height 25
click at [149, 41] on icon at bounding box center [149, 38] width 14 height 14
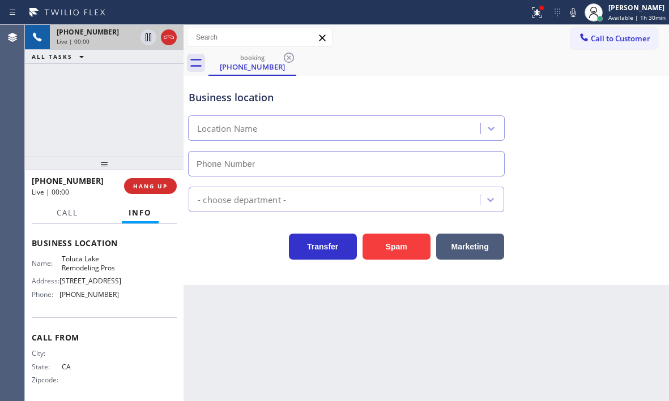
scroll to position [170, 0]
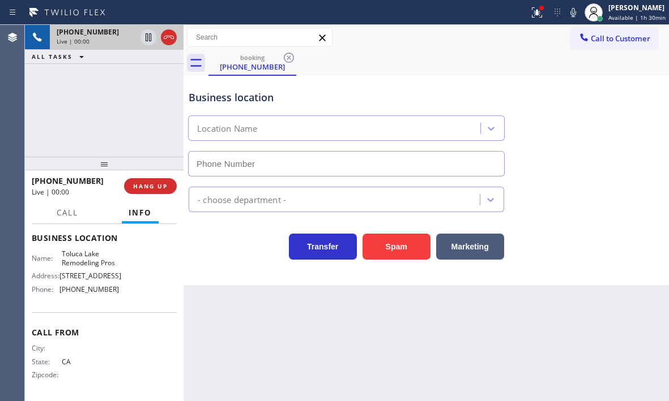
type input "[PHONE_NUMBER]"
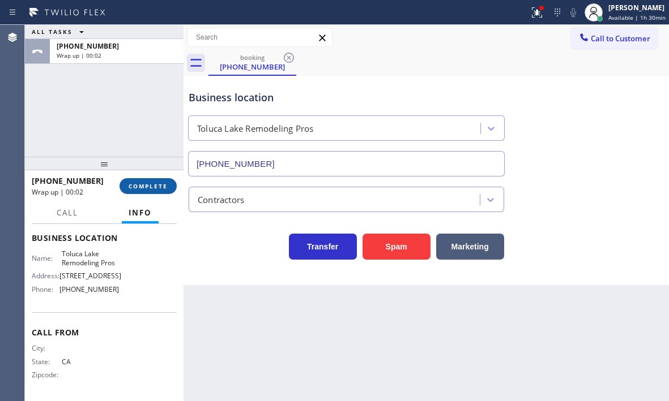
click at [158, 186] on span "COMPLETE" at bounding box center [147, 186] width 39 height 8
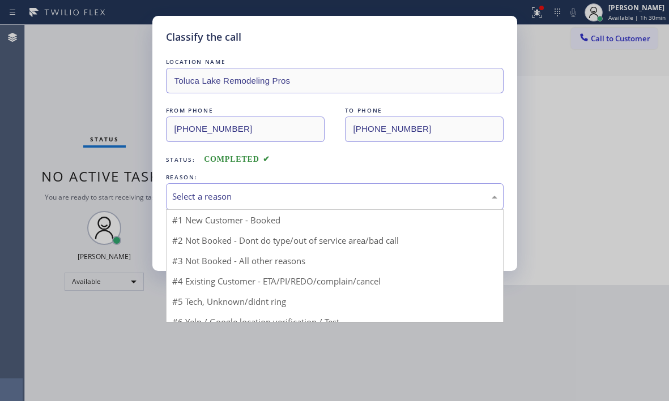
click at [285, 196] on div "Select a reason" at bounding box center [334, 196] width 325 height 13
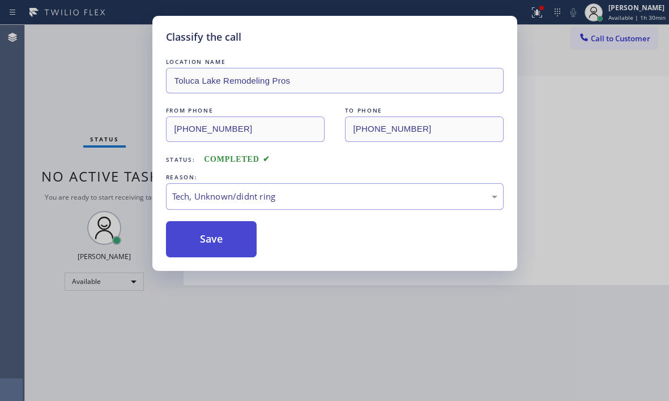
click at [221, 250] on button "Save" at bounding box center [211, 239] width 91 height 36
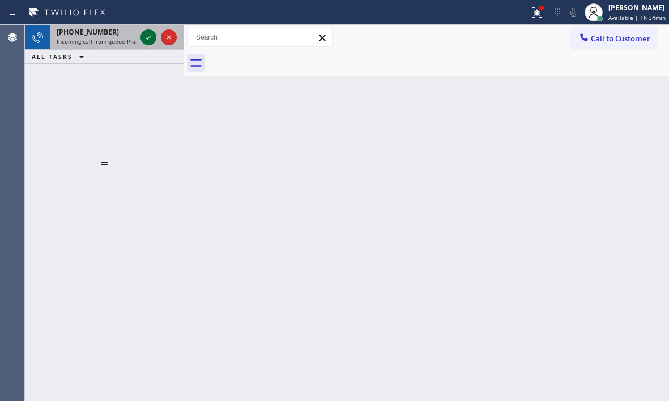
click at [150, 35] on icon at bounding box center [149, 38] width 14 height 14
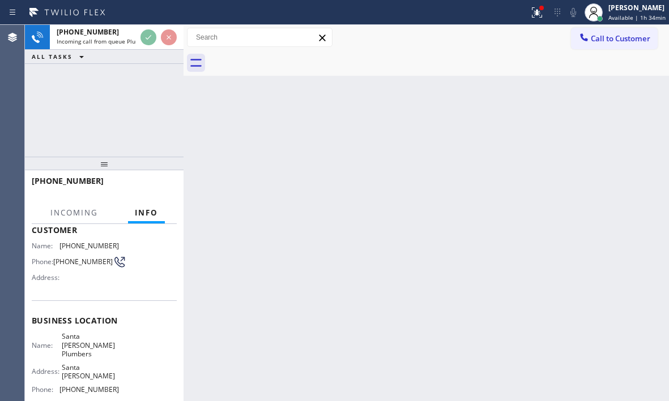
scroll to position [152, 0]
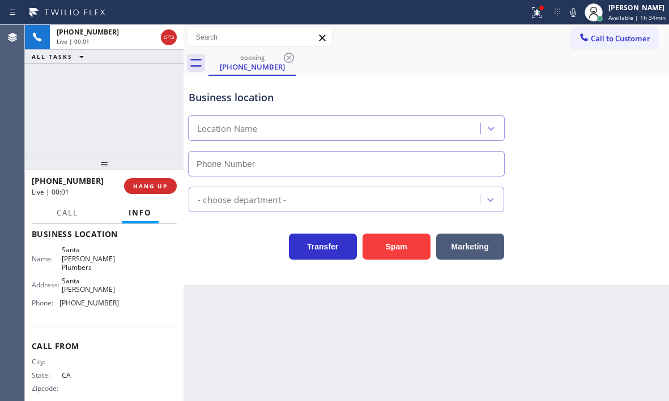
type input "[PHONE_NUMBER]"
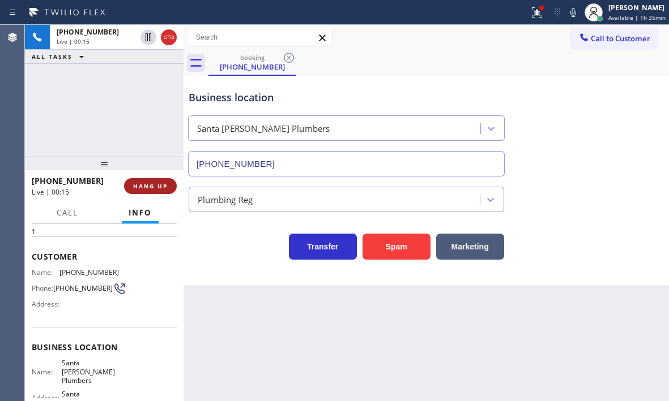
click at [132, 187] on button "HANG UP" at bounding box center [150, 186] width 53 height 16
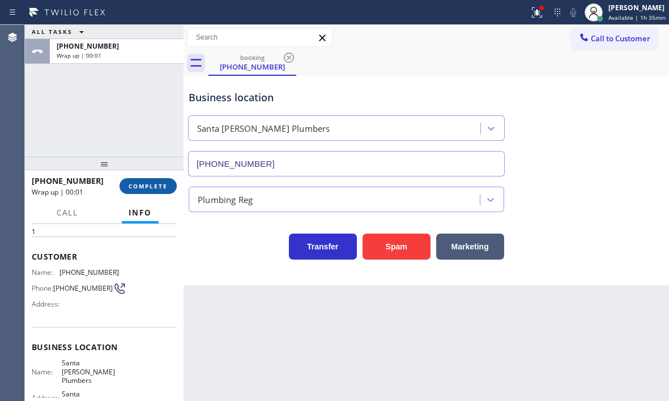
click at [147, 191] on button "COMPLETE" at bounding box center [147, 186] width 57 height 16
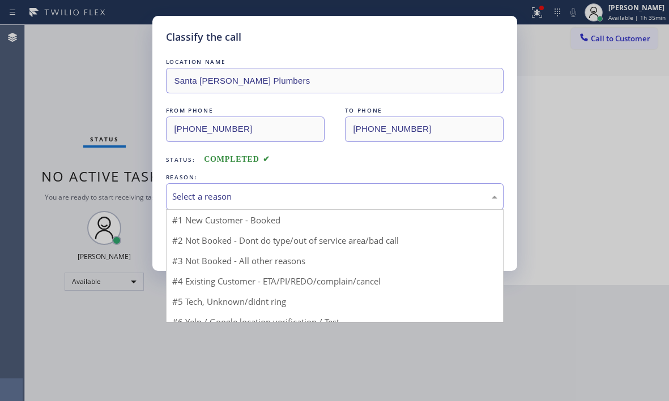
click at [254, 199] on div "Select a reason" at bounding box center [334, 196] width 325 height 13
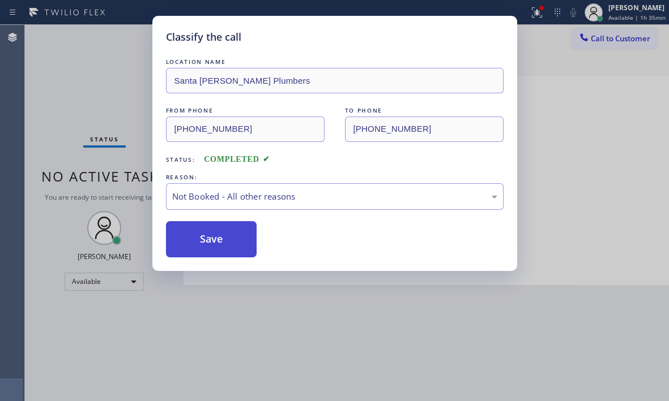
click at [197, 235] on button "Save" at bounding box center [211, 239] width 91 height 36
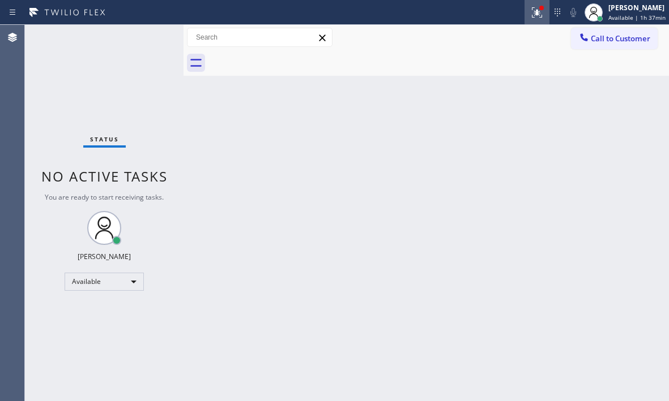
click at [531, 19] on button at bounding box center [536, 12] width 25 height 25
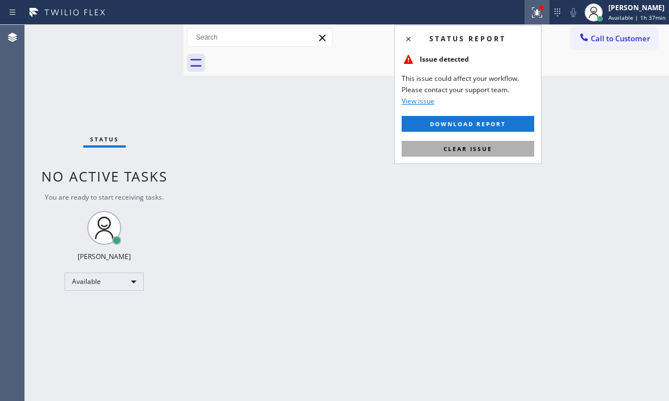
click at [484, 148] on span "Clear issue" at bounding box center [467, 149] width 49 height 8
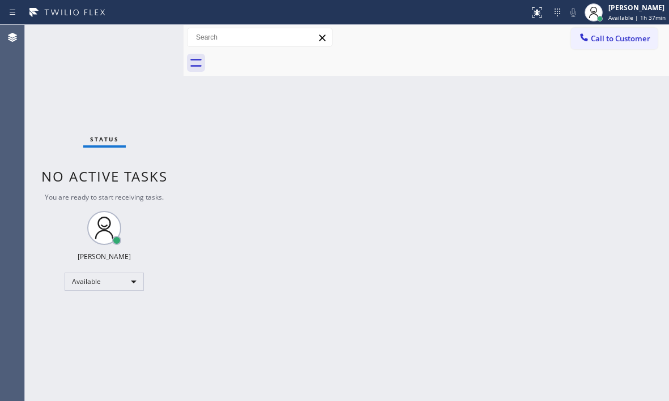
click at [83, 82] on div "Status No active tasks You are ready to start receiving tasks. [PERSON_NAME] Av…" at bounding box center [104, 213] width 158 height 376
click at [615, 14] on span "Available | 1h 37min" at bounding box center [636, 18] width 57 height 8
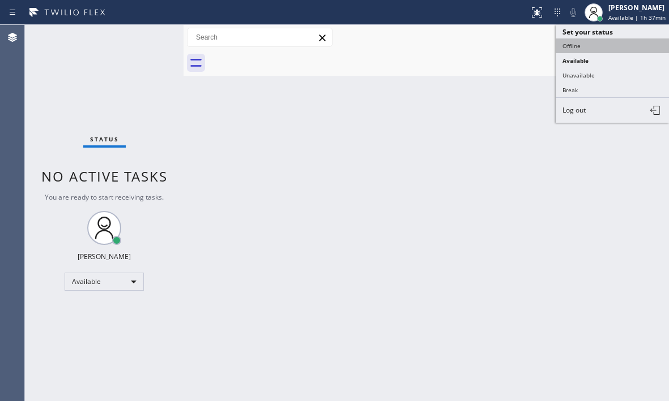
click at [582, 47] on button "Offline" at bounding box center [611, 45] width 113 height 15
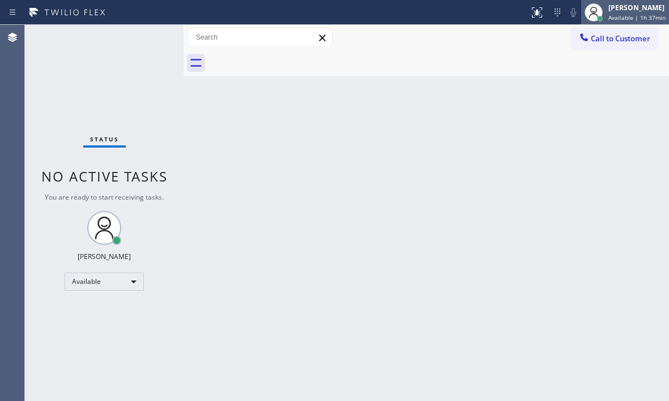
click at [612, 10] on div "[PERSON_NAME]" at bounding box center [636, 8] width 57 height 10
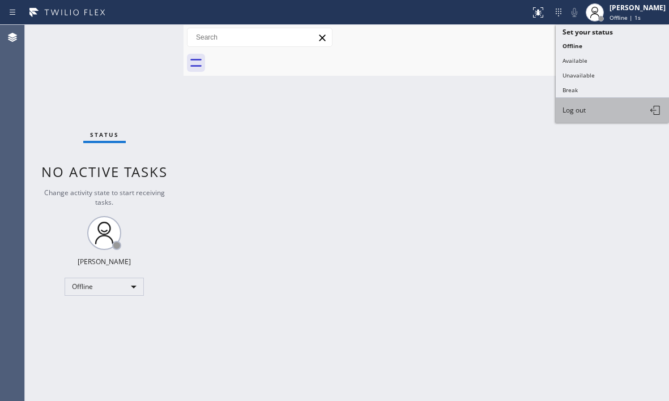
click at [582, 110] on span "Log out" at bounding box center [573, 110] width 23 height 10
